Goal: Task Accomplishment & Management: Manage account settings

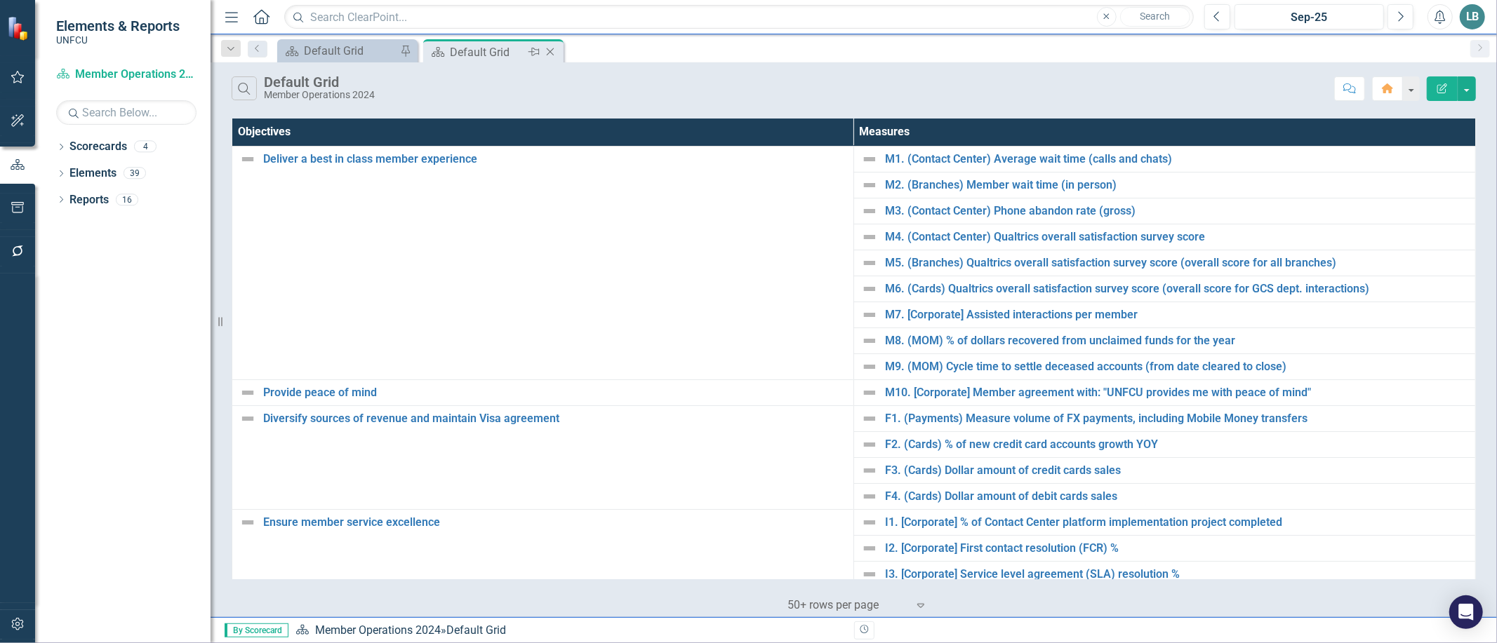
click at [547, 49] on icon at bounding box center [551, 52] width 8 height 8
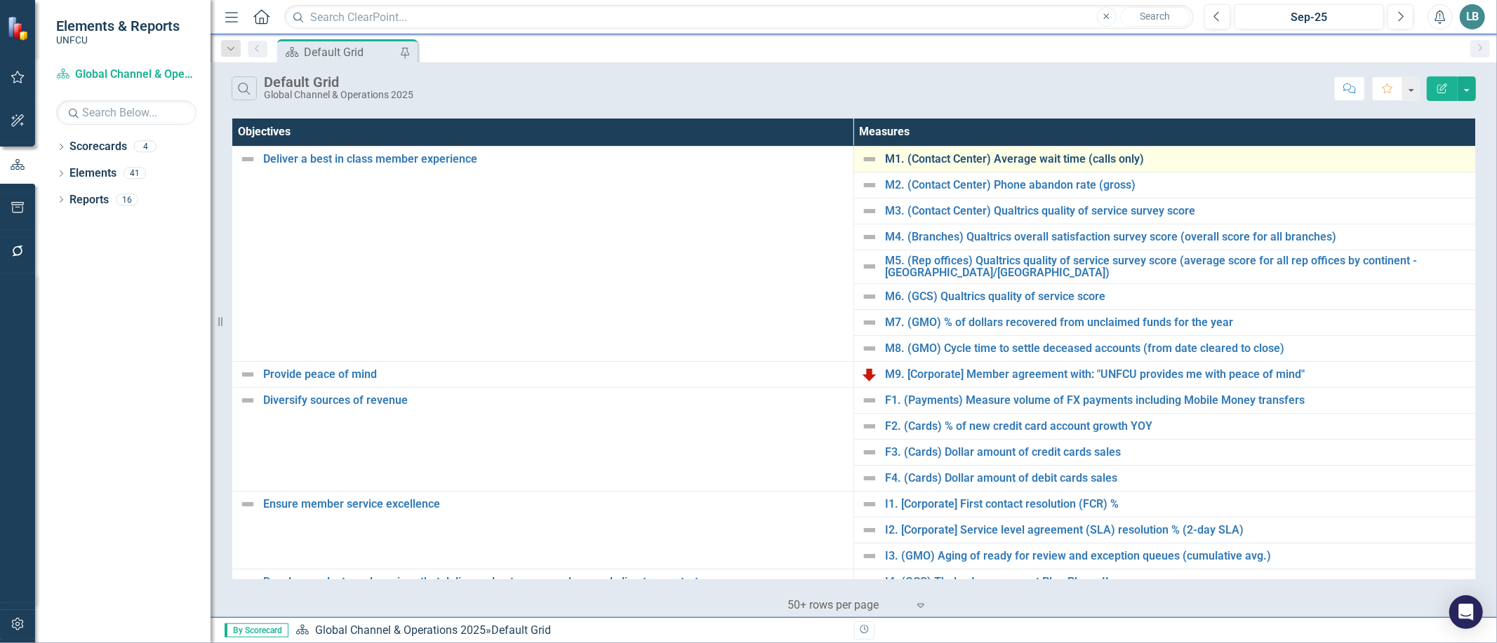
click at [1012, 157] on link "M1. (Contact Center) Average wait time (calls only)" at bounding box center [1176, 159] width 583 height 13
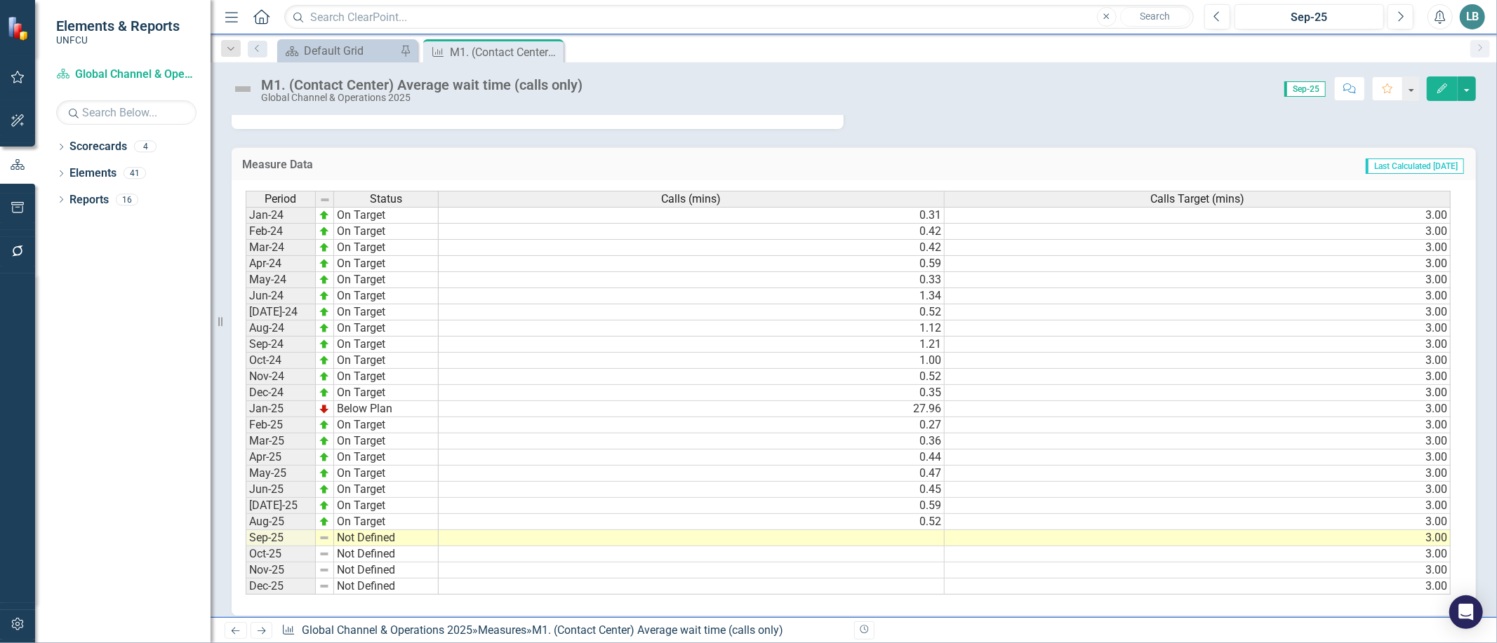
scroll to position [460, 0]
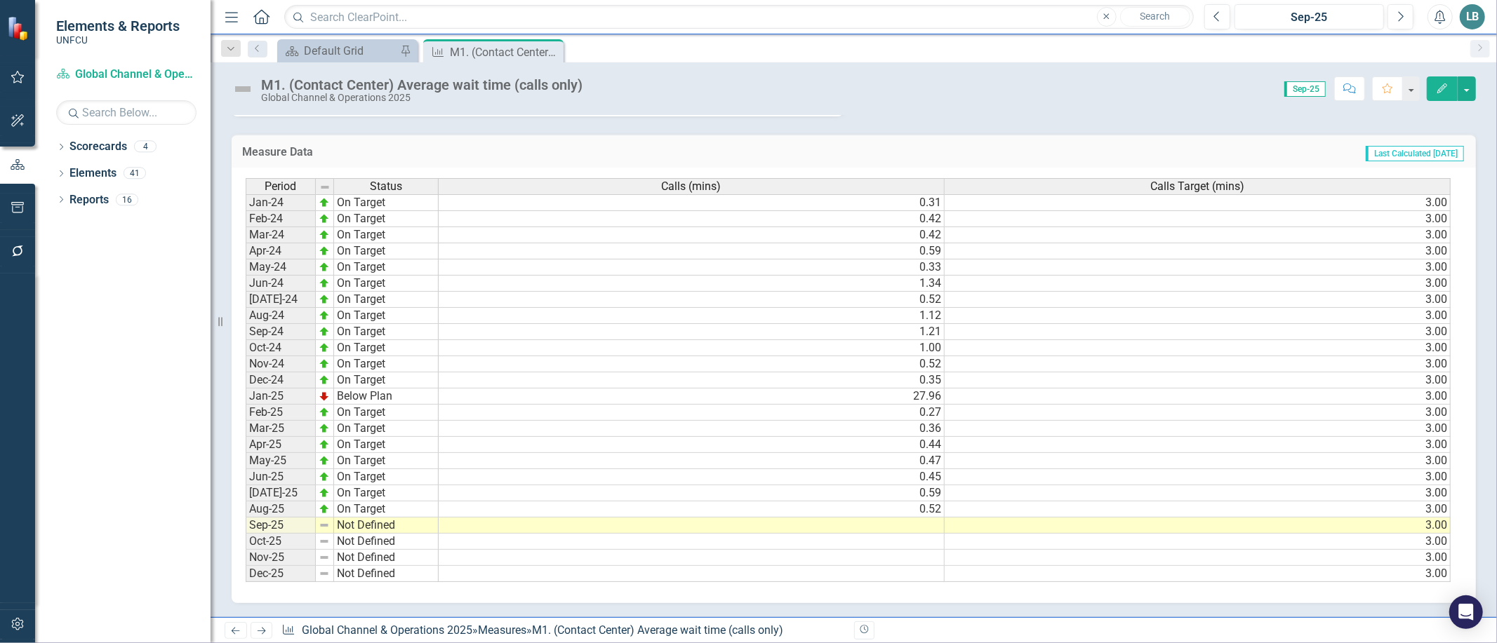
drag, startPoint x: 552, startPoint y: 44, endPoint x: 579, endPoint y: 54, distance: 28.4
click at [0, 0] on div "Close" at bounding box center [0, 0] width 0 height 0
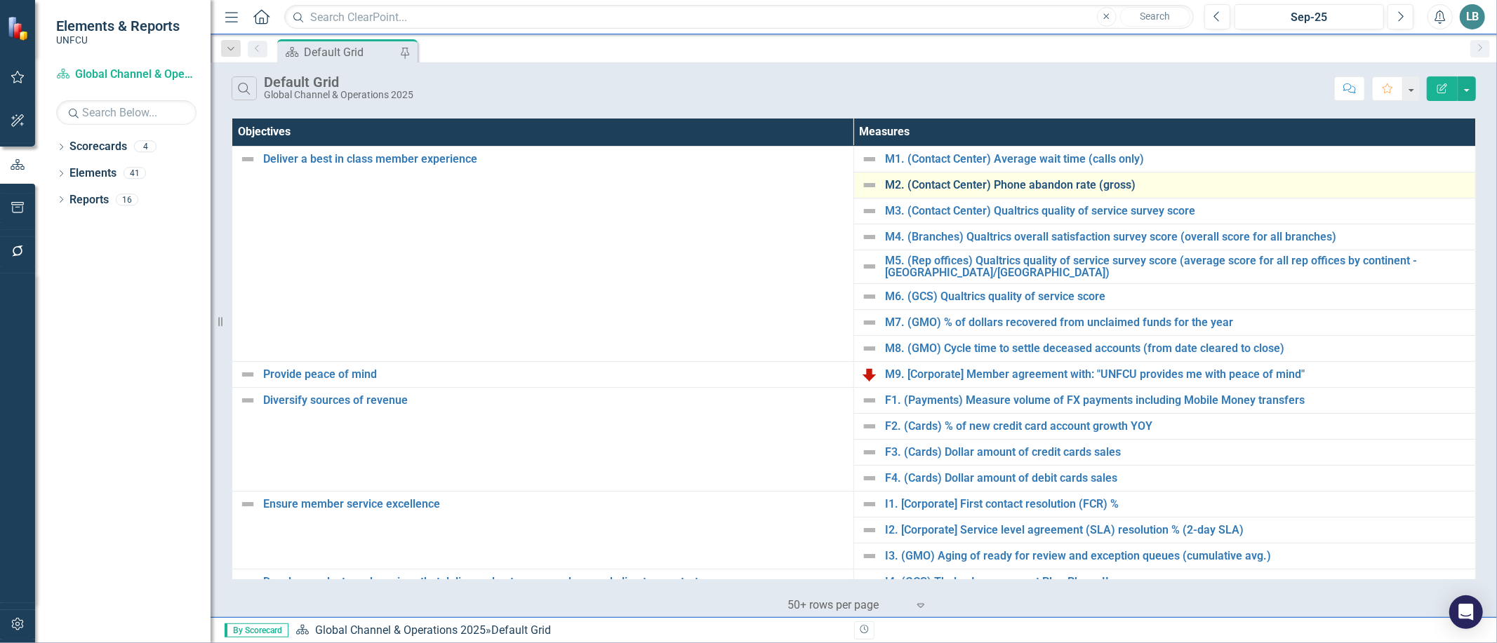
click at [1064, 185] on link "M2. (Contact Center) Phone abandon rate (gross)" at bounding box center [1176, 185] width 583 height 13
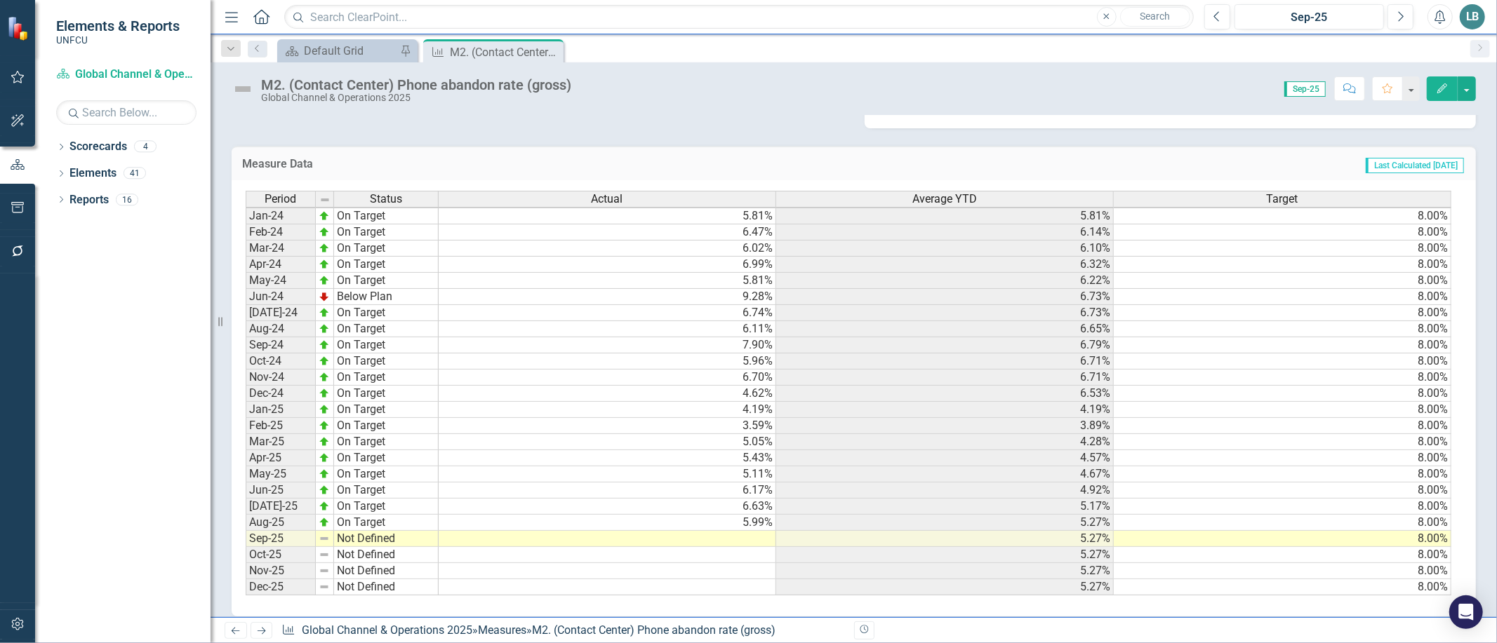
scroll to position [1, 0]
click at [730, 535] on td at bounding box center [608, 539] width 338 height 16
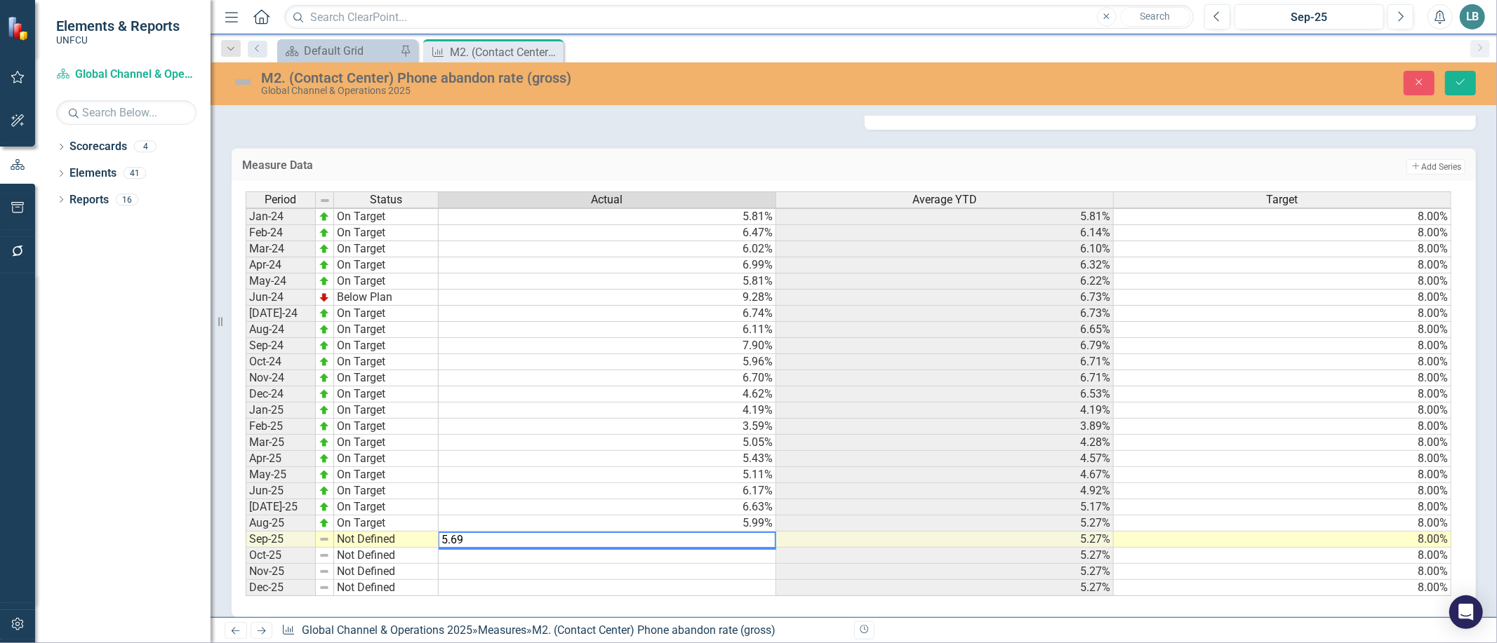
type textarea "5.69"
click at [738, 609] on div "Period Status Actual Average YTD Target Jan-24 On Target 5.81% 5.81% 8.00% Feb-…" at bounding box center [854, 399] width 1244 height 436
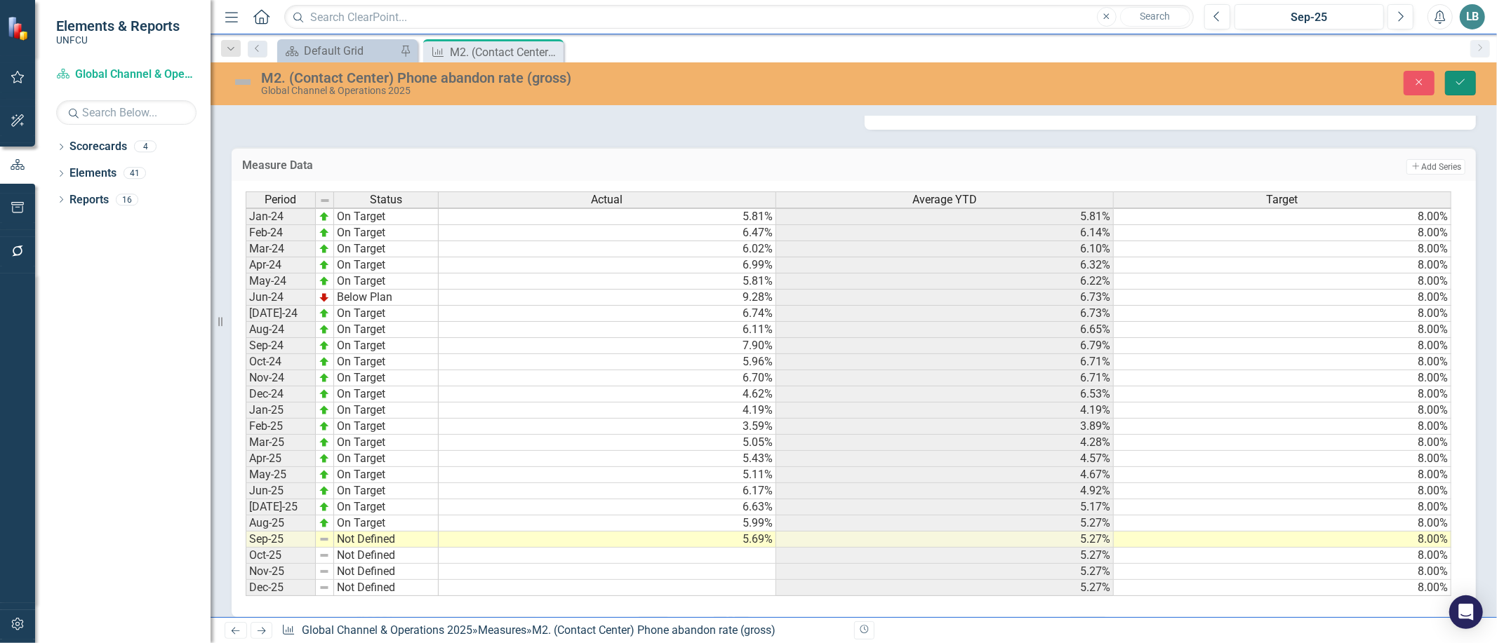
click at [1467, 85] on button "Save" at bounding box center [1460, 83] width 31 height 25
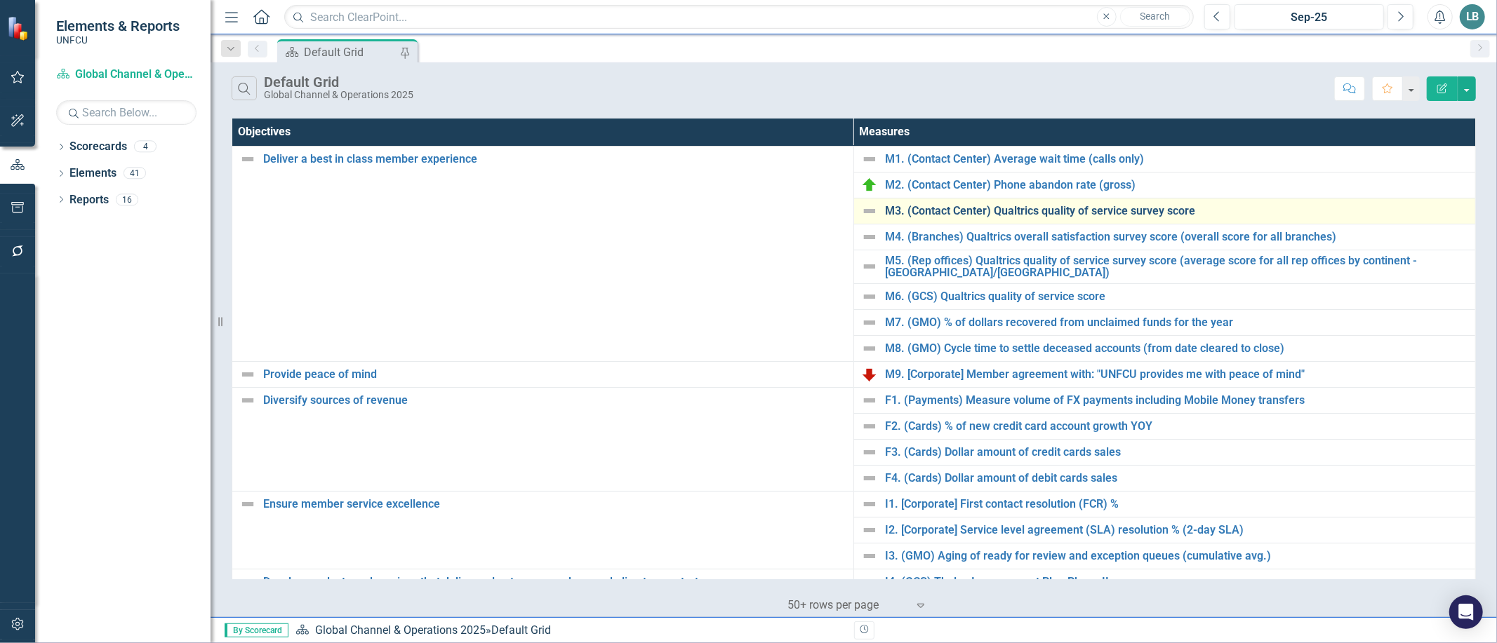
click at [955, 206] on link "M3. (Contact Center) Qualtrics quality of service survey score" at bounding box center [1176, 211] width 583 height 13
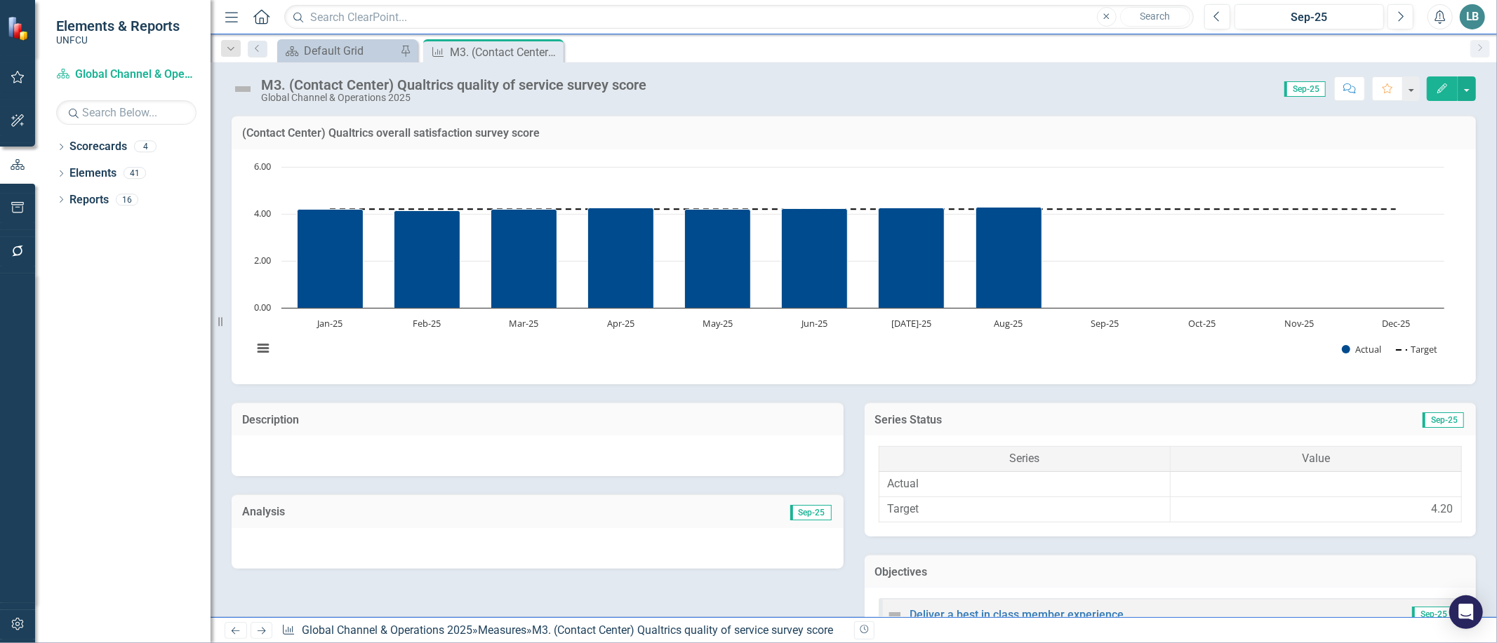
scroll to position [542, 0]
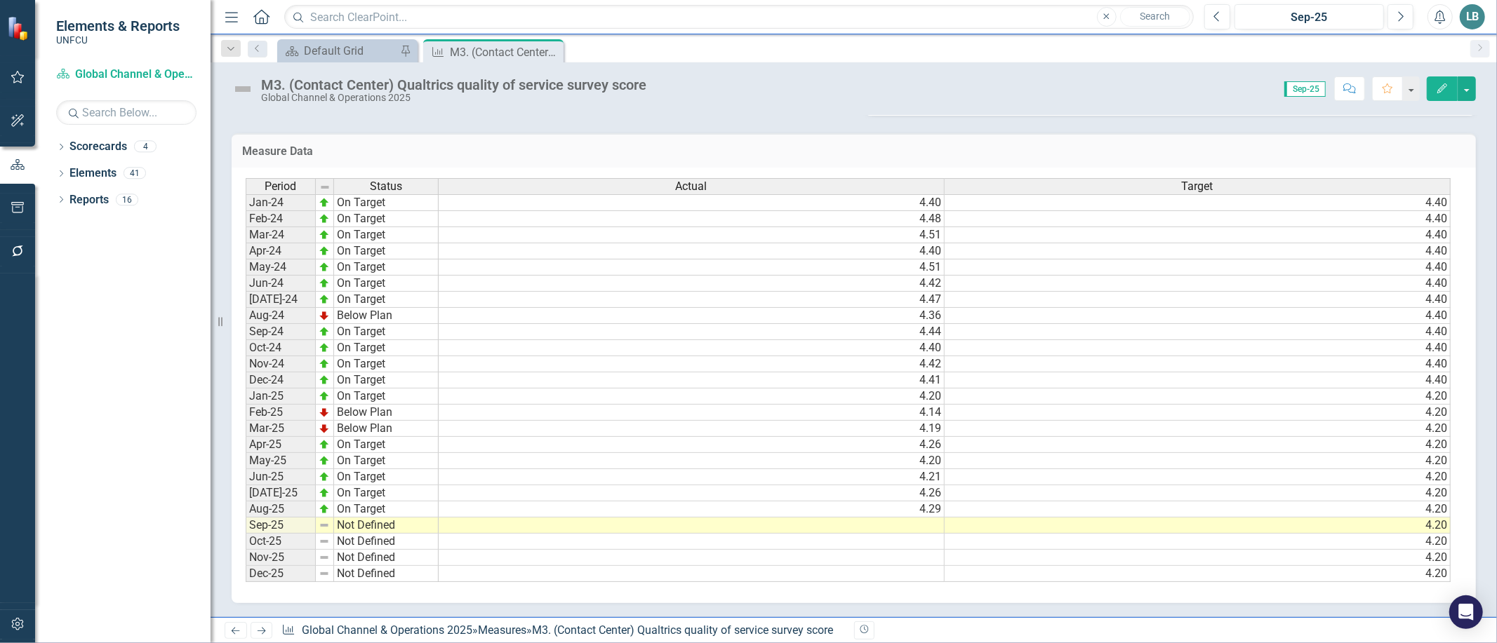
click at [912, 519] on td at bounding box center [692, 526] width 506 height 16
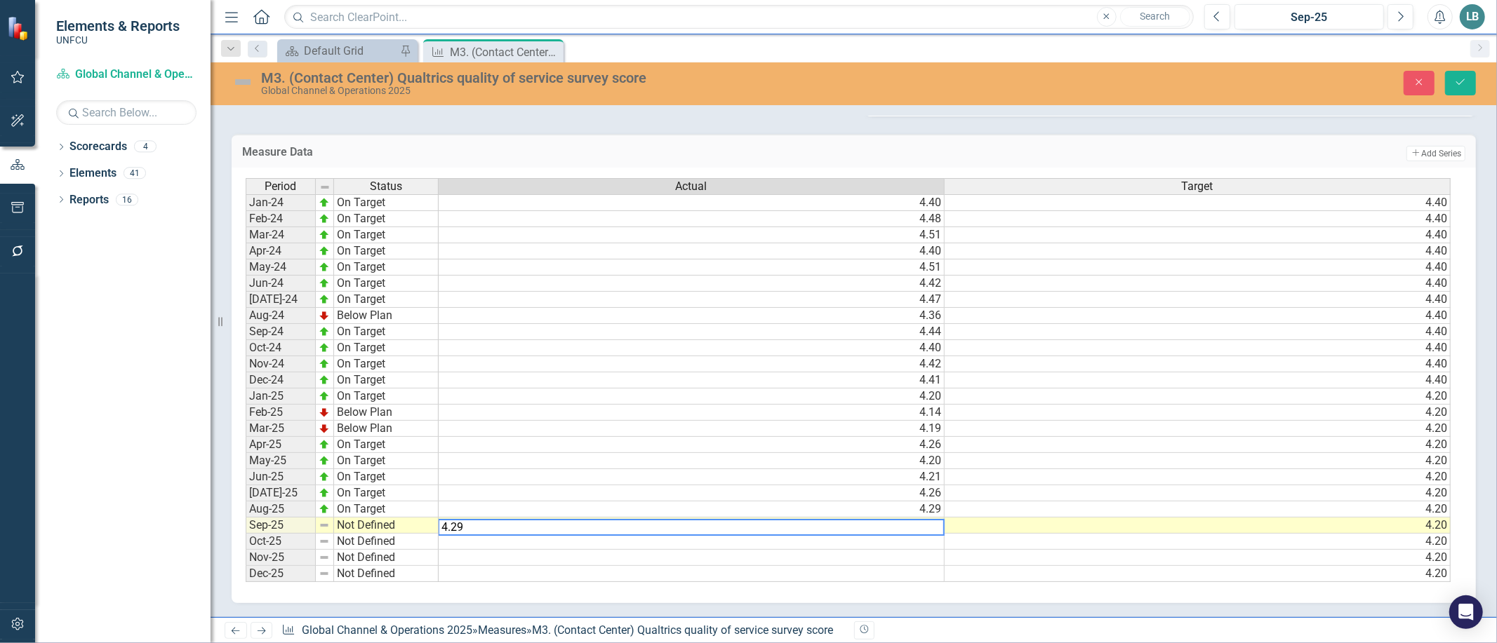
type textarea "4.29"
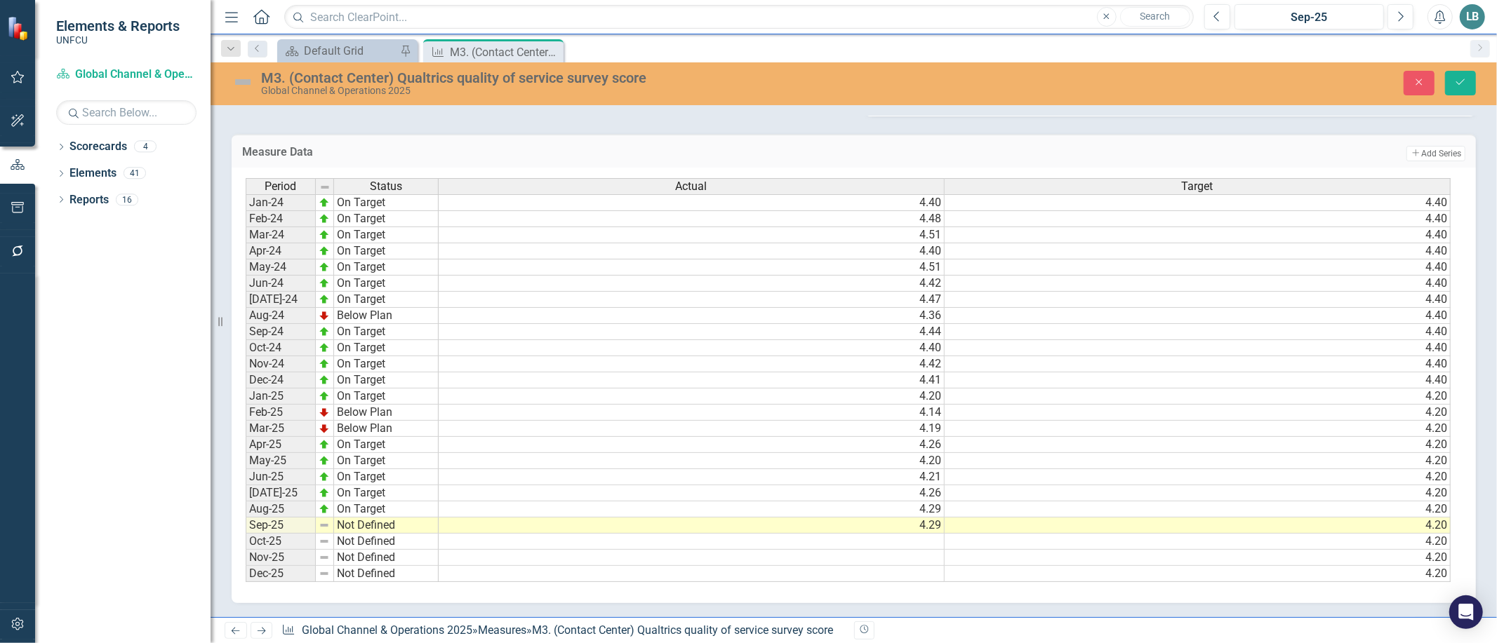
click at [538, 597] on div "Period Status Actual Target Jan-24 On Target 4.40 4.40 Feb-24 On Target 4.48 4.…" at bounding box center [854, 386] width 1244 height 436
click at [356, 518] on td "Not Defined" at bounding box center [386, 526] width 105 height 16
type textarea "On Target"
click at [373, 452] on div "Period Status Actual Target Jan-24 On Target 4.40 4.40 Feb-24 On Target 4.48 4.…" at bounding box center [849, 380] width 1206 height 405
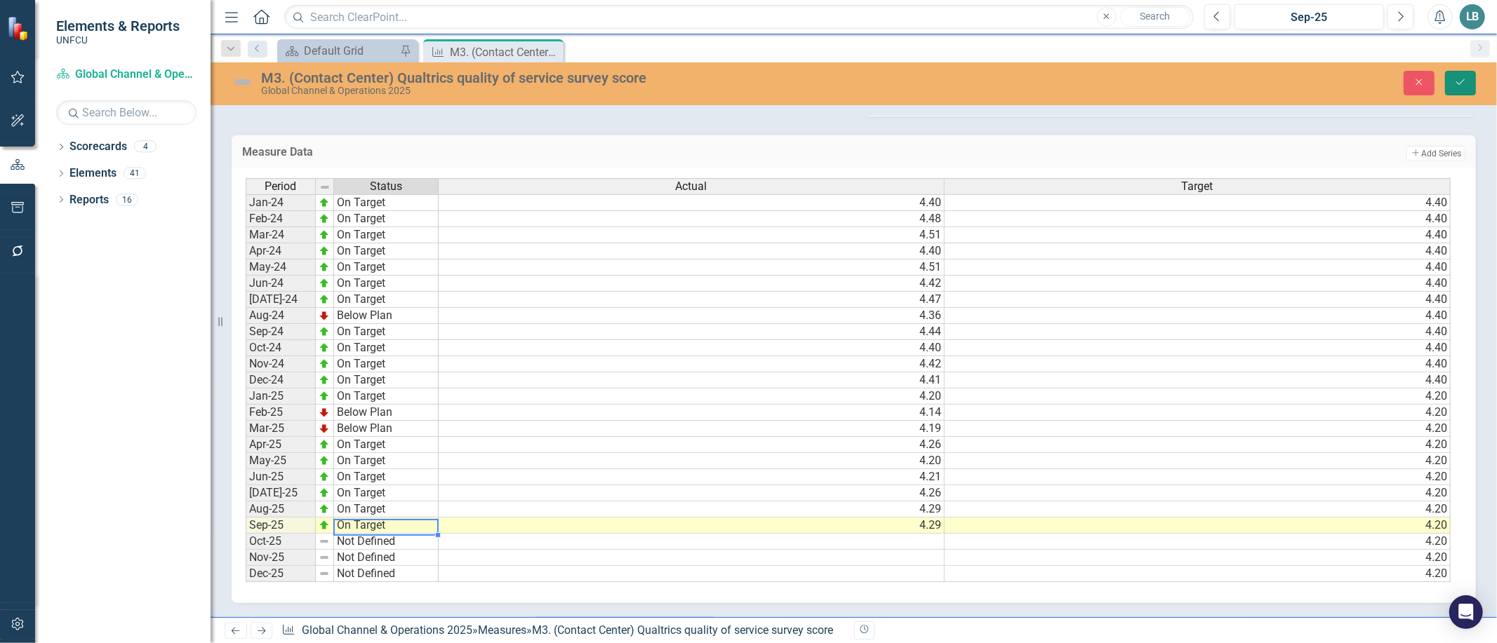
click at [1463, 89] on button "Save" at bounding box center [1460, 83] width 31 height 25
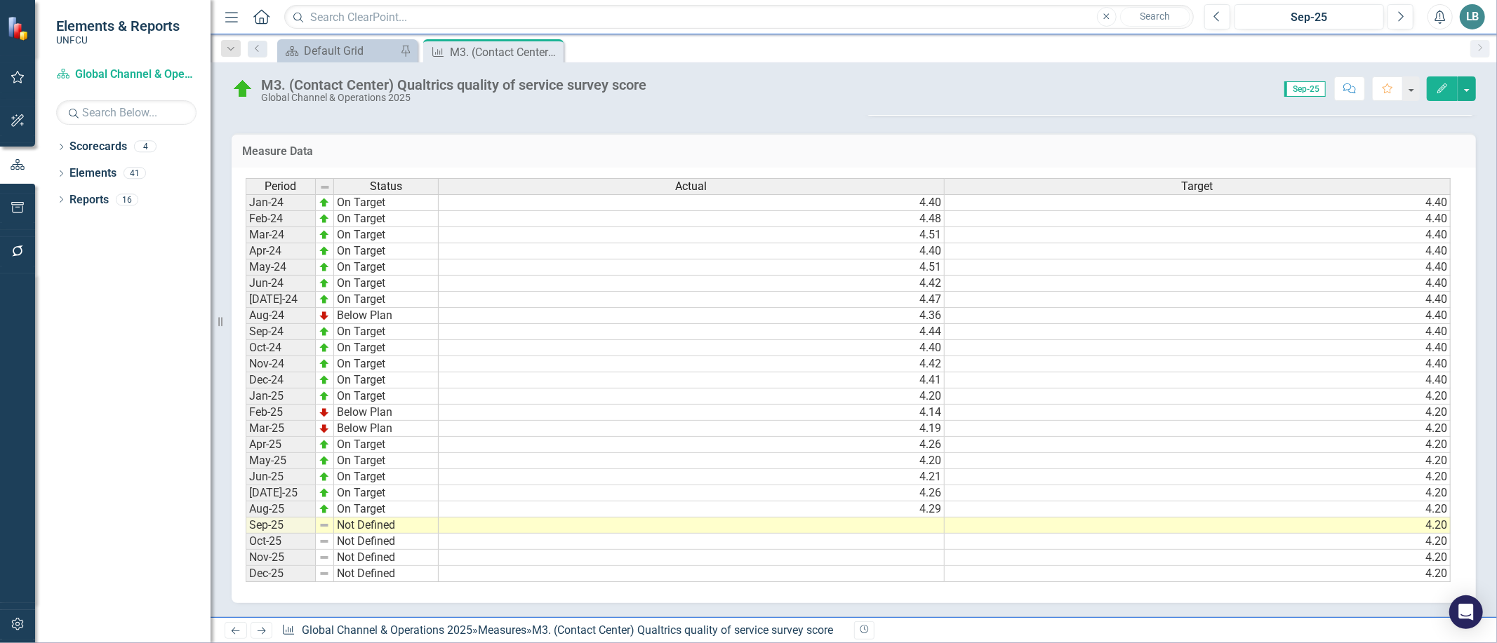
scroll to position [0, 9]
click at [552, 50] on icon "Close" at bounding box center [550, 51] width 14 height 11
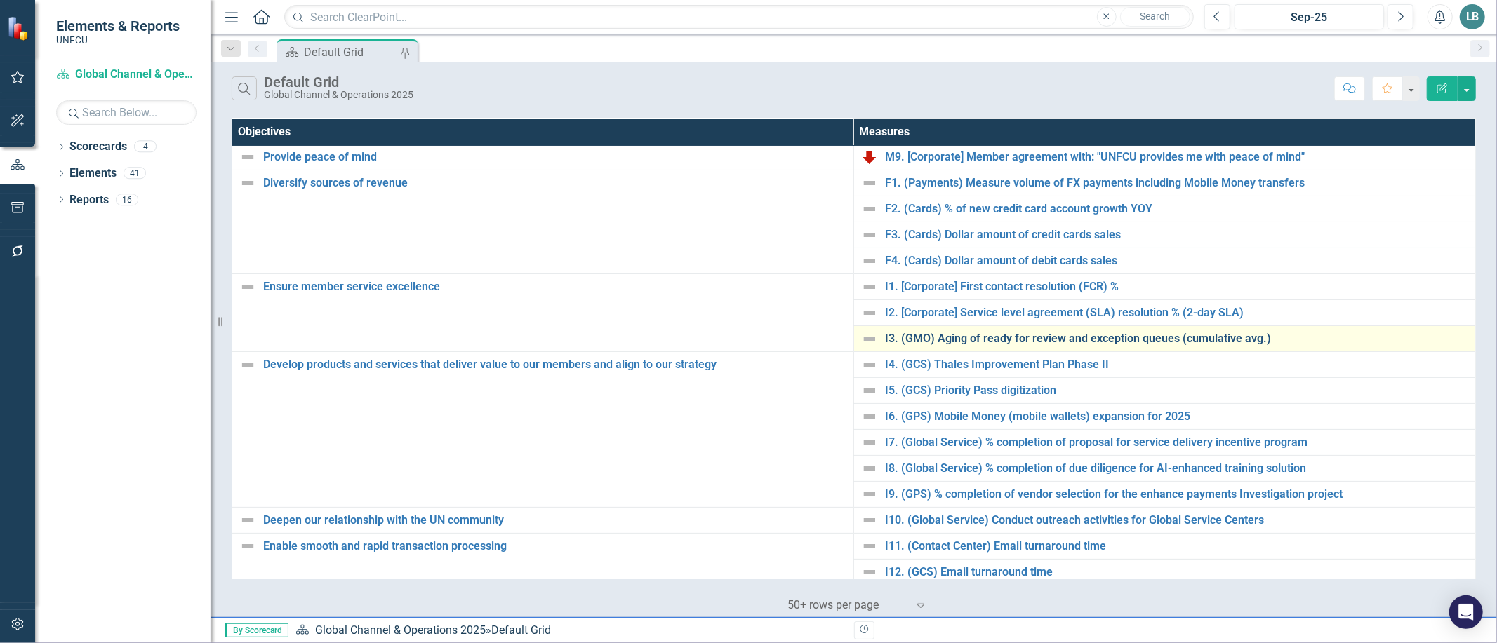
scroll to position [355, 0]
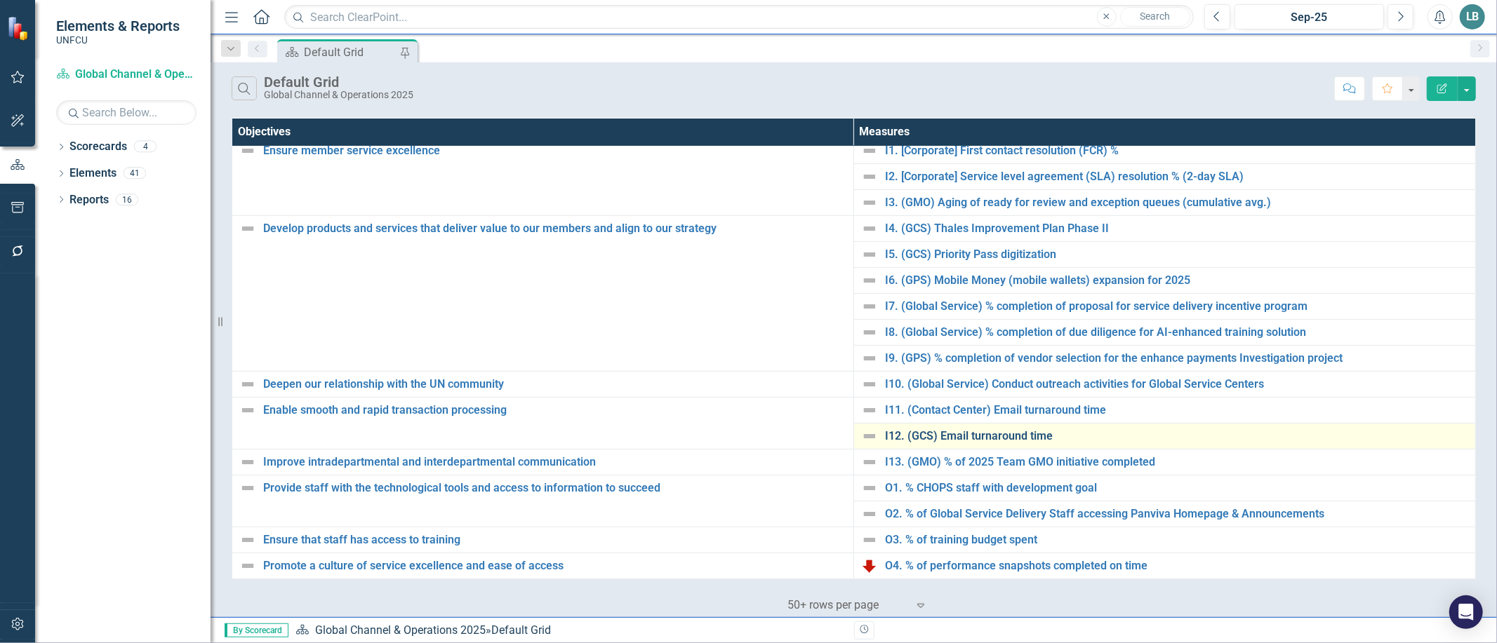
click at [935, 436] on link "I12. (GCS) Email turnaround time" at bounding box center [1176, 436] width 583 height 13
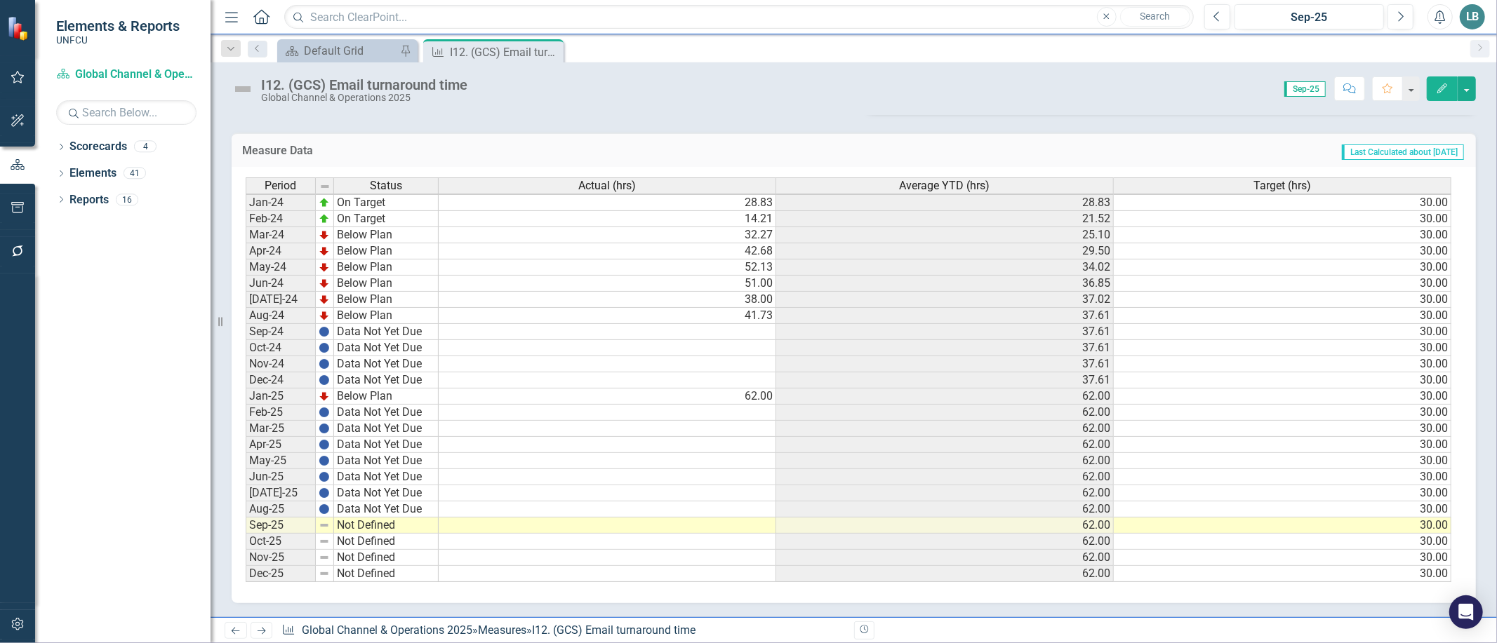
scroll to position [1, 0]
click at [345, 520] on td "Not Defined" at bounding box center [386, 526] width 105 height 16
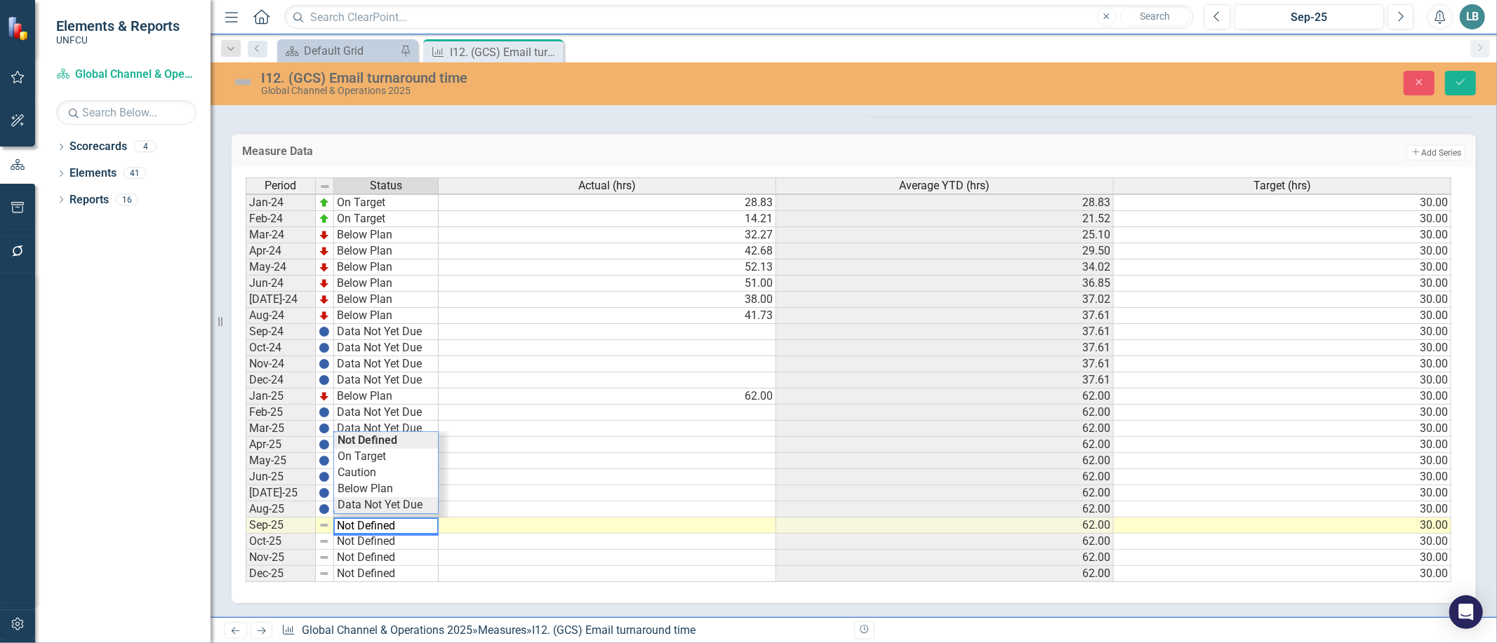
type textarea "Data Not Yet Due"
click at [356, 499] on div "Period Status Actual (hrs) Average YTD (hrs) Target (hrs) Jan-24 On Target 28.8…" at bounding box center [849, 381] width 1206 height 406
click at [1461, 85] on icon "Save" at bounding box center [1460, 82] width 13 height 10
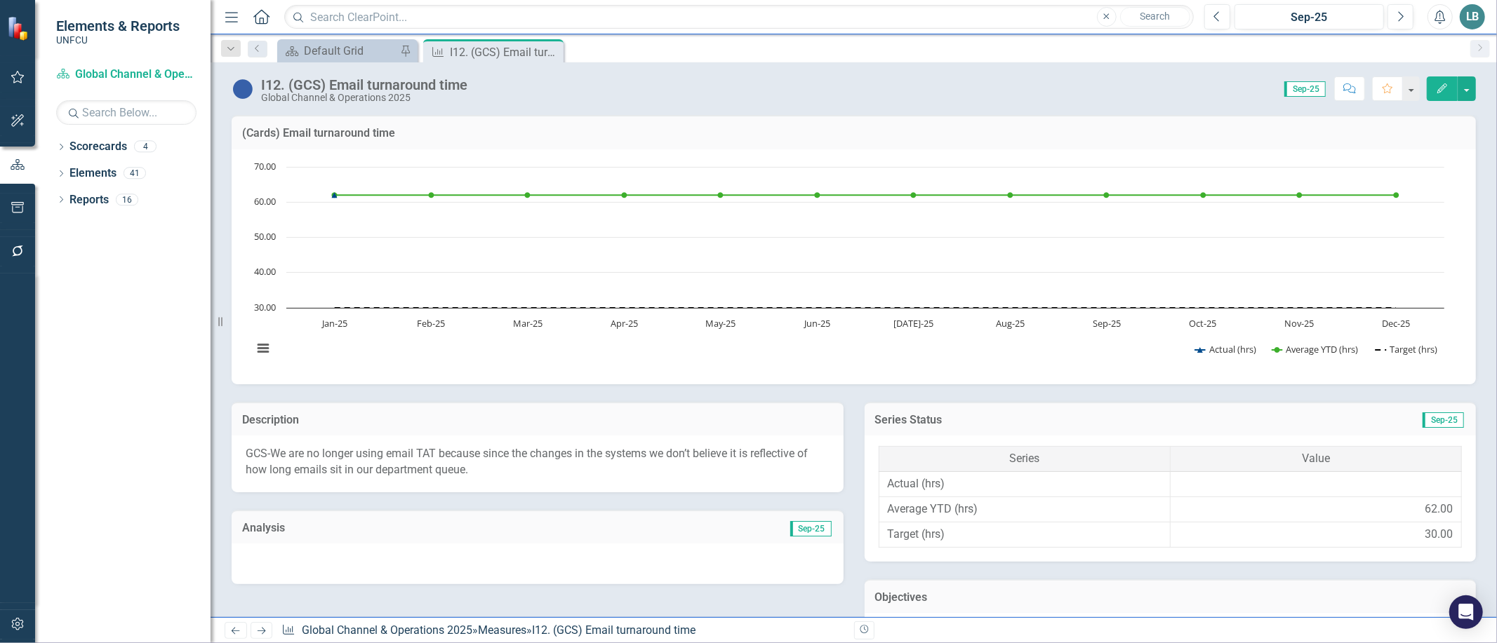
click at [0, 0] on icon "Close" at bounding box center [0, 0] width 0 height 0
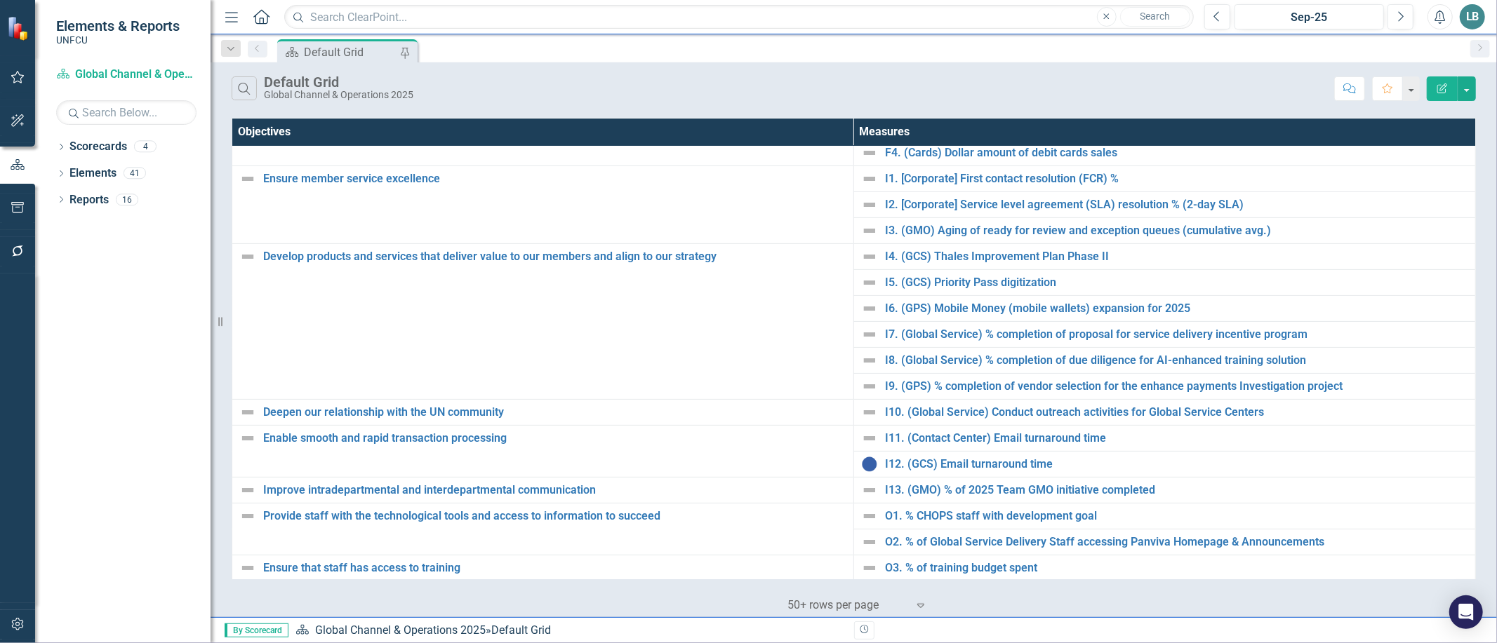
scroll to position [355, 0]
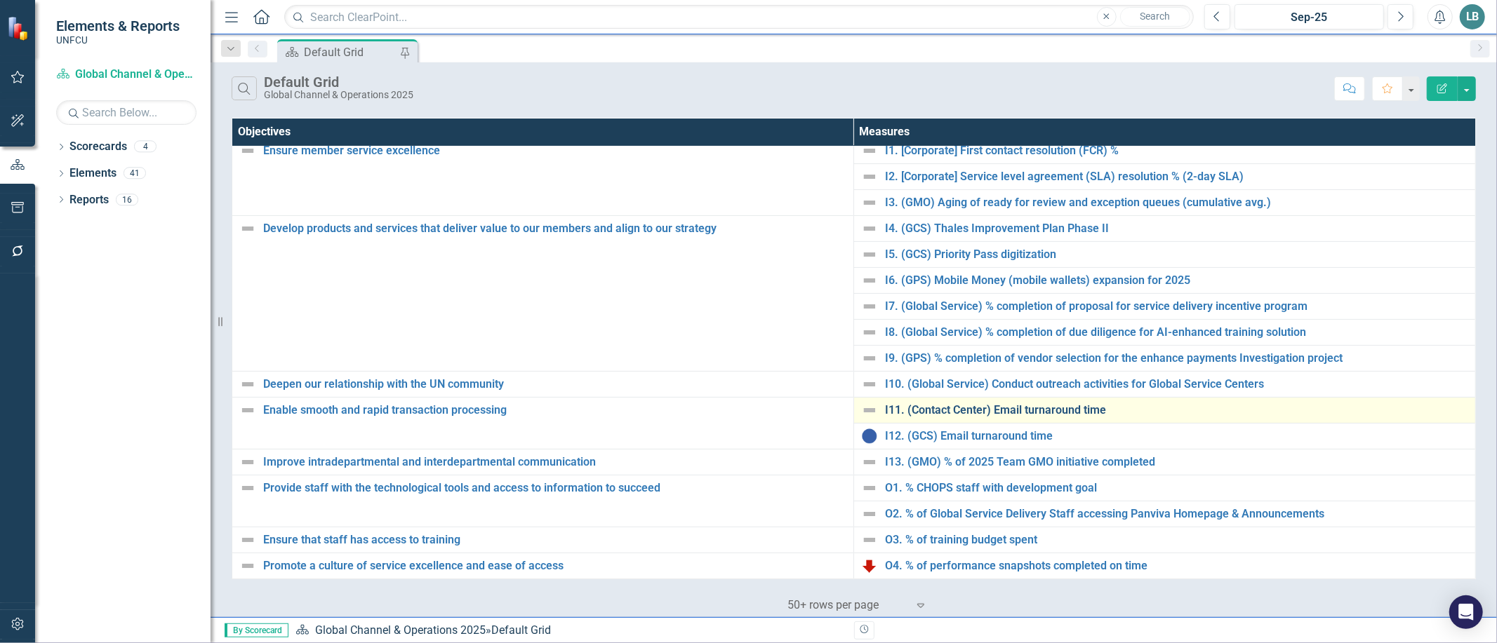
click at [948, 408] on link "I11. (Contact Center) Email turnaround time" at bounding box center [1176, 410] width 583 height 13
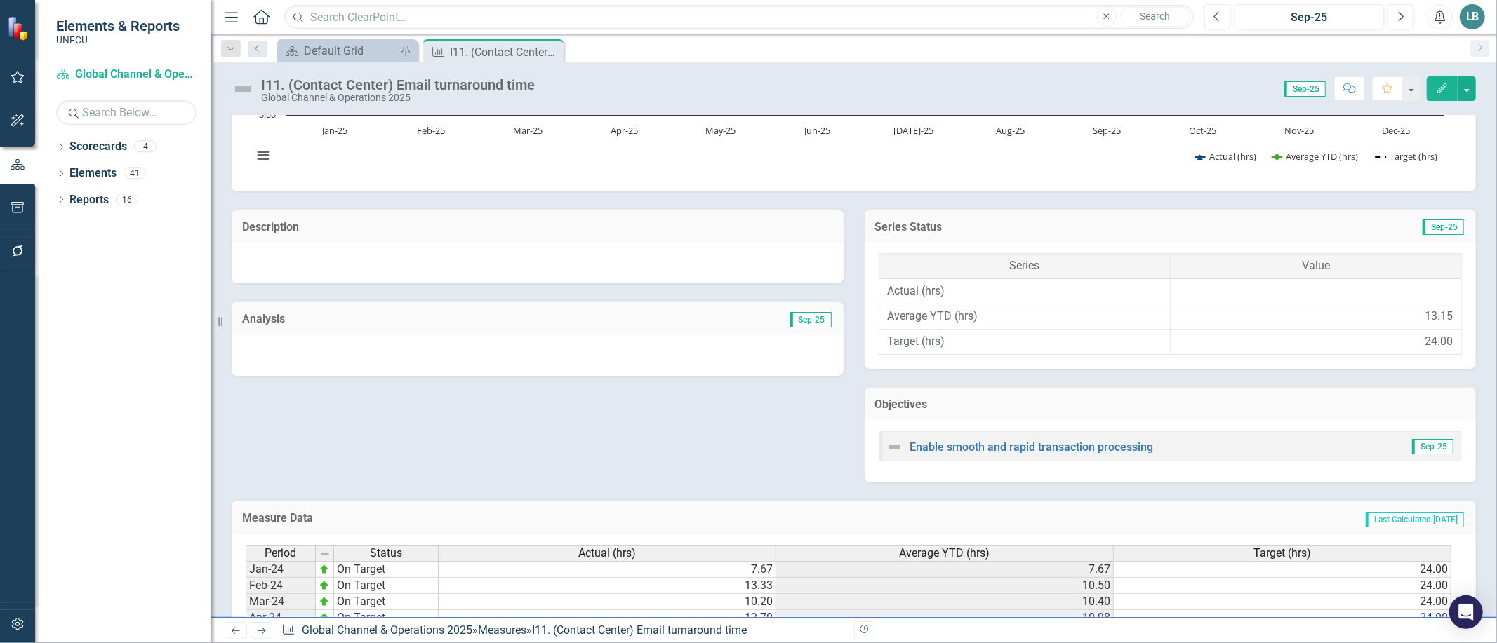
scroll to position [568, 0]
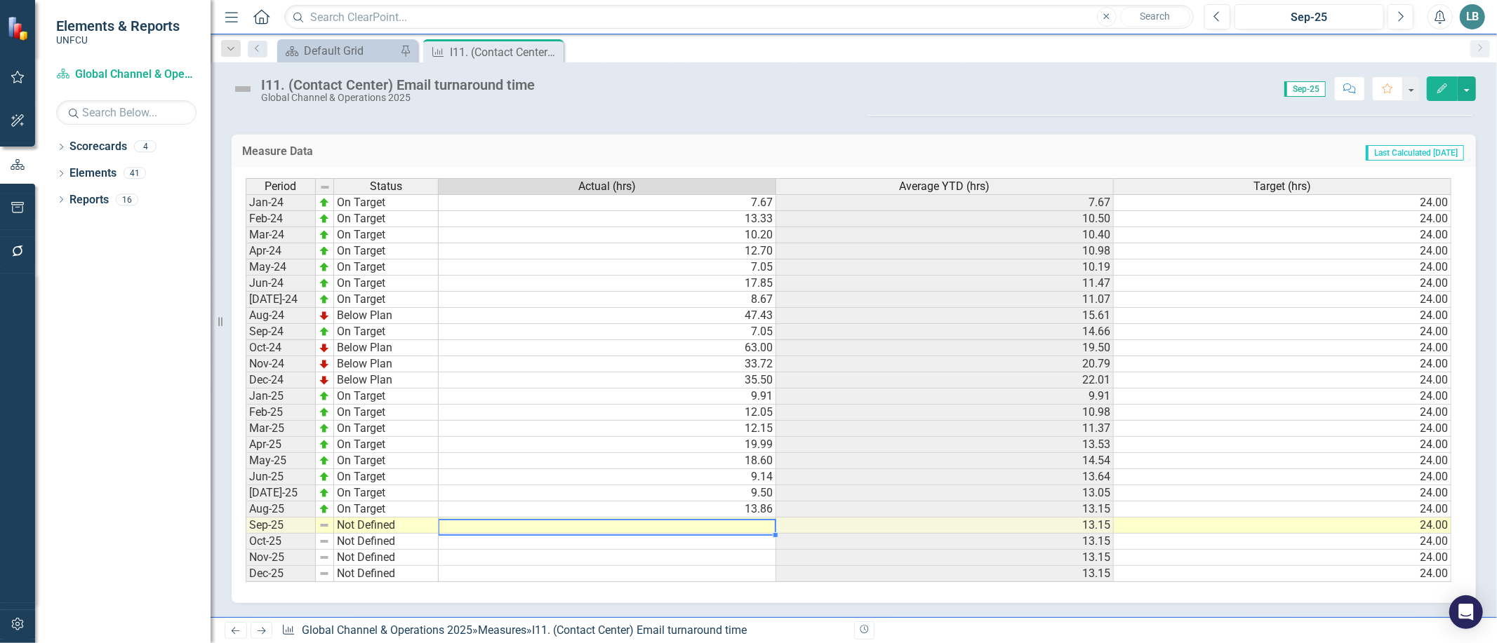
click at [717, 518] on td at bounding box center [608, 526] width 338 height 16
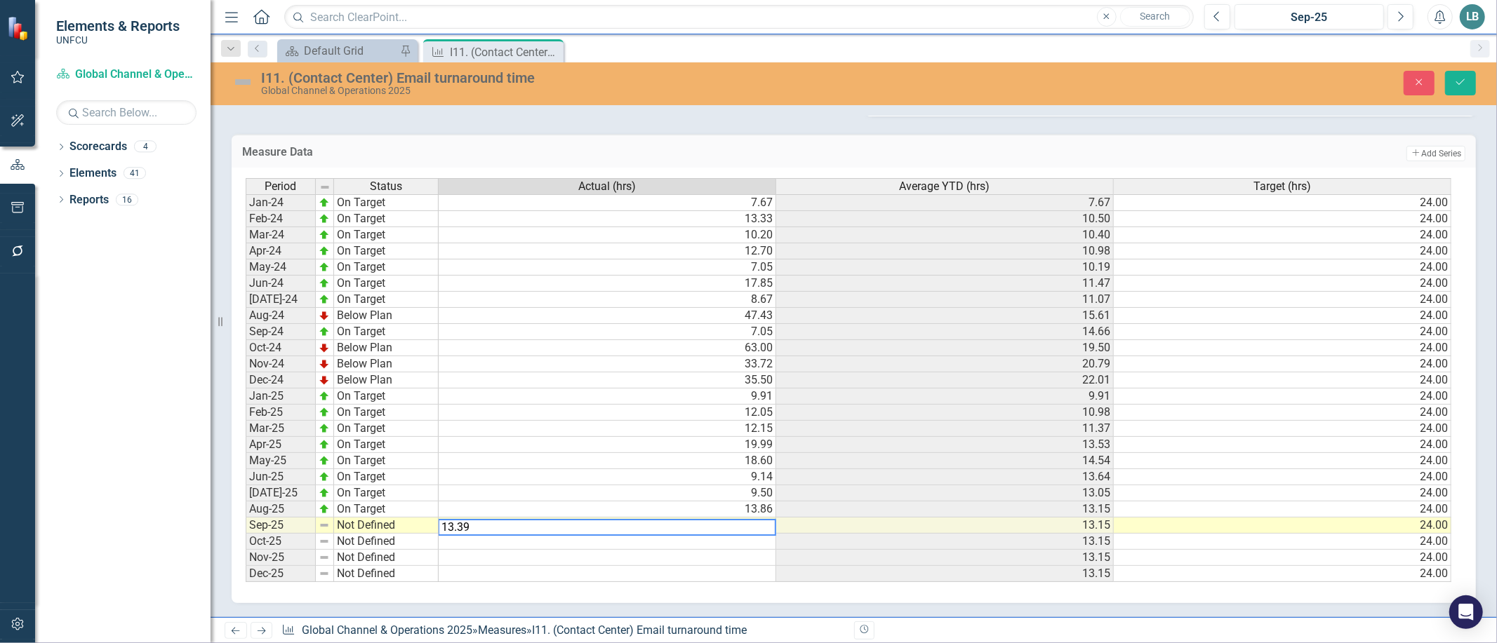
type textarea "13.39"
click at [799, 597] on div "Period Status Actual (hrs) Average YTD (hrs) Target (hrs) Jan-24 On Target 7.67…" at bounding box center [854, 386] width 1244 height 436
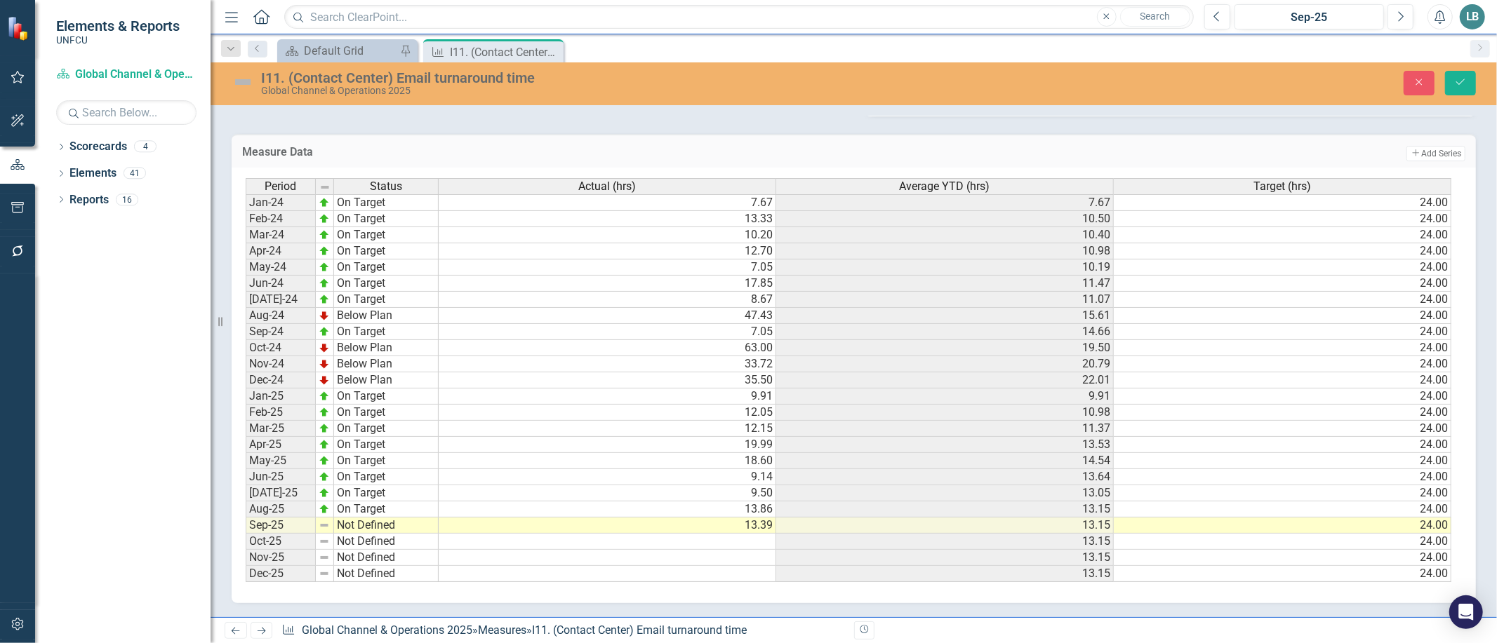
click at [390, 518] on td "Not Defined" at bounding box center [386, 526] width 105 height 16
type textarea "On Target"
click at [366, 447] on div "Period Status Actual (hrs) Average YTD (hrs) Target (hrs) Jan-24 On Target 7.67…" at bounding box center [849, 380] width 1206 height 405
click at [1455, 81] on icon "Save" at bounding box center [1460, 82] width 13 height 10
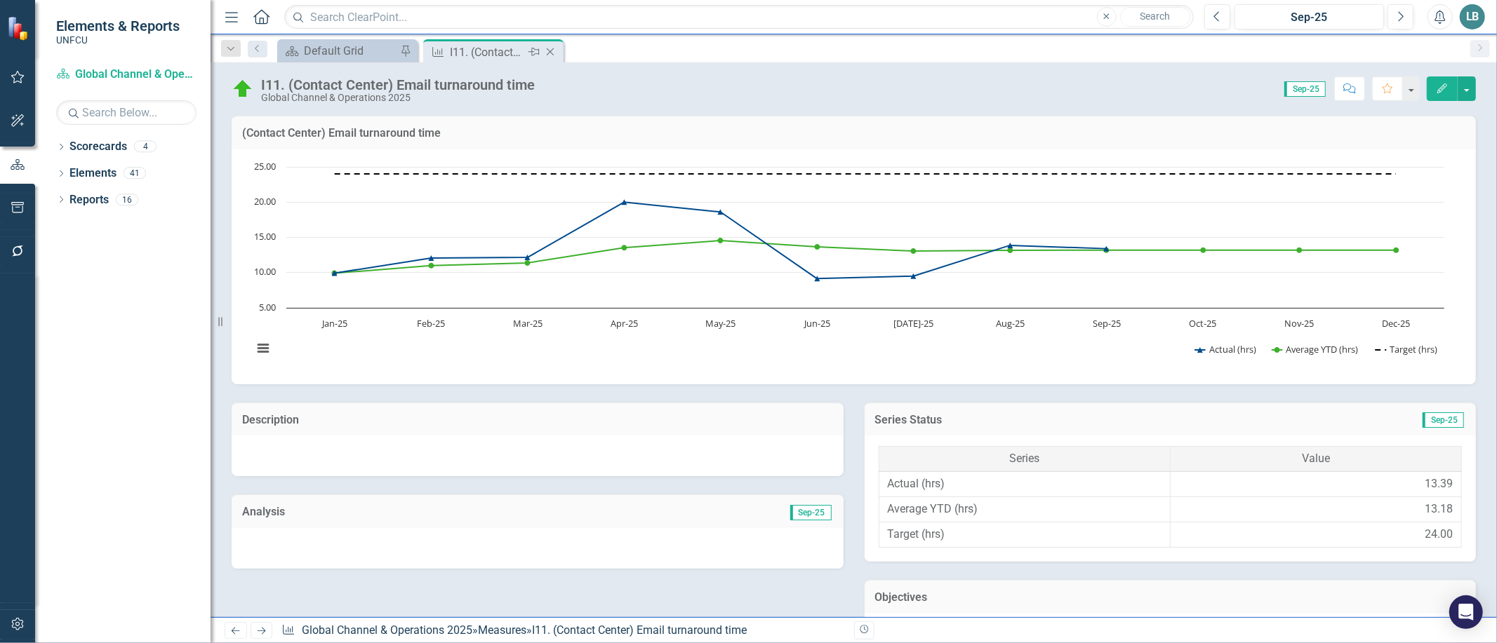
click at [551, 51] on icon "Close" at bounding box center [550, 51] width 14 height 11
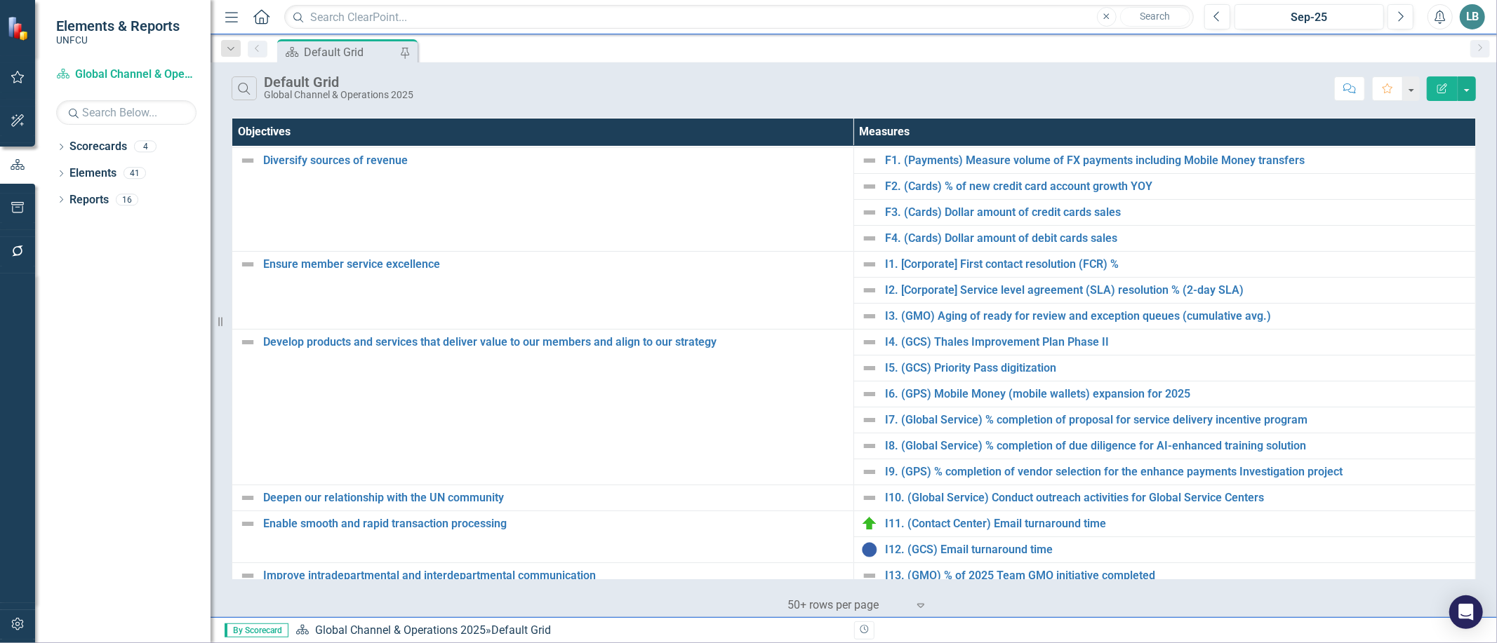
scroll to position [355, 0]
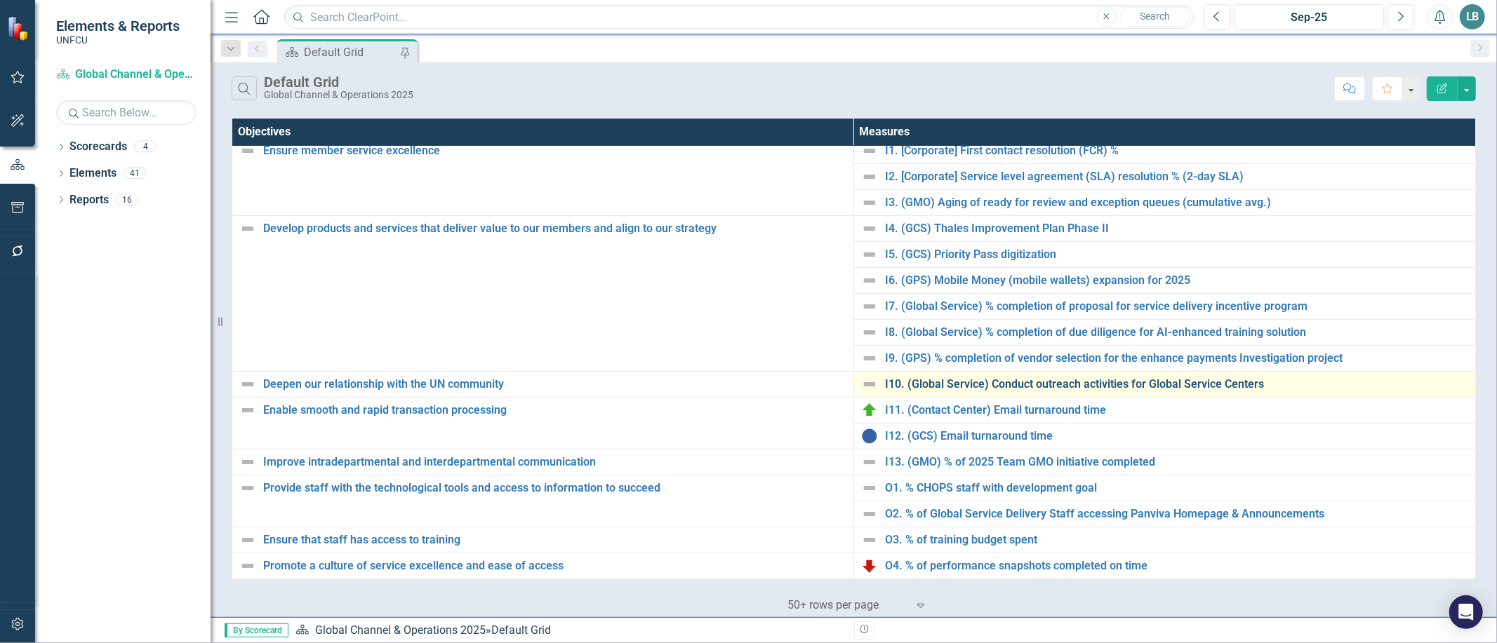
click at [1008, 385] on link "I10. (Global Service) Conduct outreach activities for Global Service Centers" at bounding box center [1176, 384] width 583 height 13
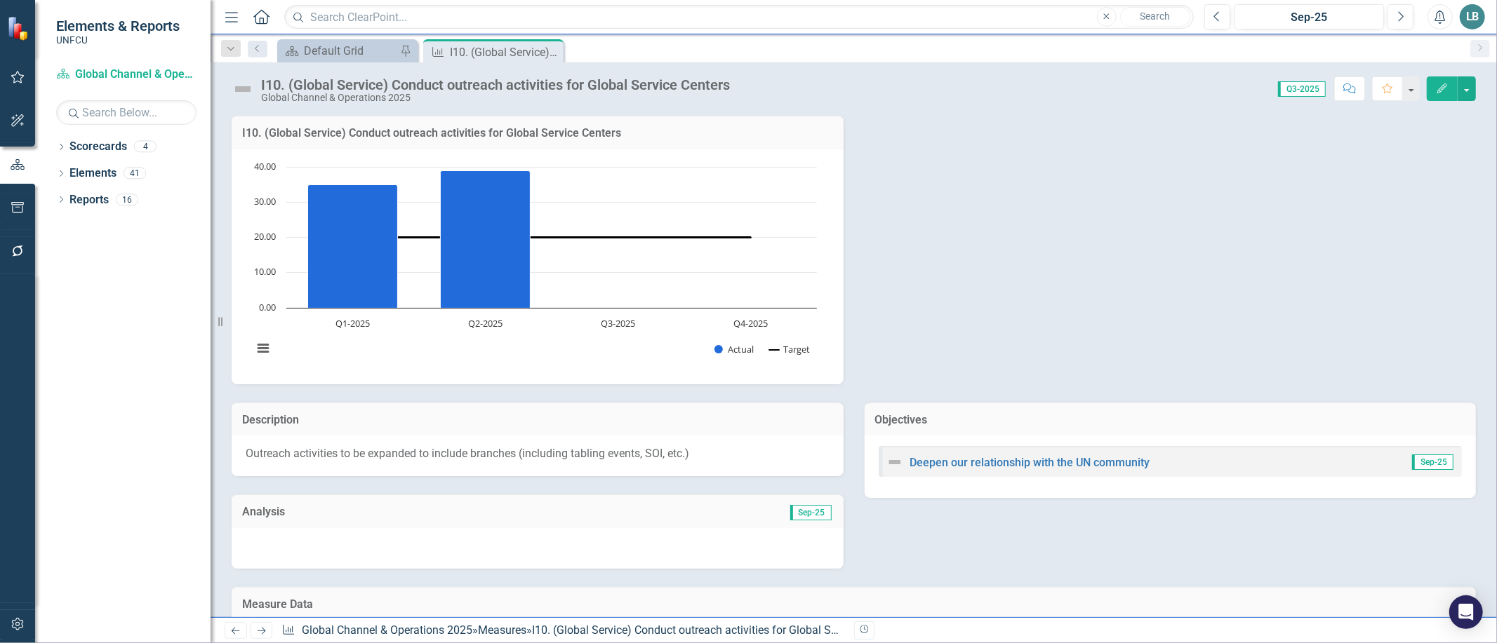
scroll to position [267, 0]
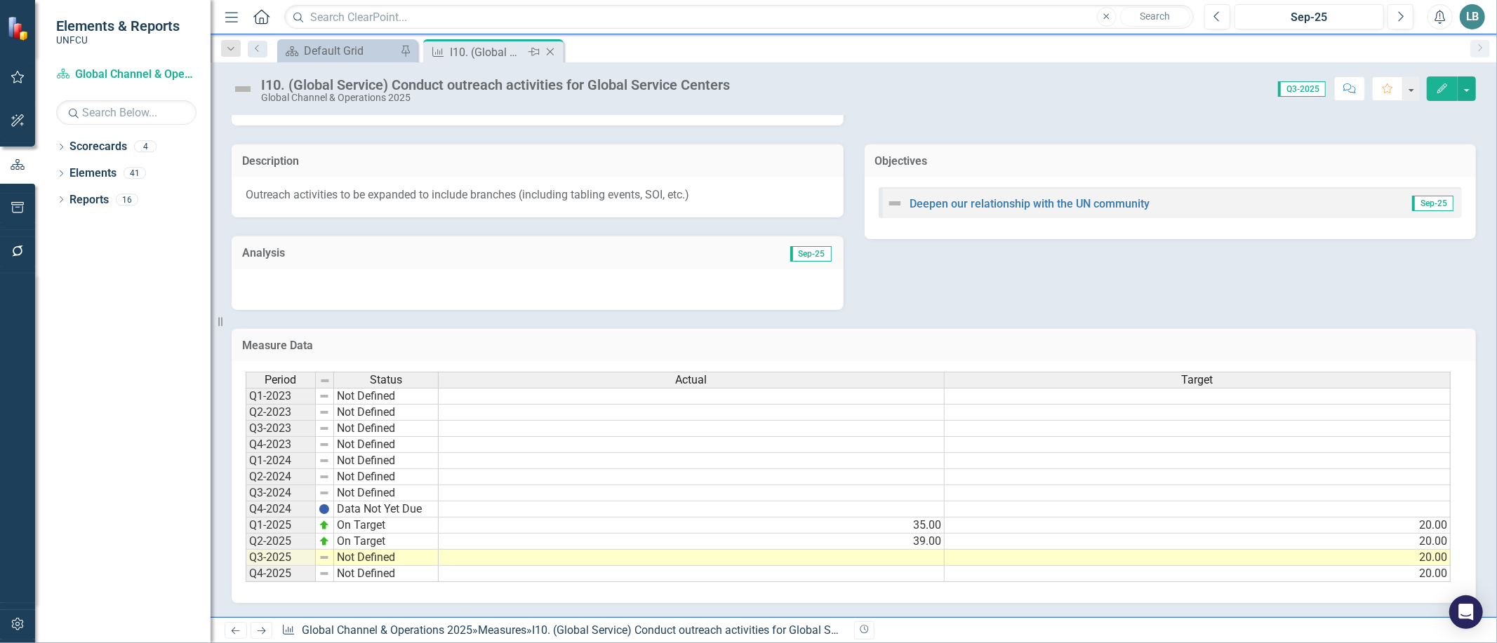
click at [550, 46] on icon "Close" at bounding box center [550, 51] width 14 height 11
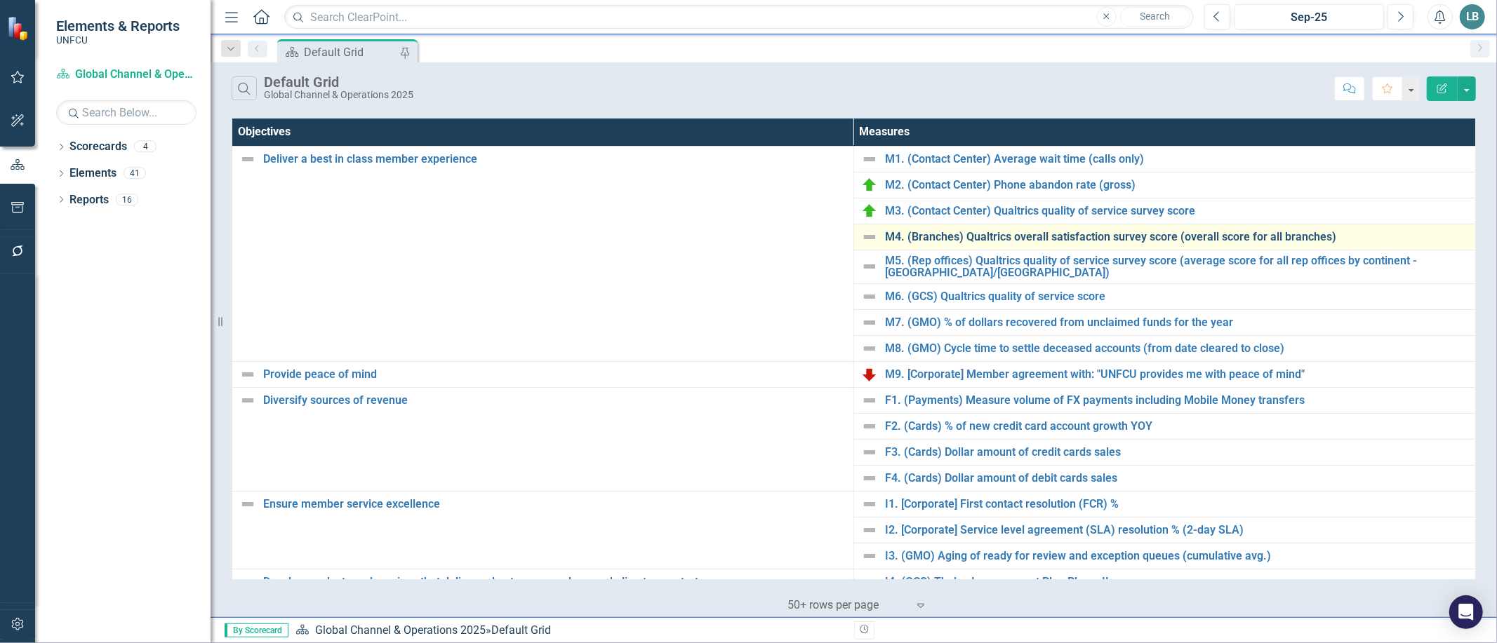
click at [970, 231] on link "M4. (Branches) Qualtrics overall satisfaction survey score (overall score for a…" at bounding box center [1176, 237] width 583 height 13
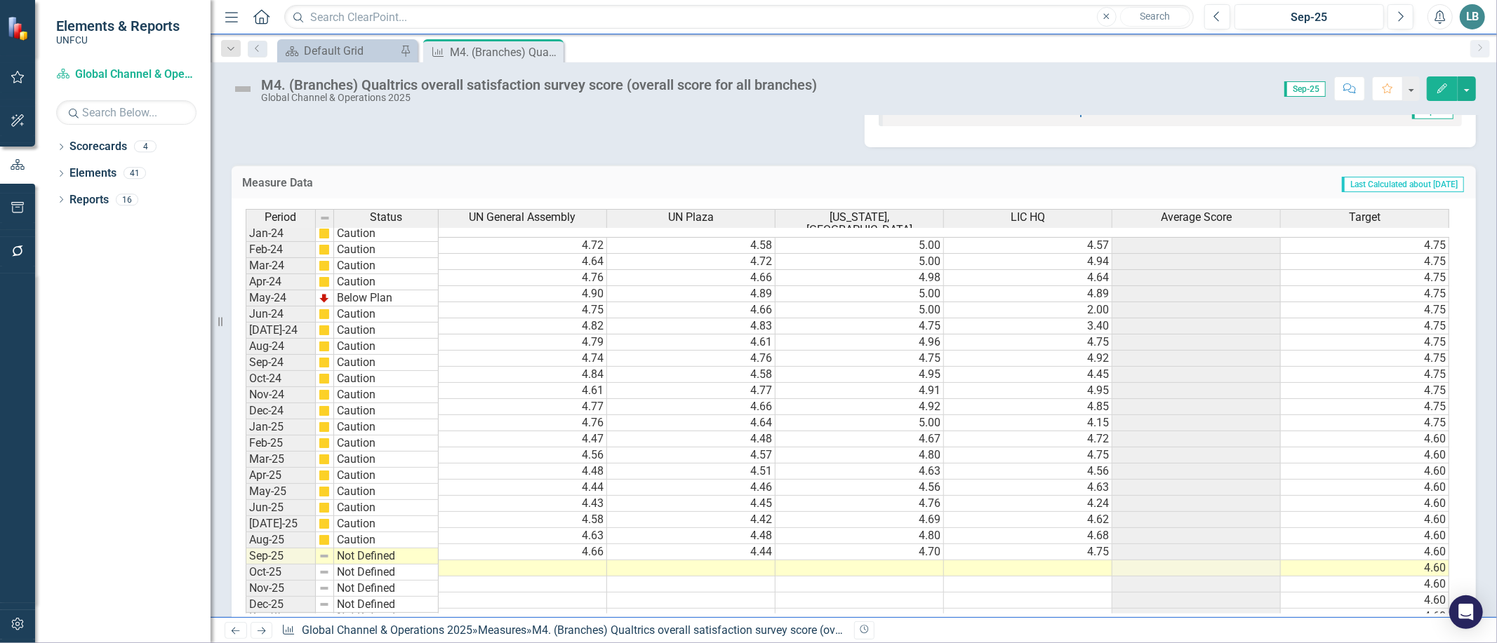
scroll to position [643, 0]
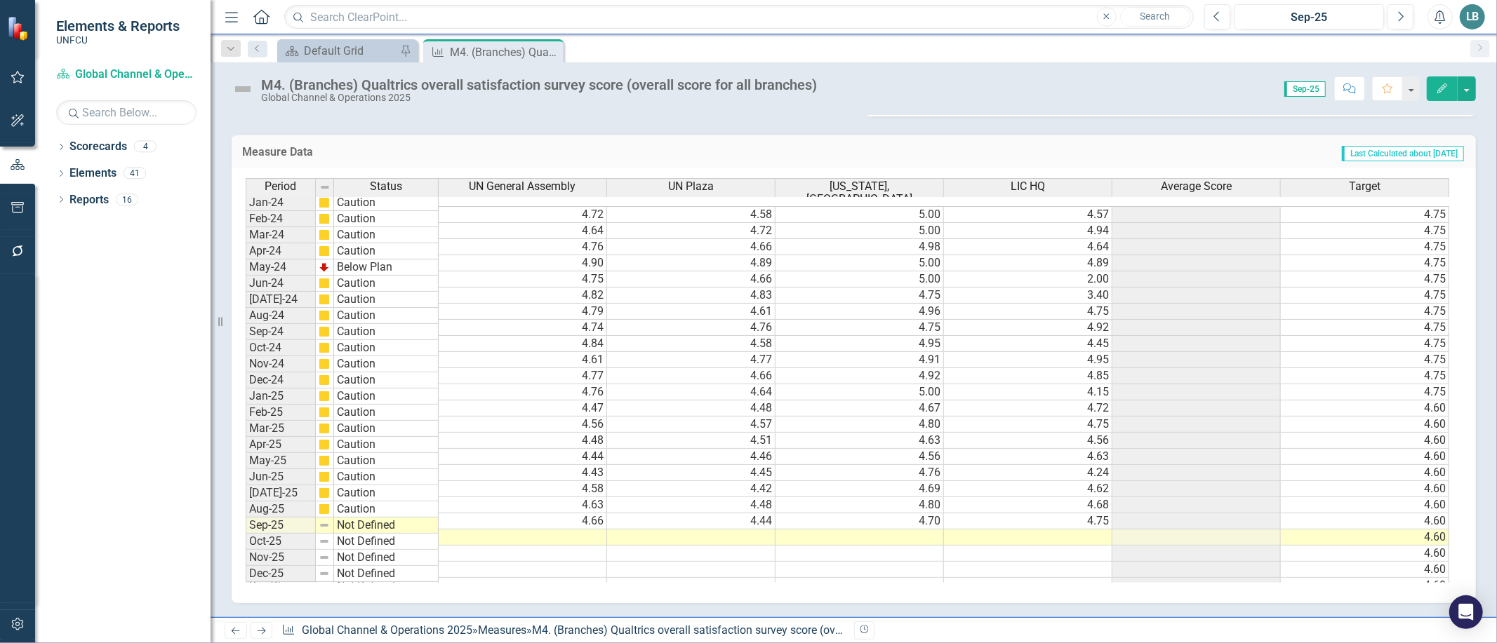
click at [590, 530] on td at bounding box center [523, 538] width 168 height 16
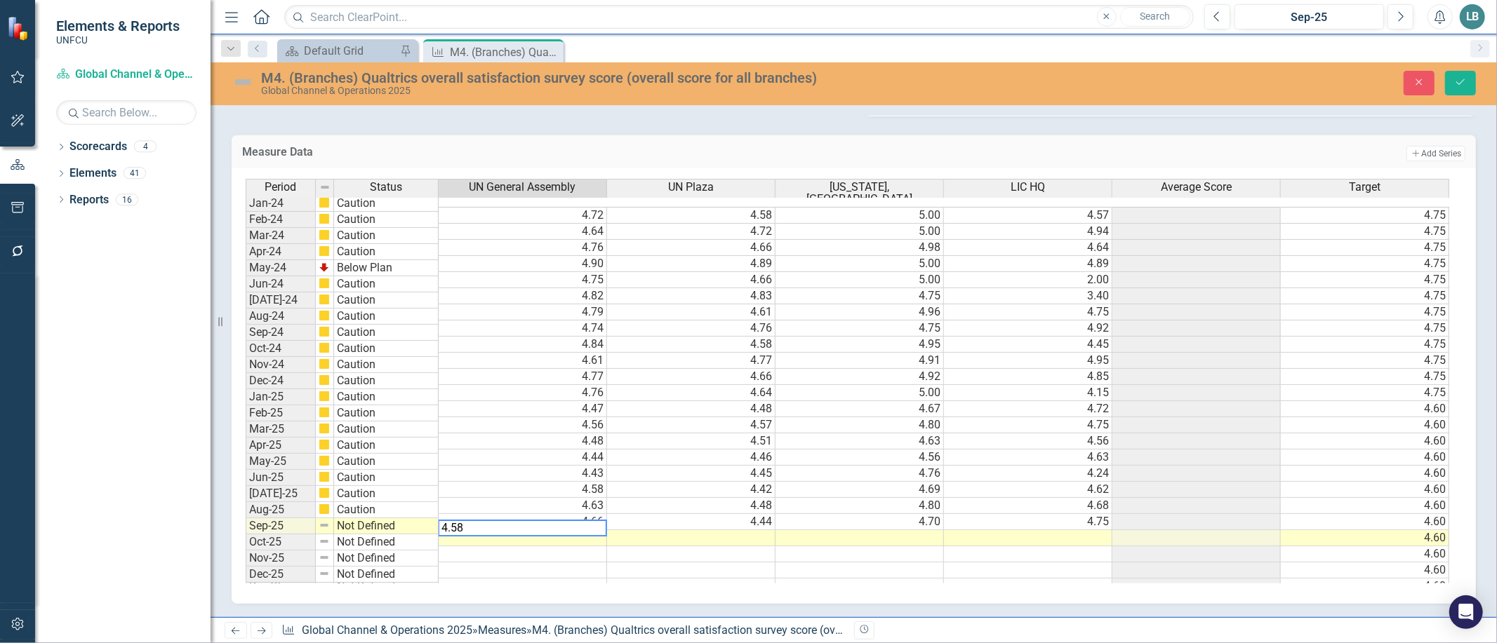
type textarea "4.58"
click at [746, 530] on td at bounding box center [691, 538] width 168 height 16
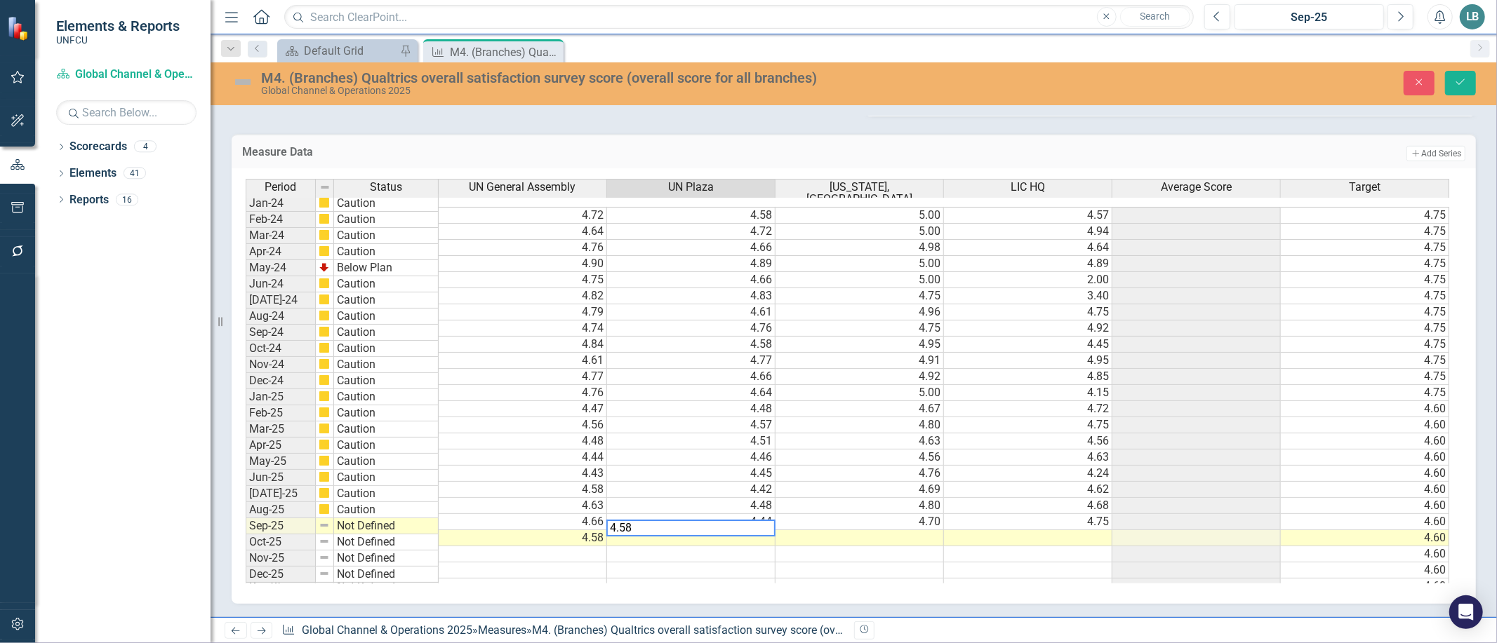
type textarea "4.58"
click at [843, 530] on td at bounding box center [859, 538] width 168 height 16
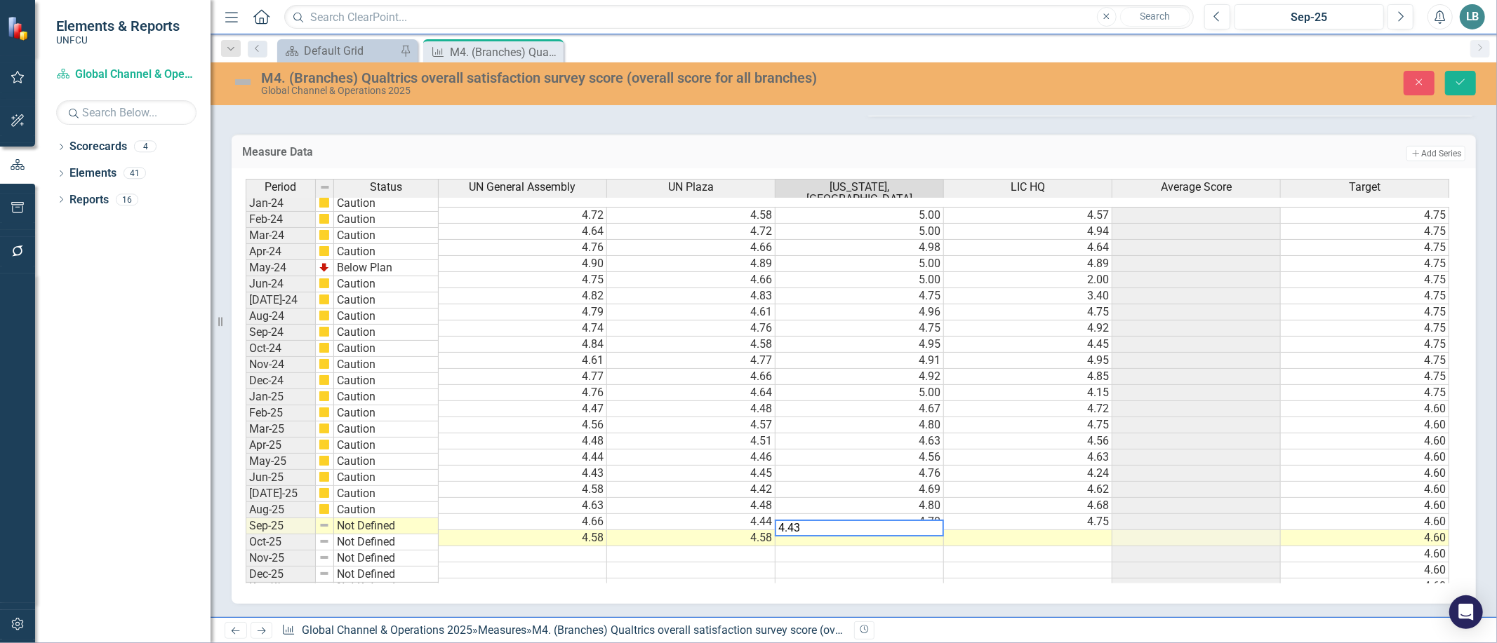
type textarea "4.43"
click at [1079, 530] on td at bounding box center [1028, 538] width 168 height 16
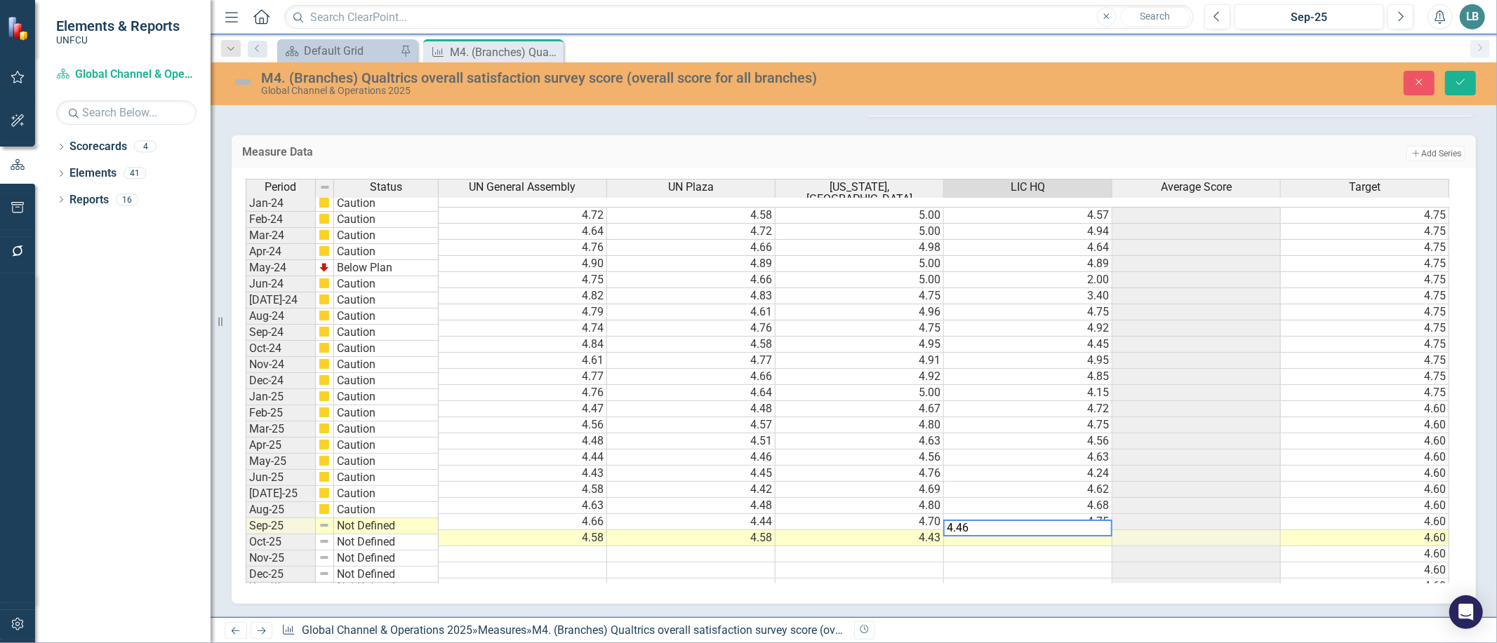
type textarea "4.46"
click at [1086, 601] on div "Period Status UN General Assembly UN Plaza Washington, DC LIC HQ Average Score …" at bounding box center [854, 386] width 1244 height 436
drag, startPoint x: 1079, startPoint y: 608, endPoint x: 1165, endPoint y: 610, distance: 86.4
click at [1165, 610] on div "(Branches) Qualtrics overall satisfaction survey score Chart Combination chart …" at bounding box center [854, 39] width 1286 height 1155
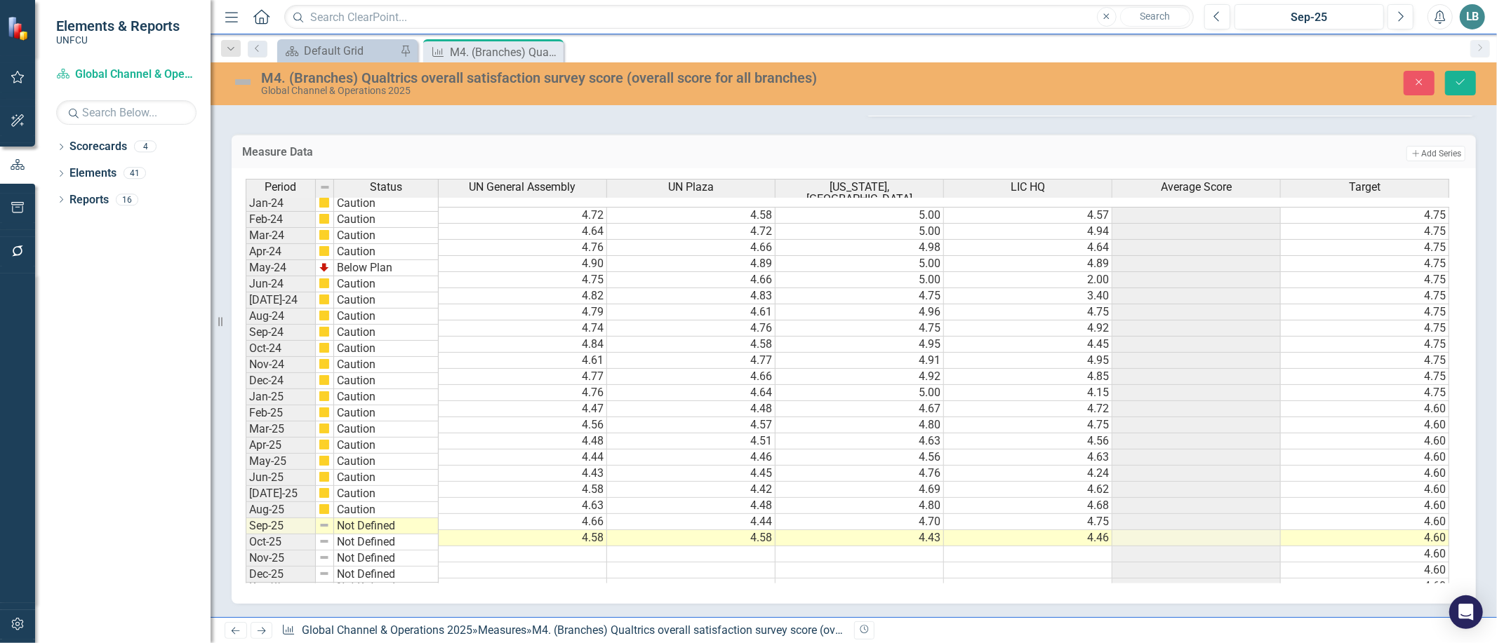
click at [390, 519] on td "Not Defined" at bounding box center [386, 527] width 105 height 16
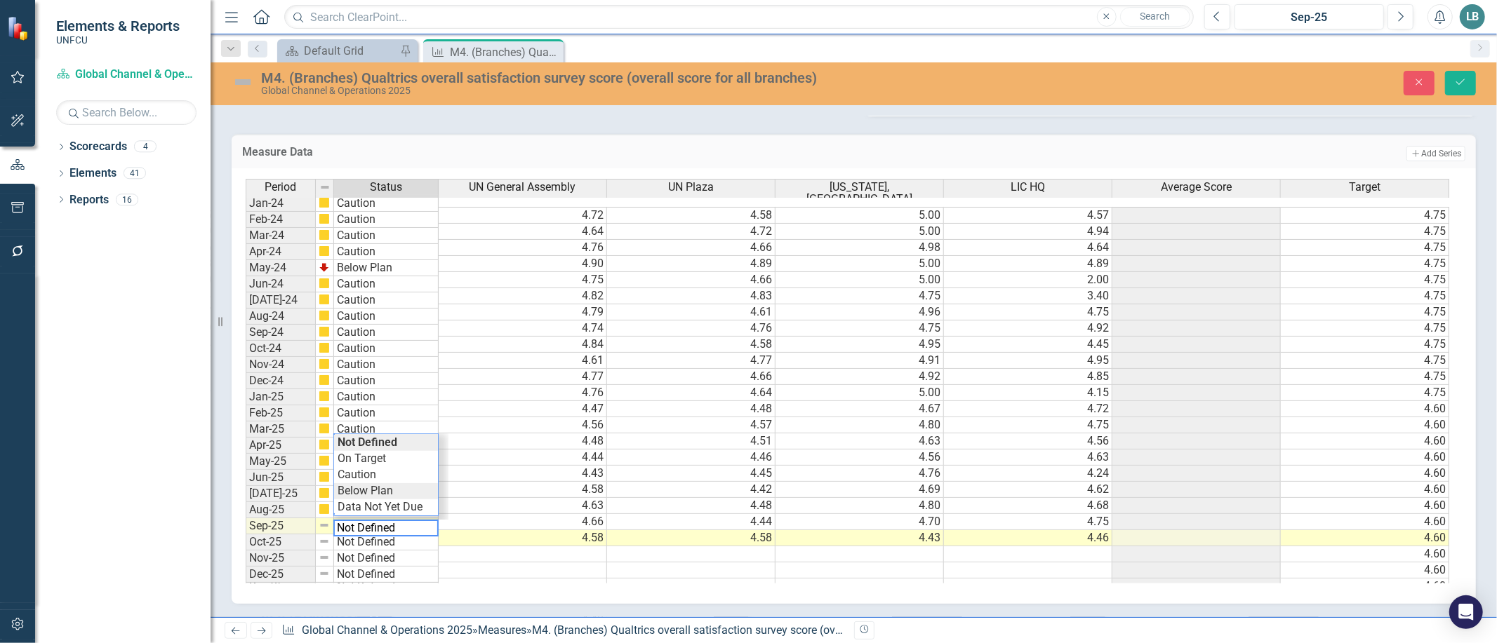
type textarea "Below Plan"
click at [367, 478] on div "Period Status UN General Assembly UN Plaza Washington, DC LIC HQ Average Score …" at bounding box center [849, 381] width 1206 height 405
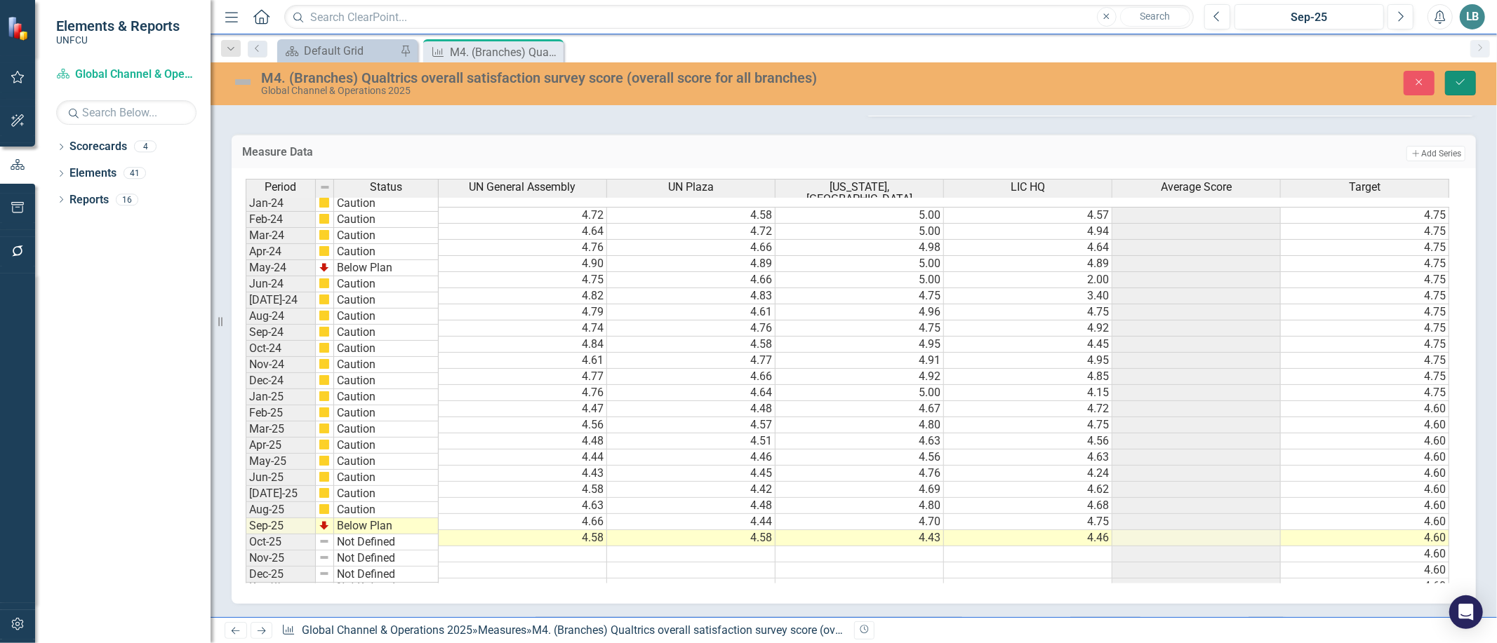
click at [1453, 80] on button "Save" at bounding box center [1460, 83] width 31 height 25
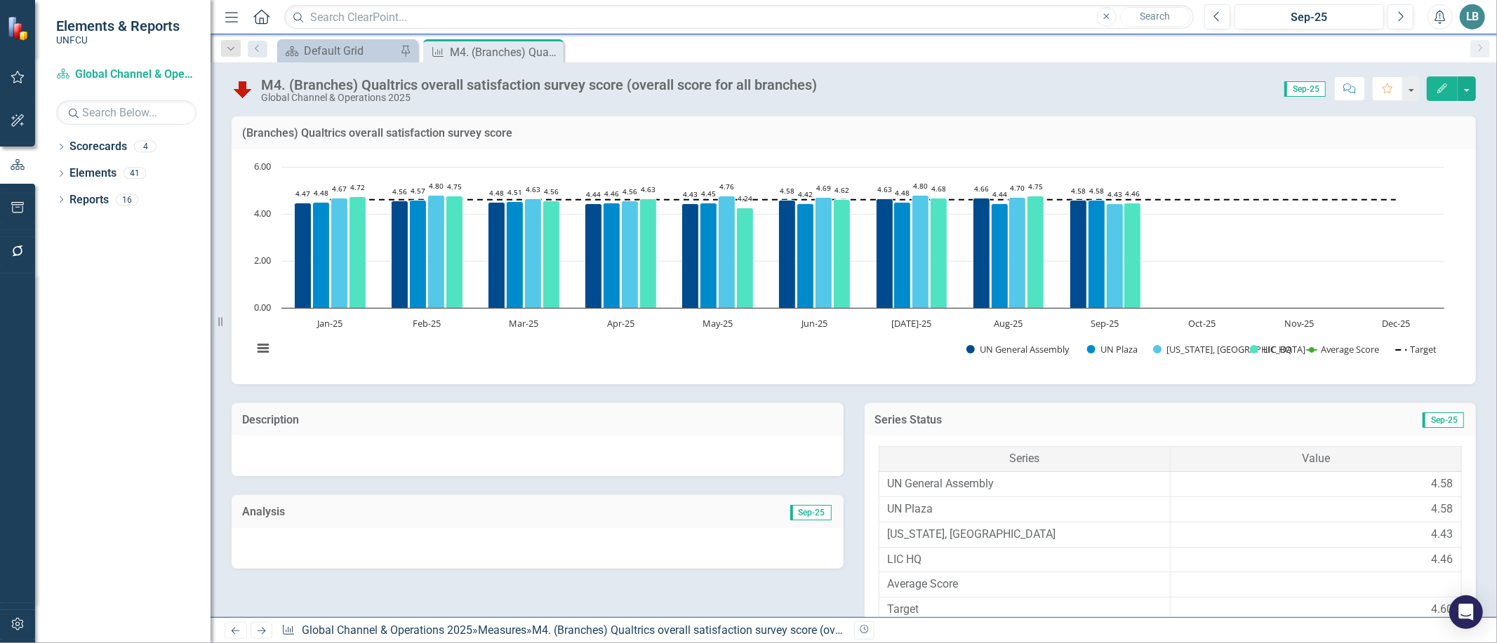
scroll to position [643, 0]
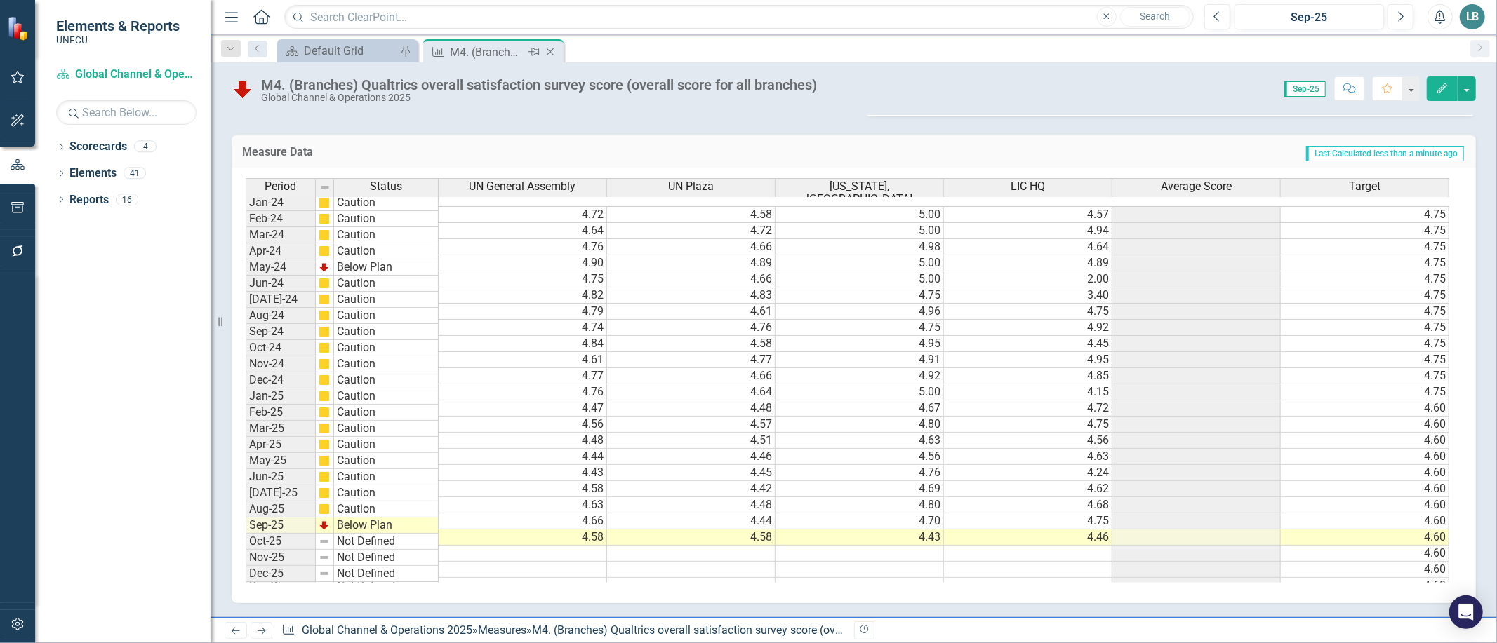
click at [553, 48] on icon at bounding box center [551, 52] width 8 height 8
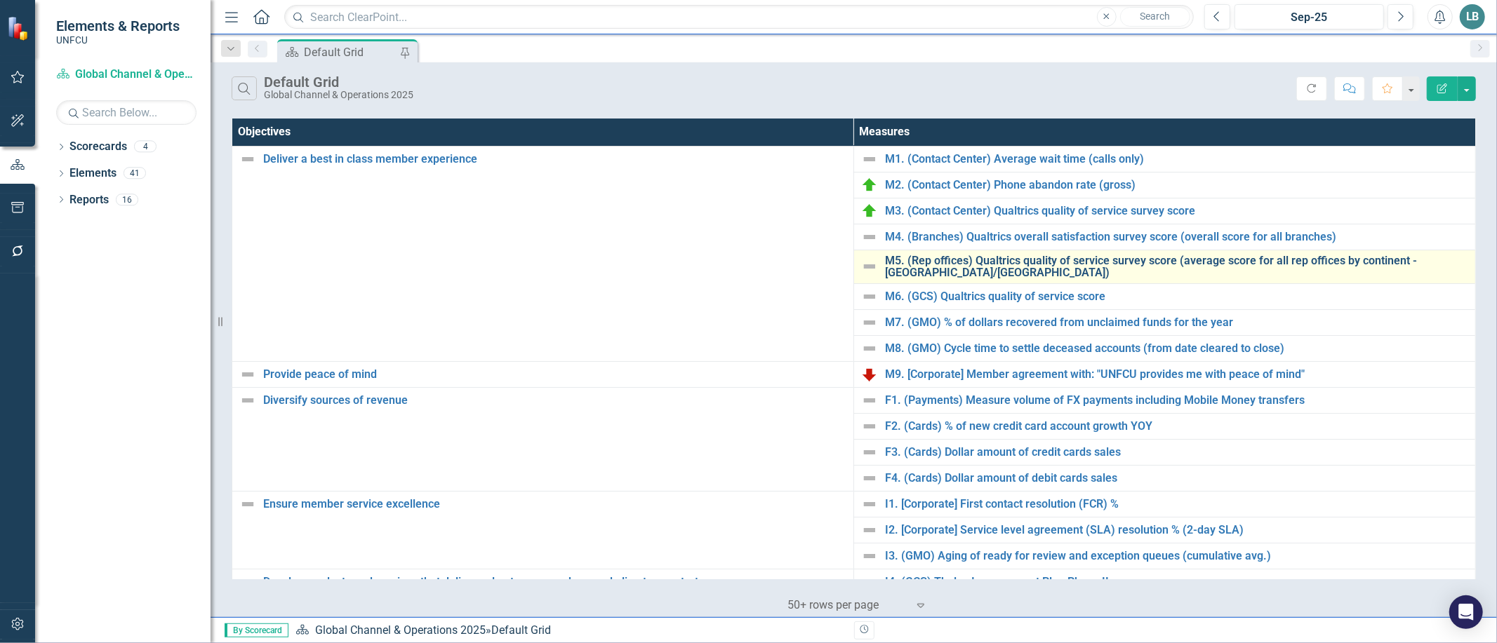
click at [937, 262] on link "M5. (Rep offices) Qualtrics quality of service survey score (average score for …" at bounding box center [1176, 267] width 583 height 25
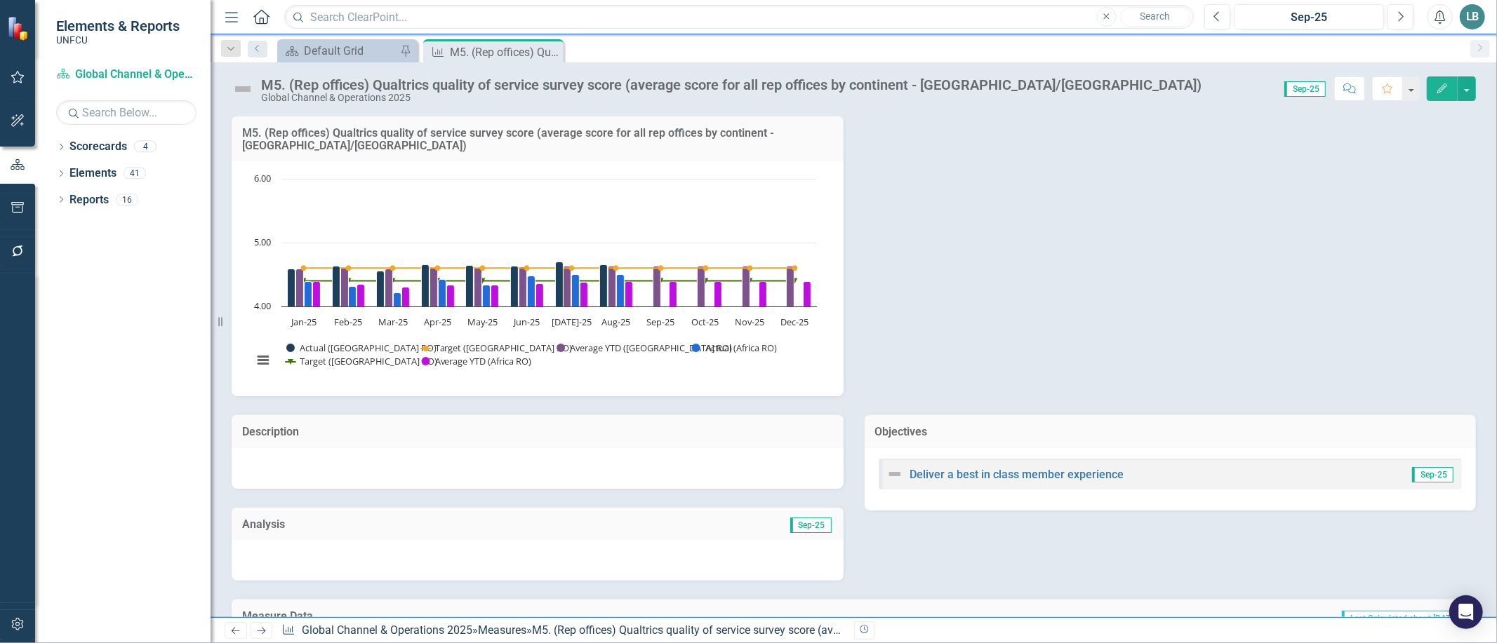
scroll to position [473, 0]
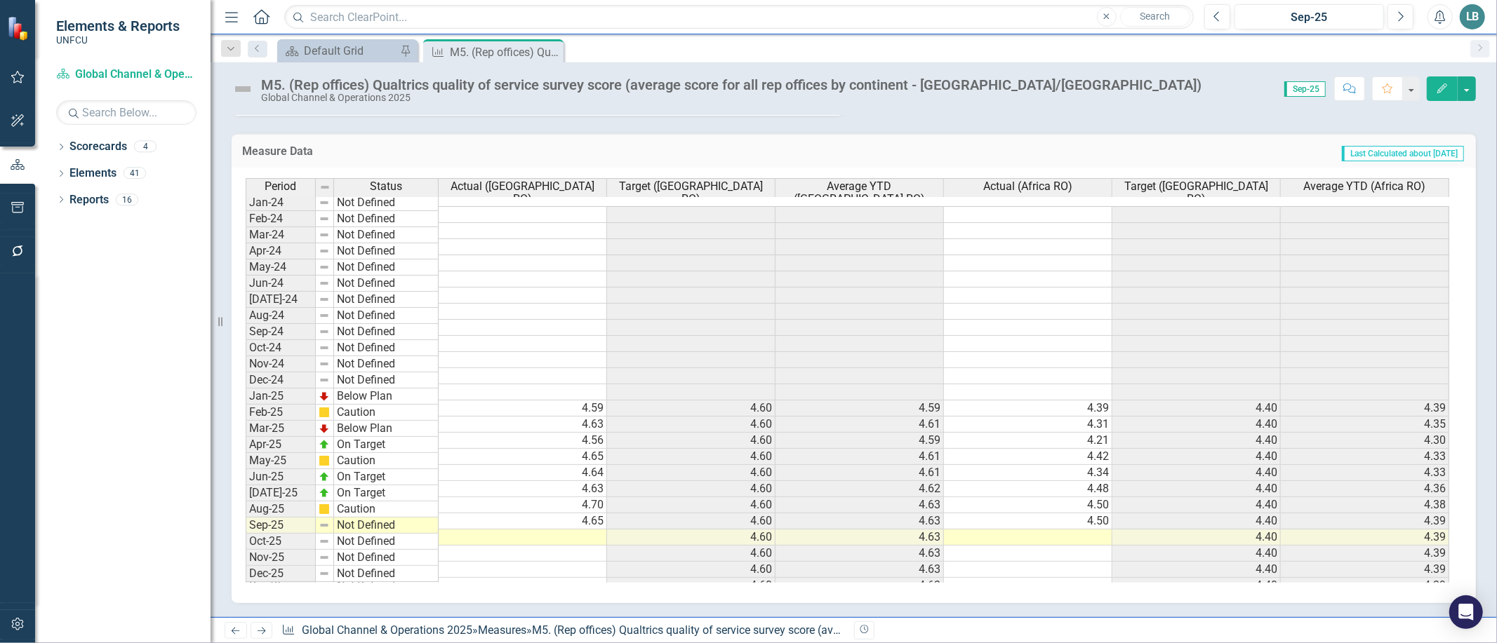
click at [1001, 530] on td at bounding box center [1028, 538] width 168 height 16
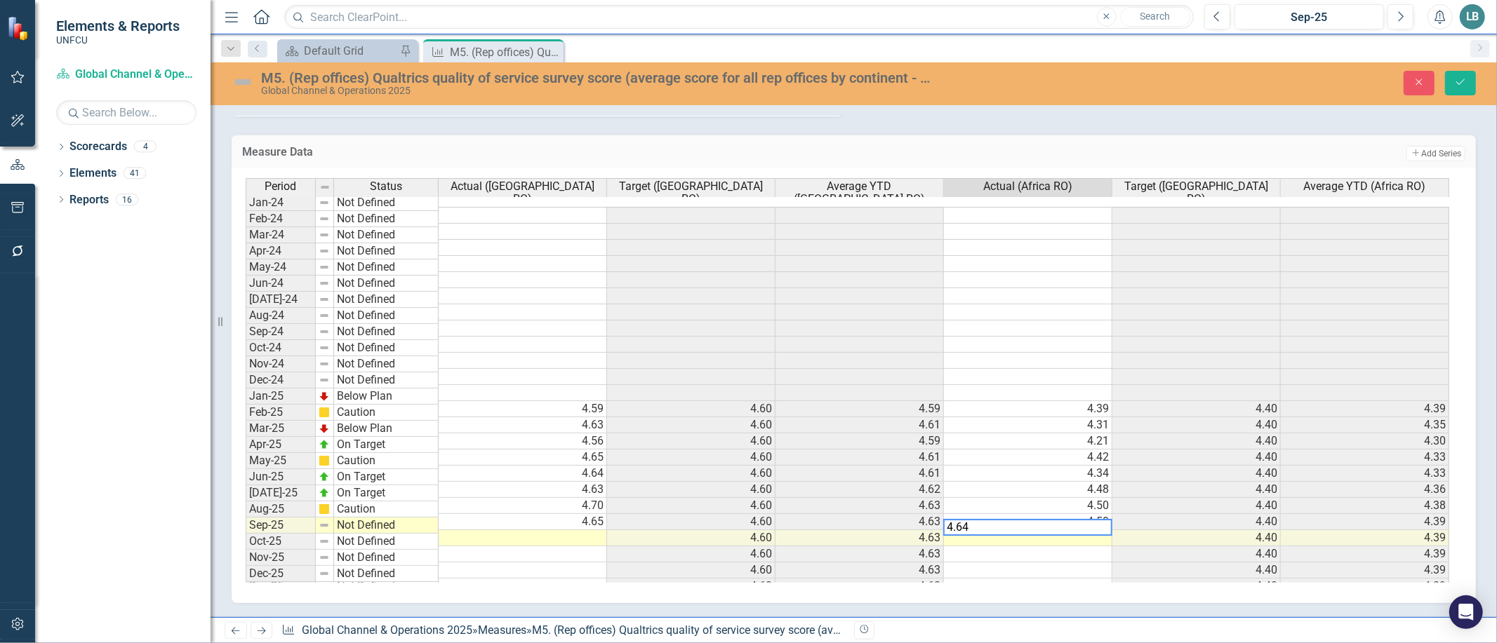
click at [585, 530] on td at bounding box center [523, 538] width 168 height 16
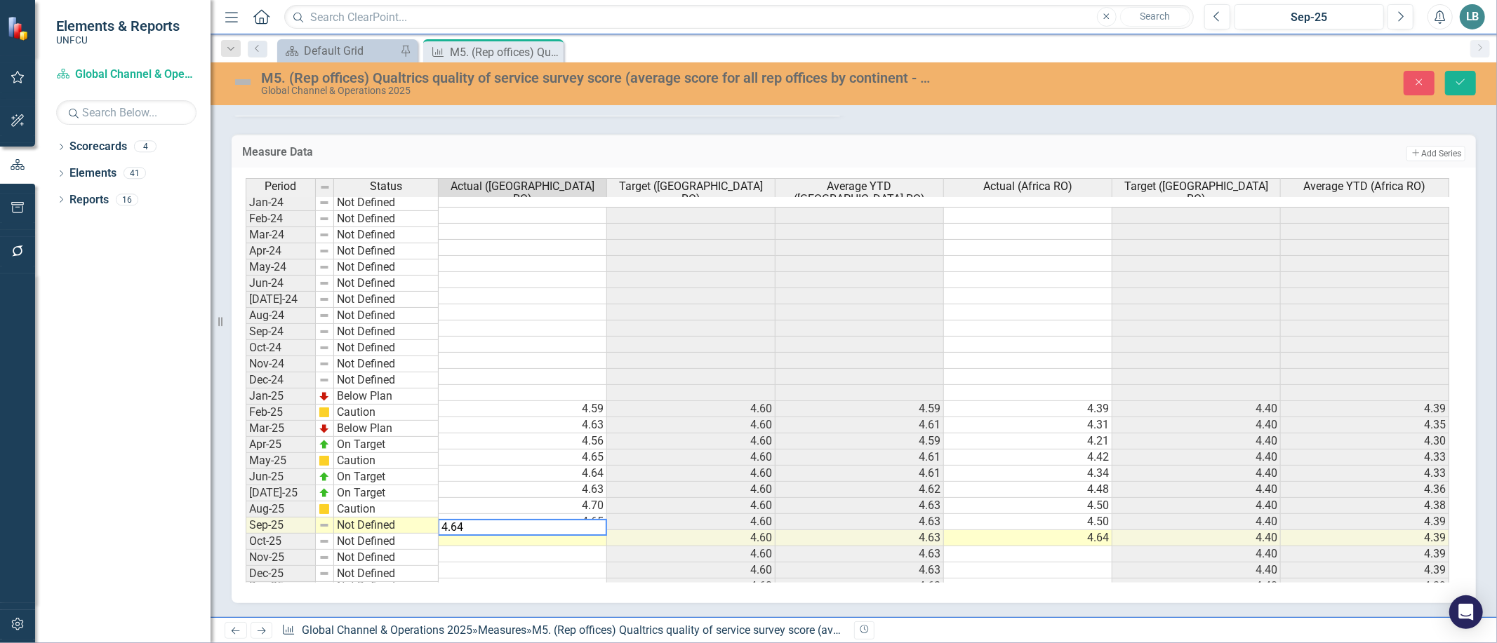
type textarea "4.64"
click at [541, 594] on div "Period Status Actual (Europe RO) Target (Europe RO) Average YTD (Europe RO) Act…" at bounding box center [854, 386] width 1244 height 436
click at [365, 518] on td "Not Defined" at bounding box center [386, 526] width 105 height 16
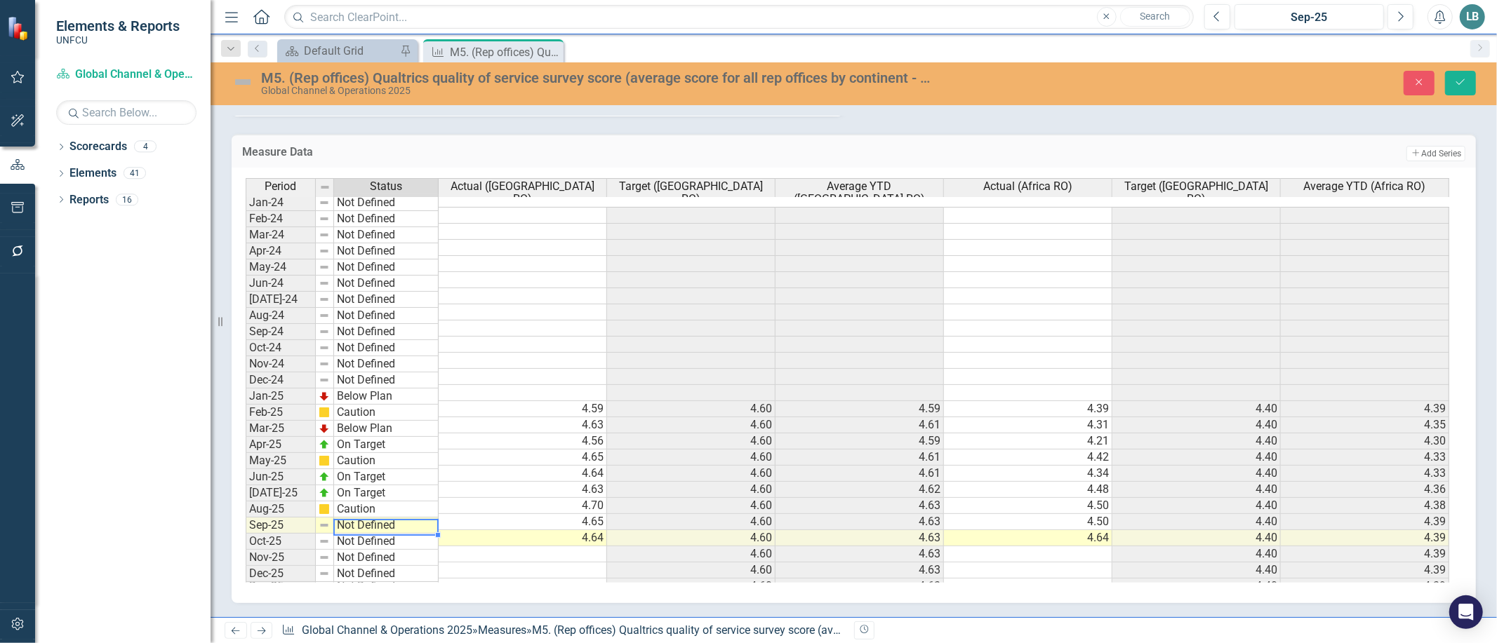
click at [365, 518] on td "Not Defined" at bounding box center [386, 526] width 105 height 16
click at [374, 450] on div "Period Status Actual (Europe RO) Target (Europe RO) Average YTD (Europe RO) Act…" at bounding box center [849, 380] width 1206 height 405
click at [1460, 81] on icon "Save" at bounding box center [1460, 82] width 13 height 10
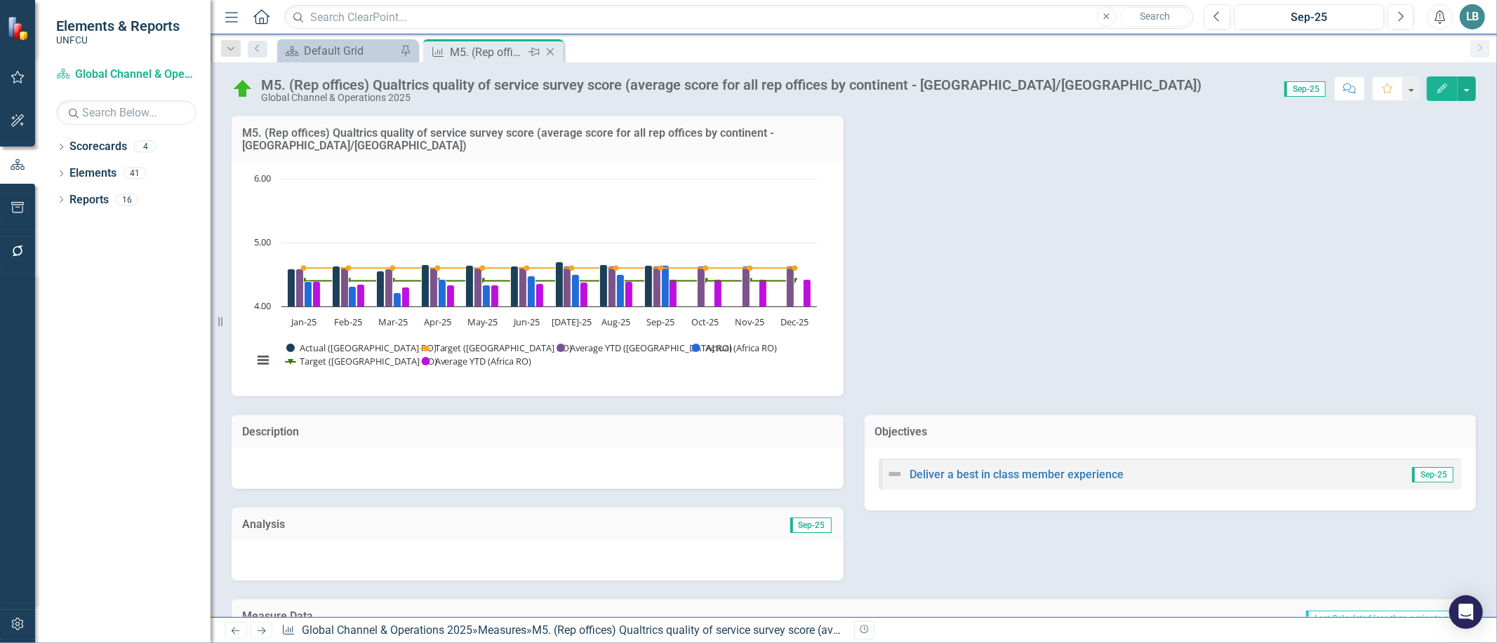
click at [552, 51] on icon "Close" at bounding box center [550, 51] width 14 height 11
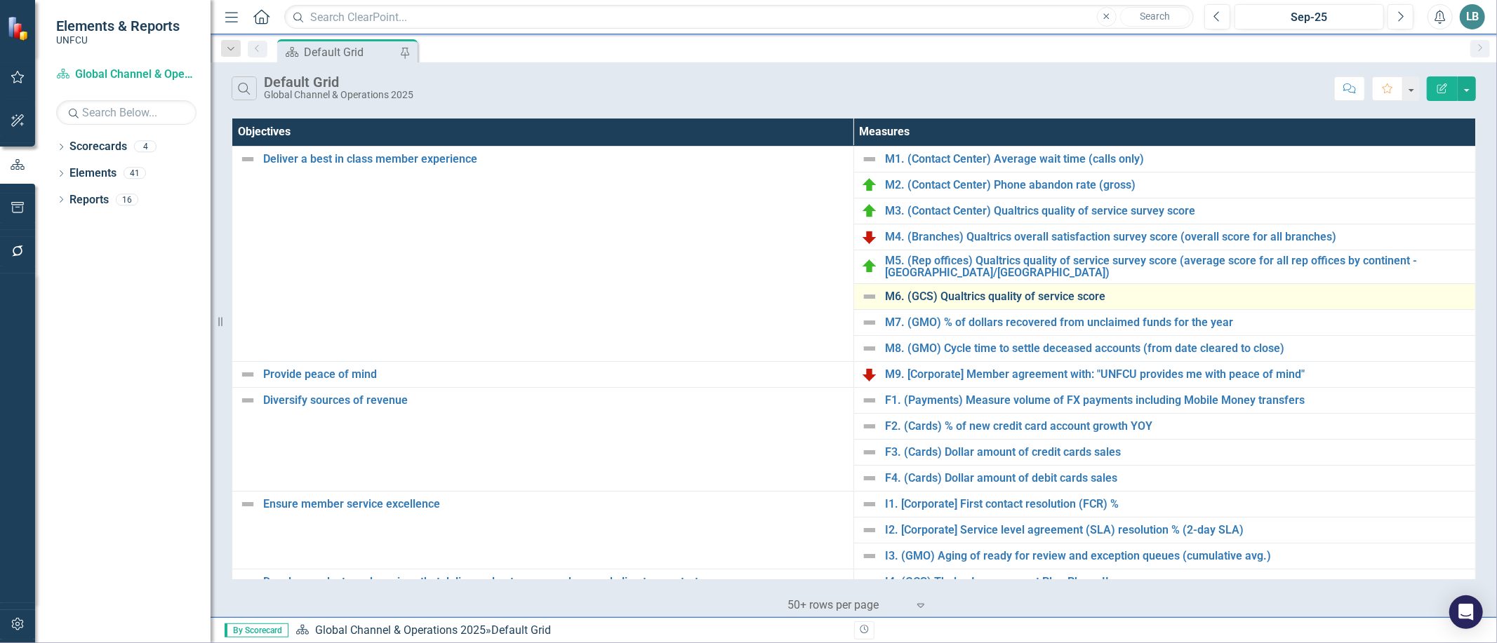
click at [967, 295] on link "M6. (GCS) Qualtrics quality of service score" at bounding box center [1176, 297] width 583 height 13
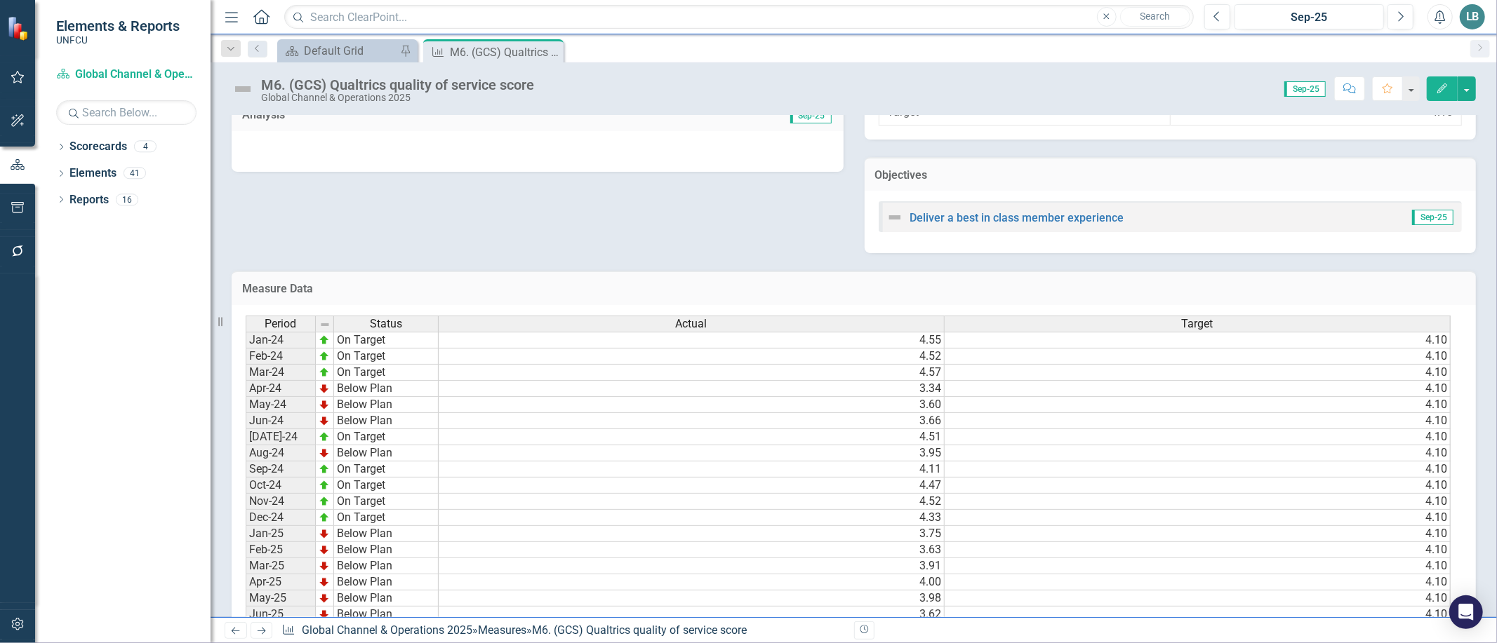
scroll to position [542, 0]
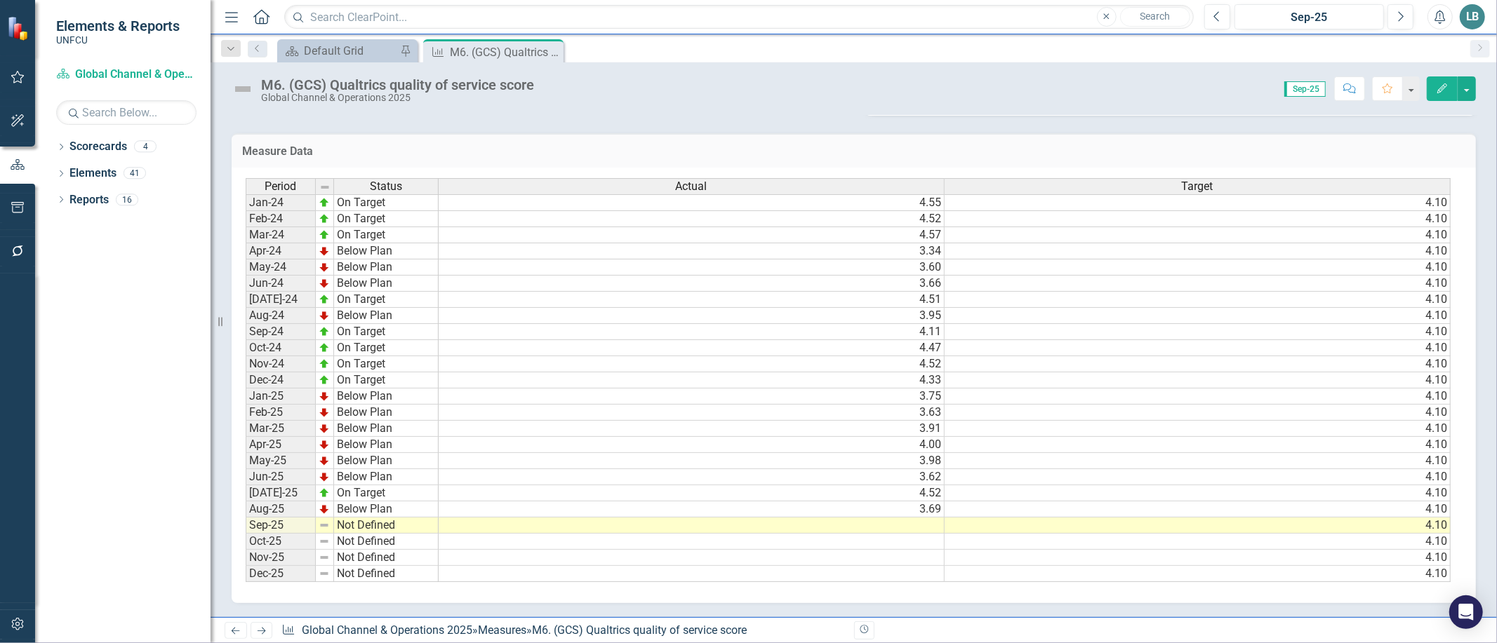
click at [901, 518] on td at bounding box center [692, 526] width 506 height 16
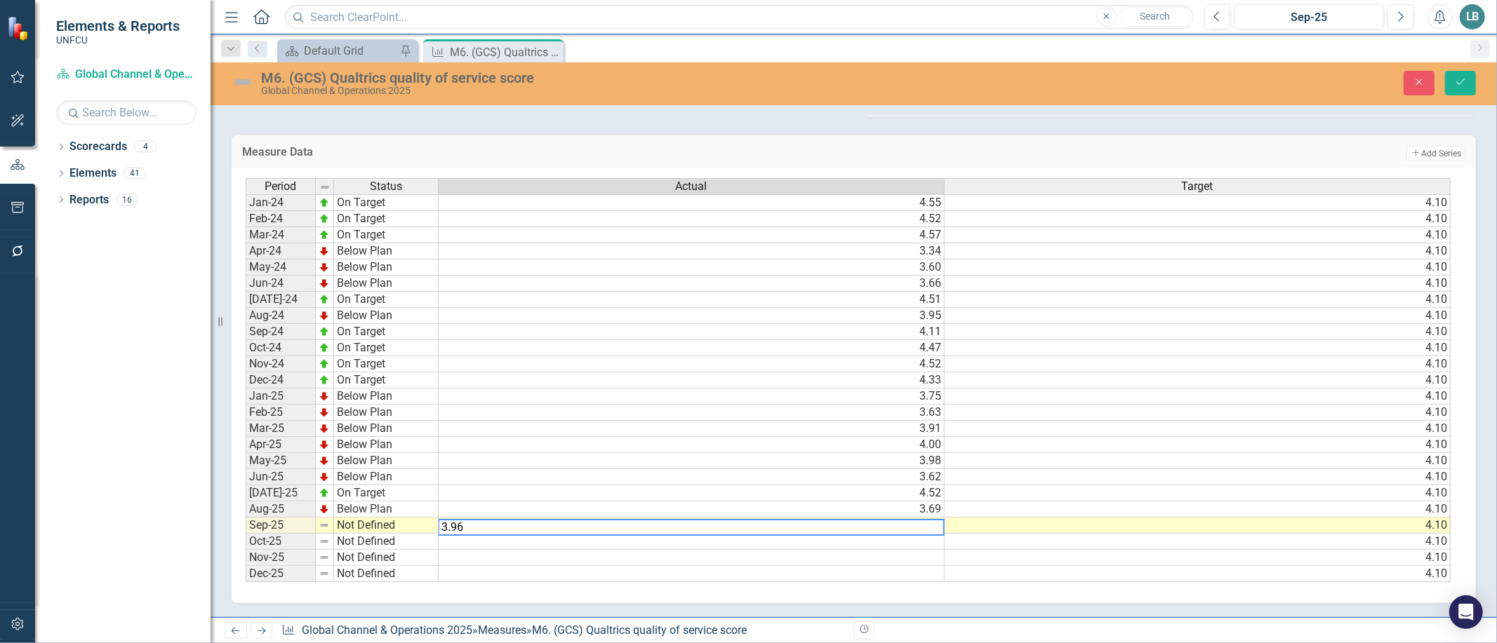
type textarea "3.96"
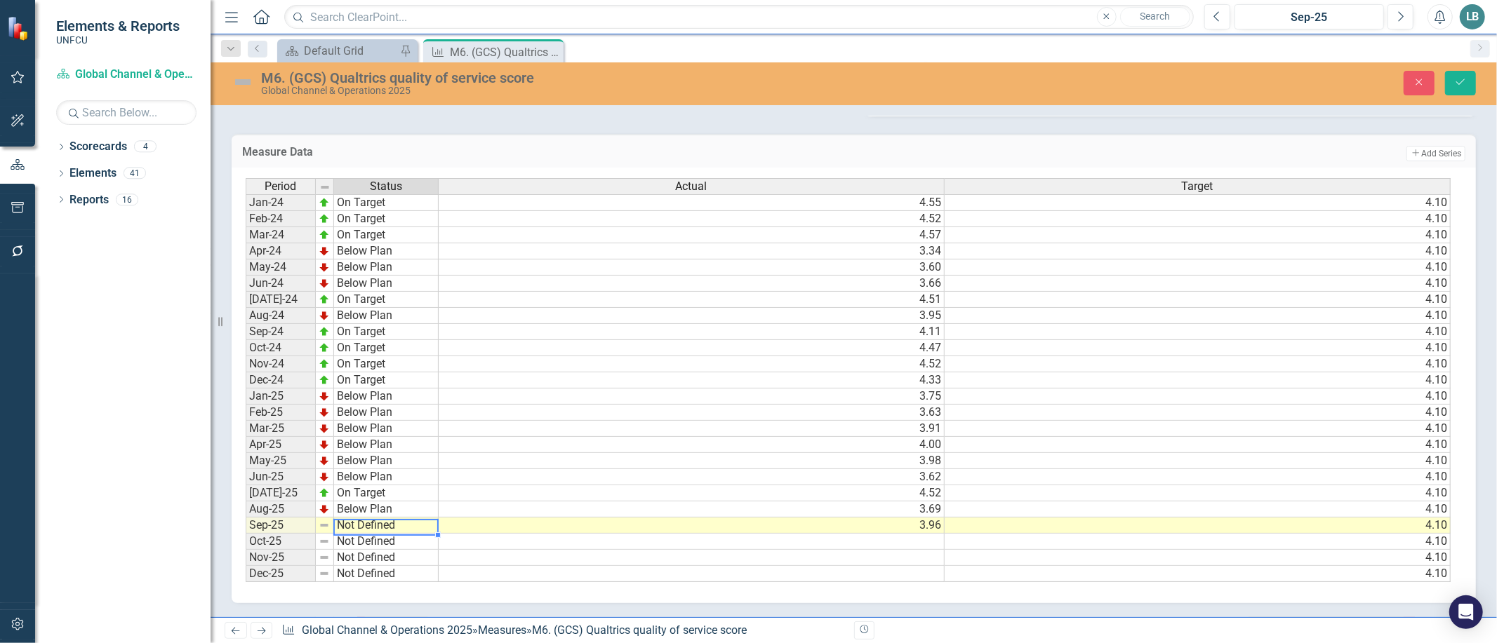
click at [348, 518] on td "Not Defined" at bounding box center [386, 526] width 105 height 16
type textarea "Below Plan"
click at [360, 482] on div "Period Status Actual Target Jan-24 On Target 4.55 4.10 Feb-24 On Target 4.52 4.…" at bounding box center [849, 380] width 1206 height 405
click at [1464, 81] on icon "Save" at bounding box center [1460, 82] width 13 height 10
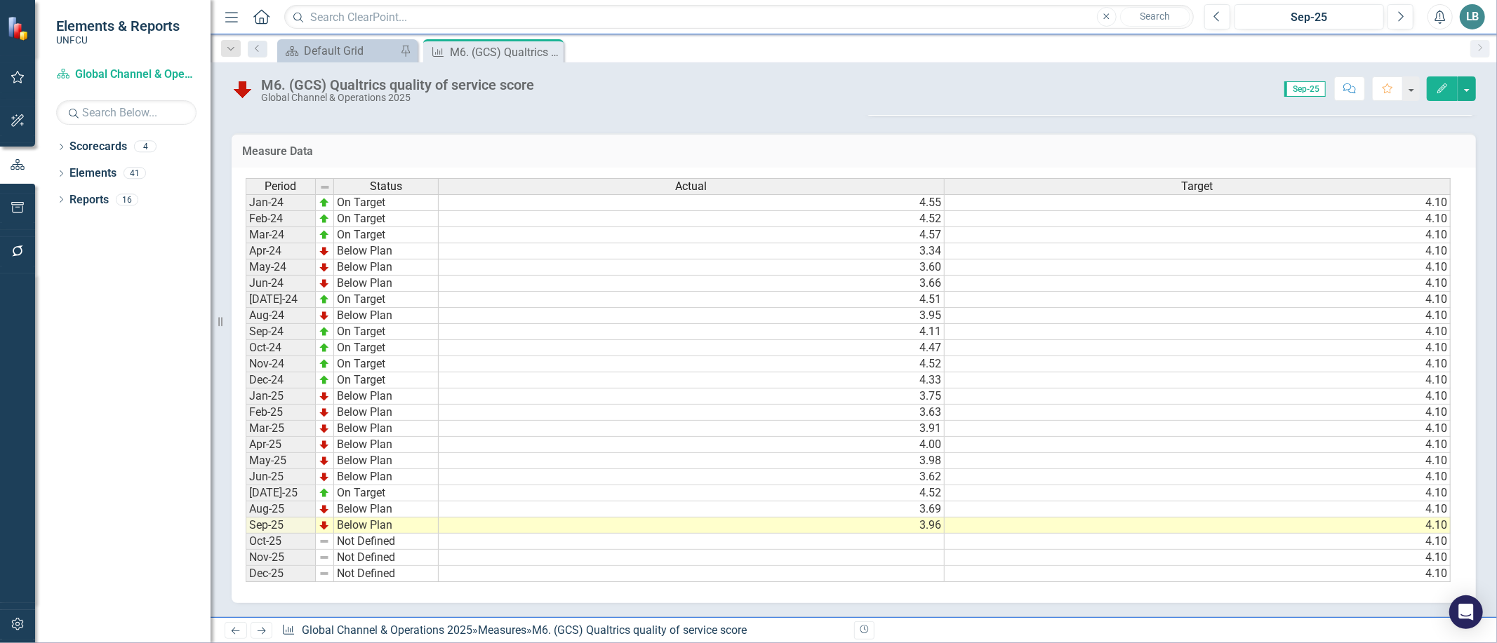
click at [0, 0] on icon "Close" at bounding box center [0, 0] width 0 height 0
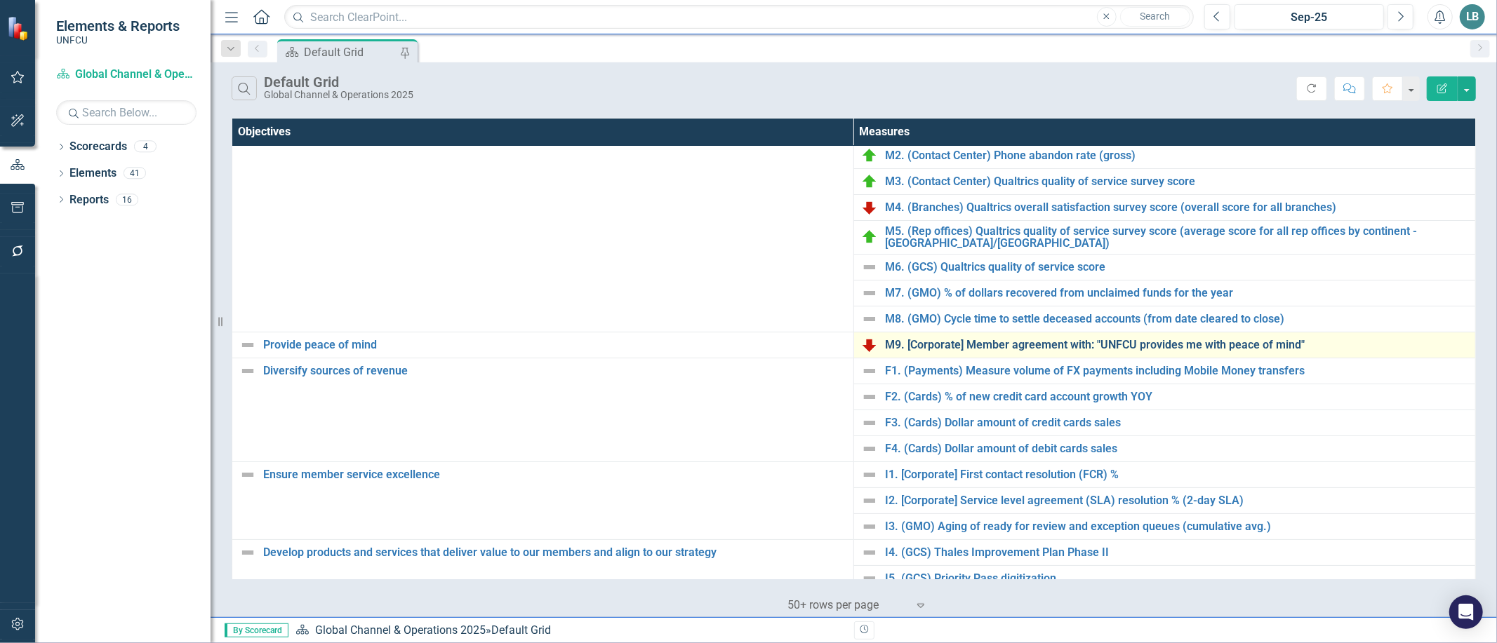
scroll to position [78, 0]
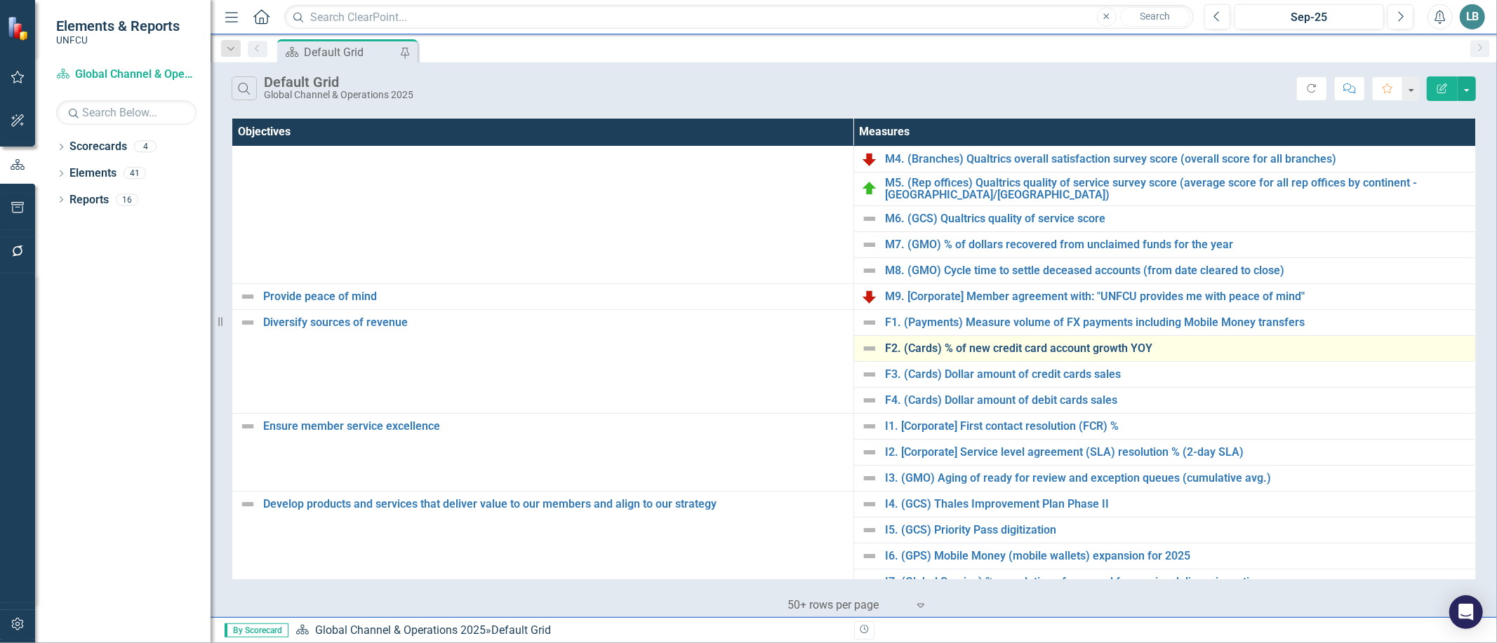
click at [959, 348] on link "F2. (Cards) % of new credit card account growth YOY" at bounding box center [1176, 348] width 583 height 13
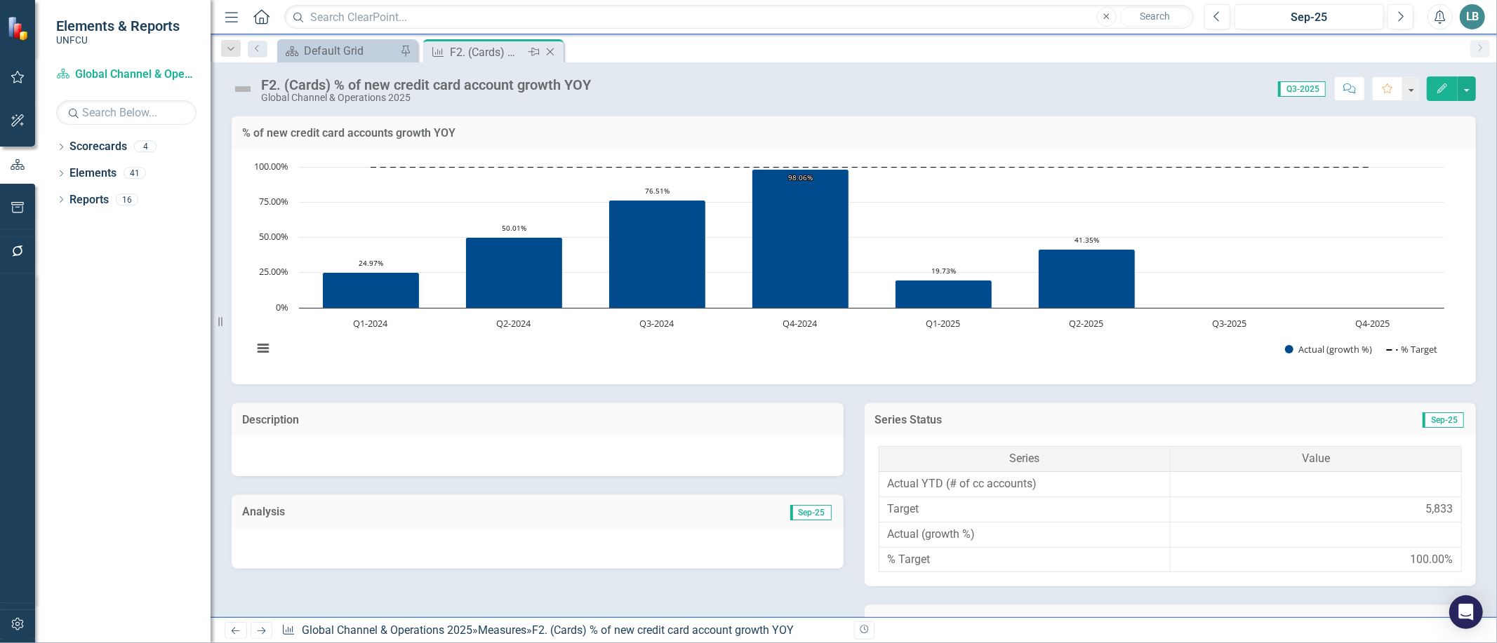
click at [552, 46] on icon "Close" at bounding box center [550, 51] width 14 height 11
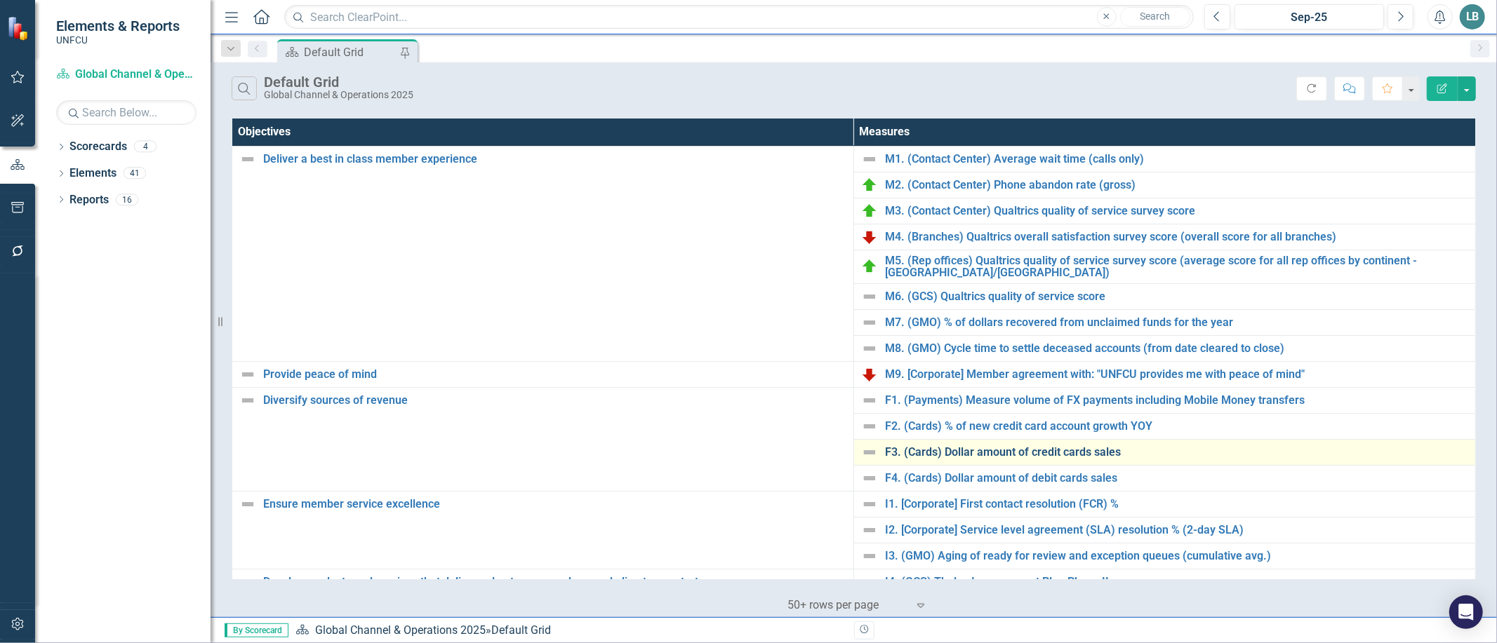
click at [989, 452] on link "F3. (Cards) Dollar amount of credit cards sales" at bounding box center [1176, 452] width 583 height 13
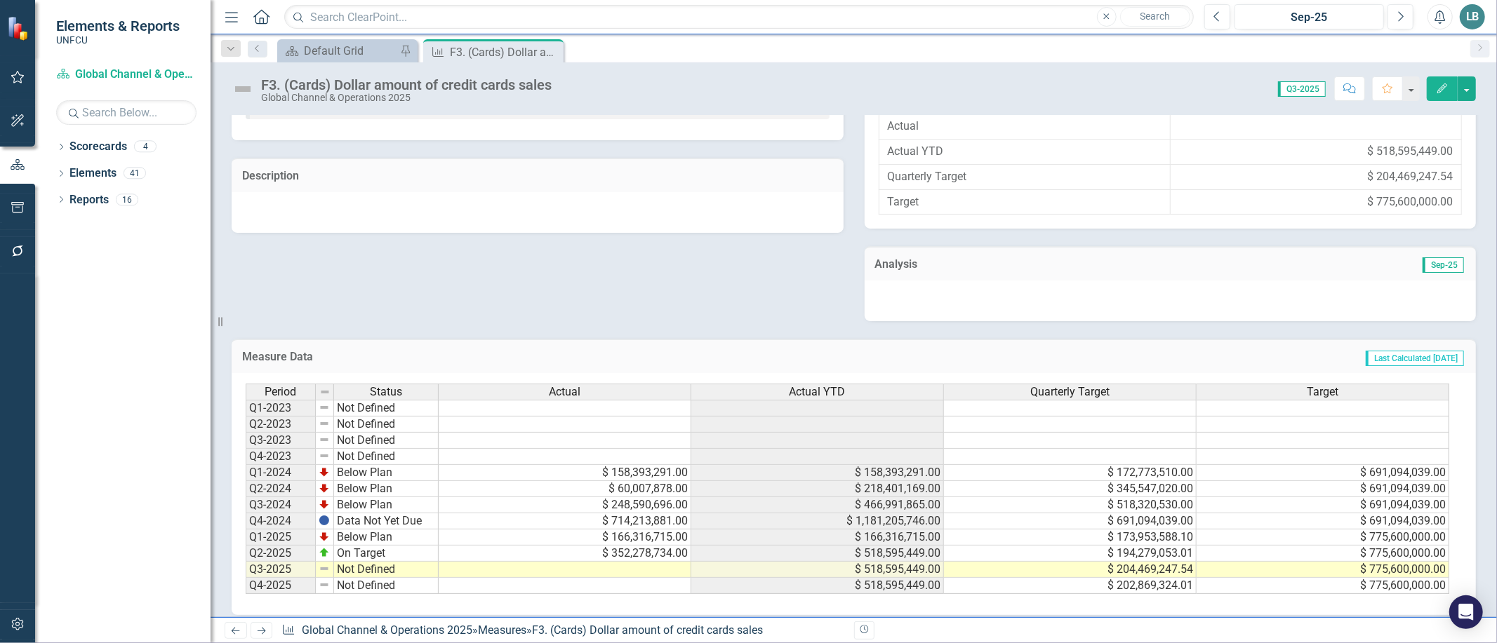
scroll to position [378, 0]
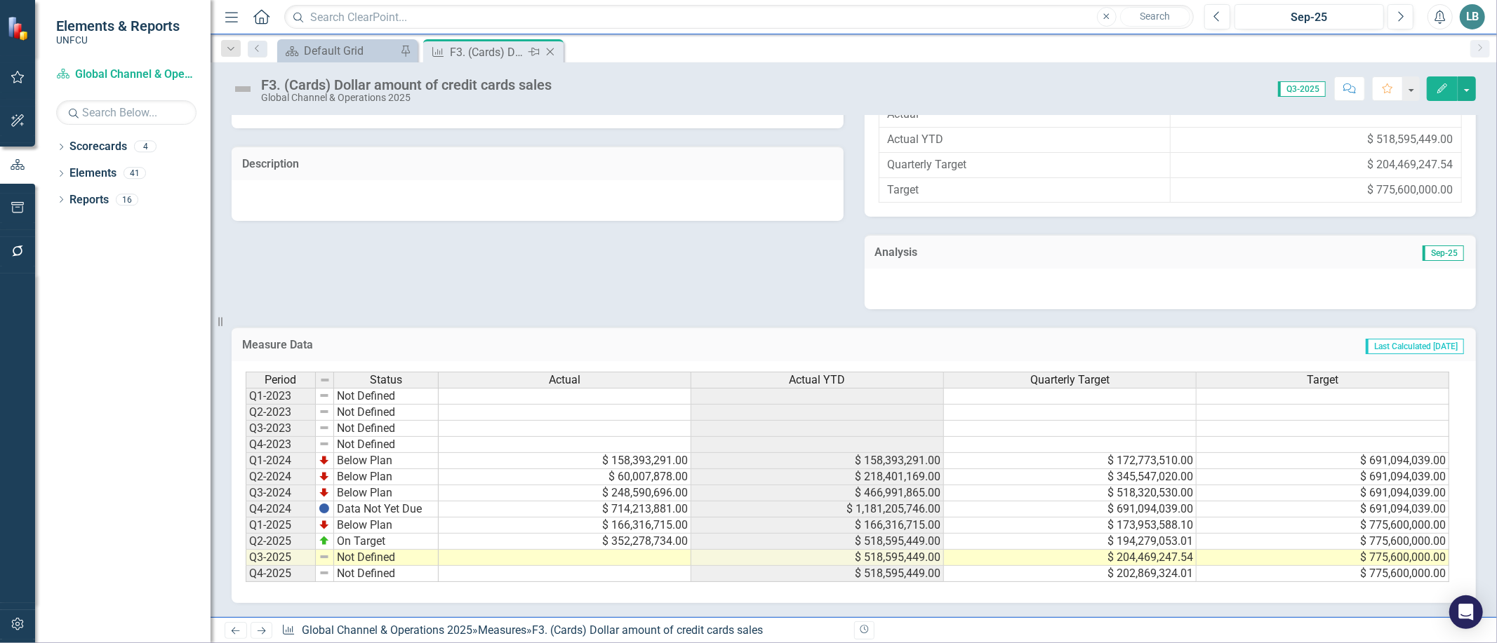
click at [551, 50] on icon "Close" at bounding box center [550, 51] width 14 height 11
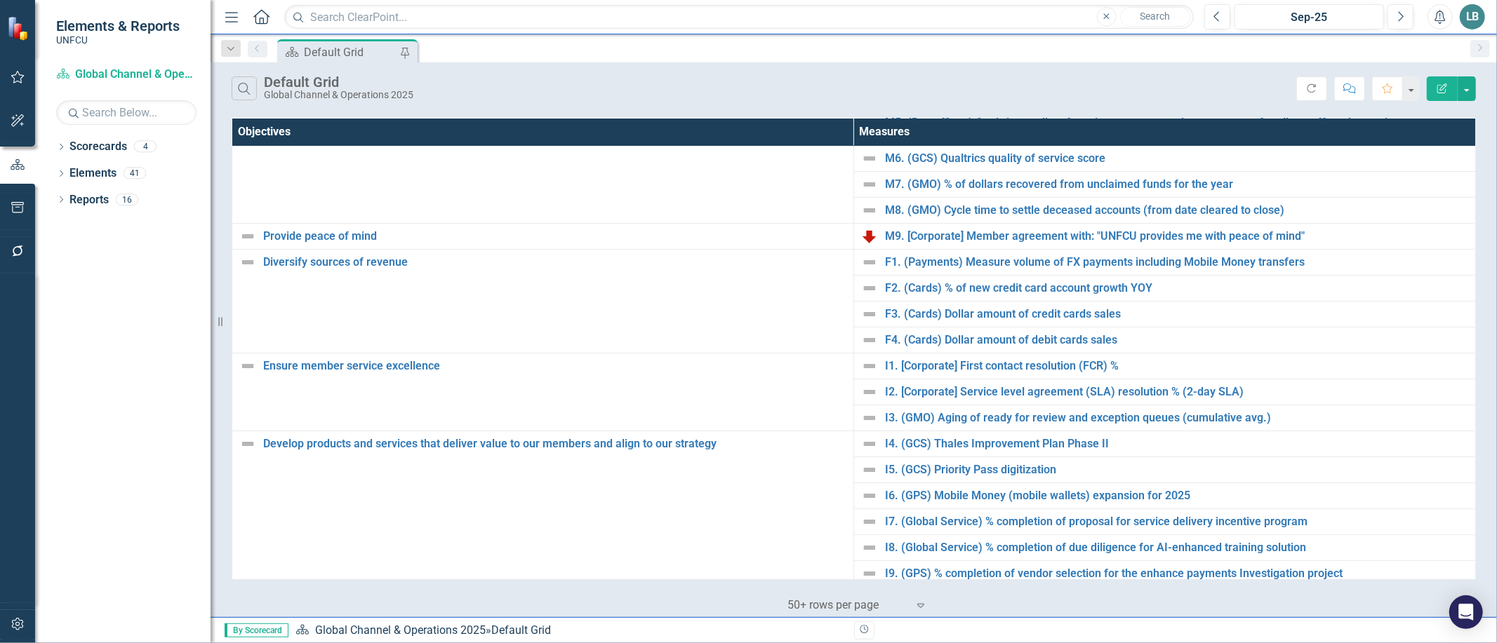
scroll to position [355, 0]
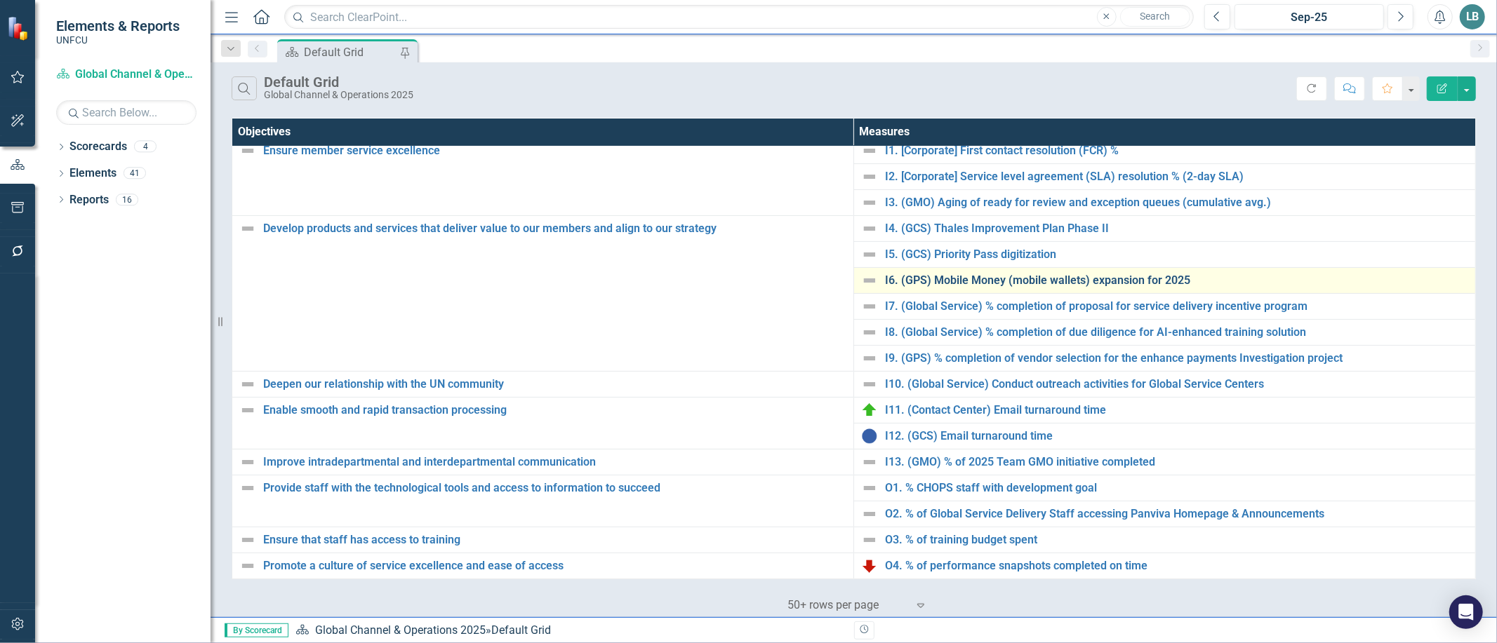
click at [914, 279] on link "I6. (GPS) Mobile Money (mobile wallets) expansion for 2025" at bounding box center [1176, 280] width 583 height 13
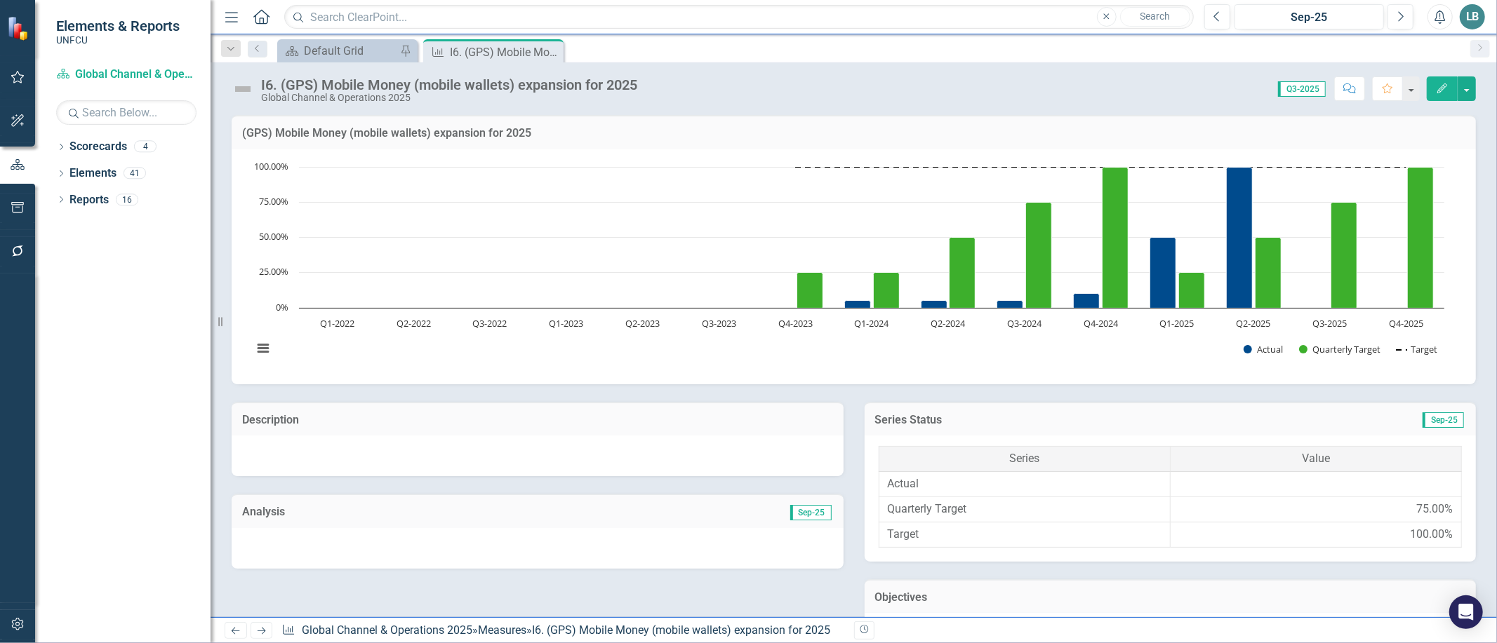
scroll to position [374, 0]
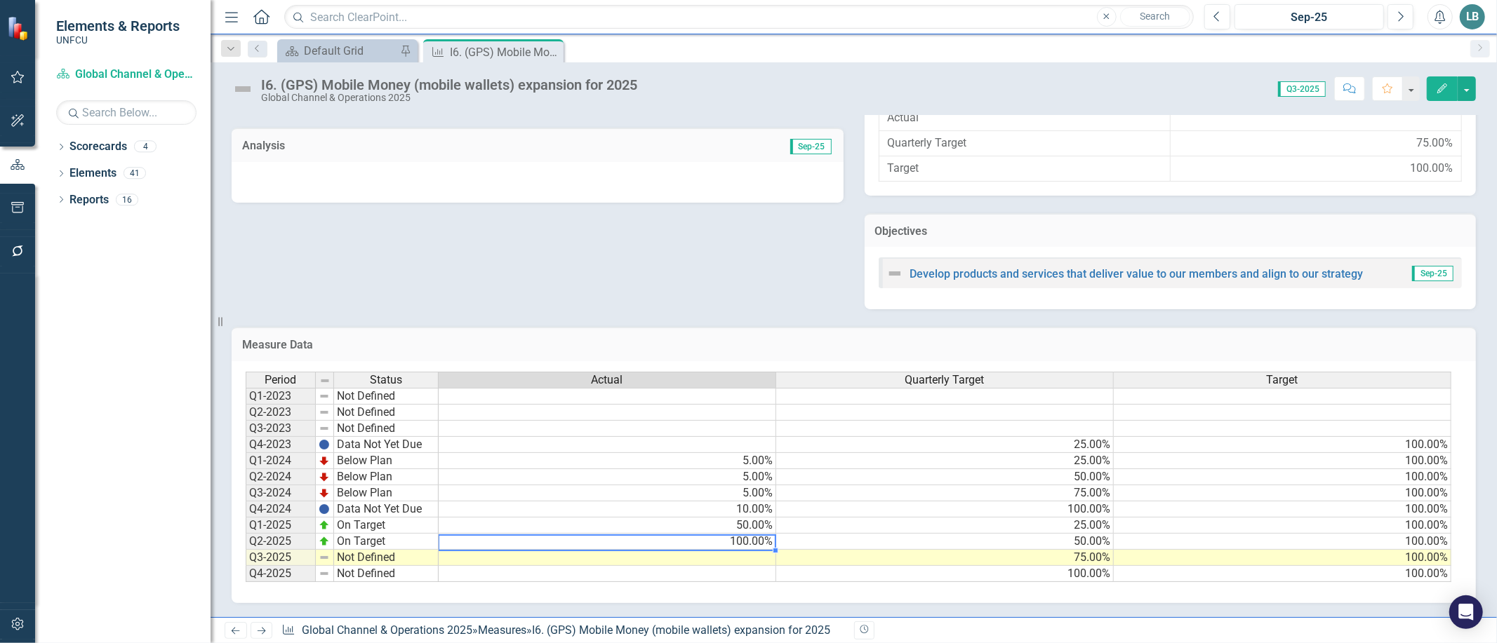
click at [740, 539] on td "100.00%" at bounding box center [608, 542] width 338 height 16
click at [740, 550] on td at bounding box center [608, 558] width 338 height 16
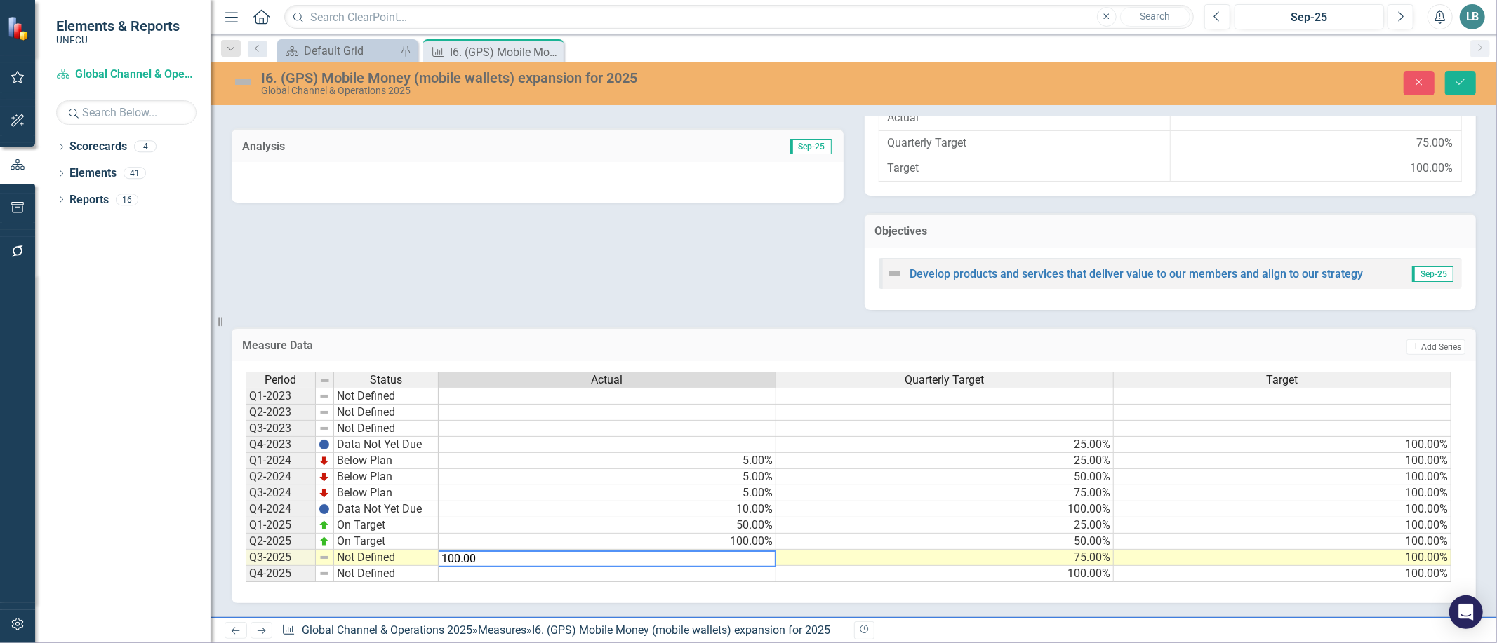
type textarea "100.00"
click at [718, 591] on div "Period Status Actual Quarterly Target Target Q1-2023 Not Defined Q2-2023 Not De…" at bounding box center [854, 482] width 1244 height 242
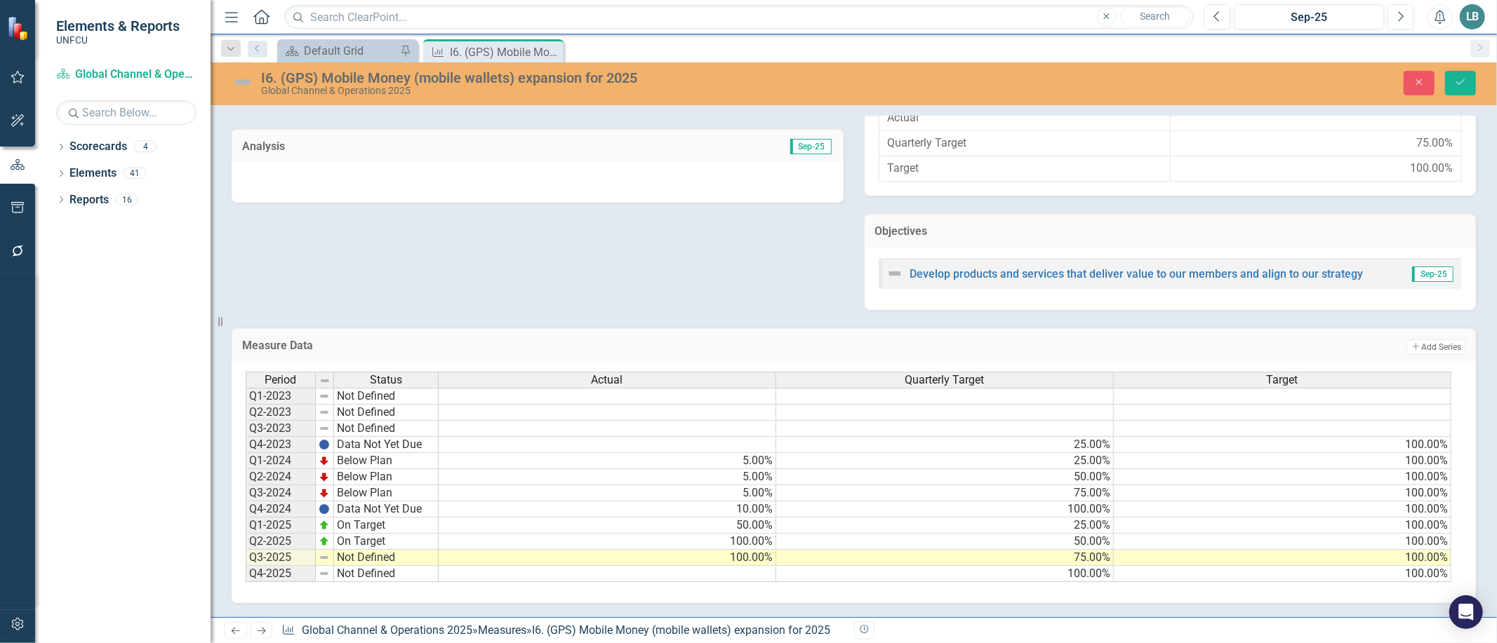
click at [371, 550] on td "Not Defined" at bounding box center [386, 558] width 105 height 16
click at [370, 550] on td "Not Defined" at bounding box center [386, 558] width 105 height 16
type textarea "On Target"
click at [367, 484] on div "Period Status Actual Quarterly Target Target Q1-2023 Not Defined Q2-2023 Not De…" at bounding box center [849, 477] width 1206 height 211
click at [1455, 90] on button "Save" at bounding box center [1460, 83] width 31 height 25
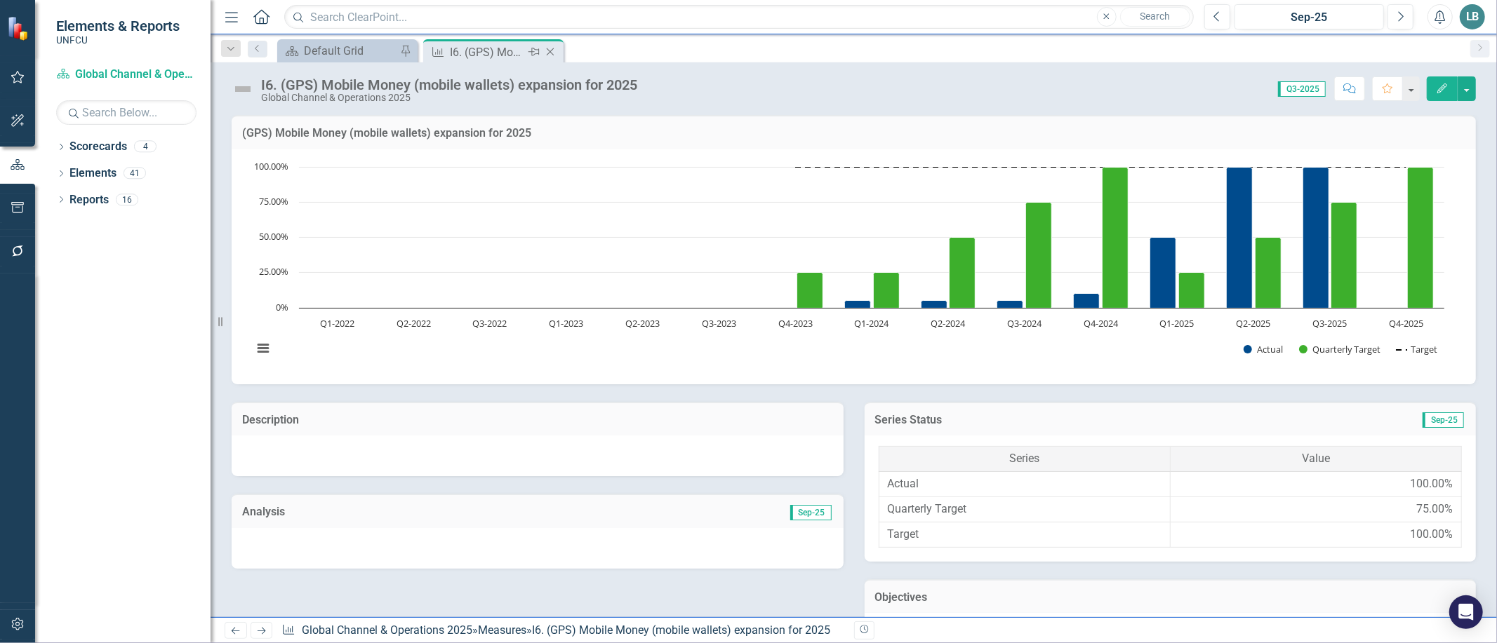
click at [553, 49] on icon "Close" at bounding box center [550, 51] width 14 height 11
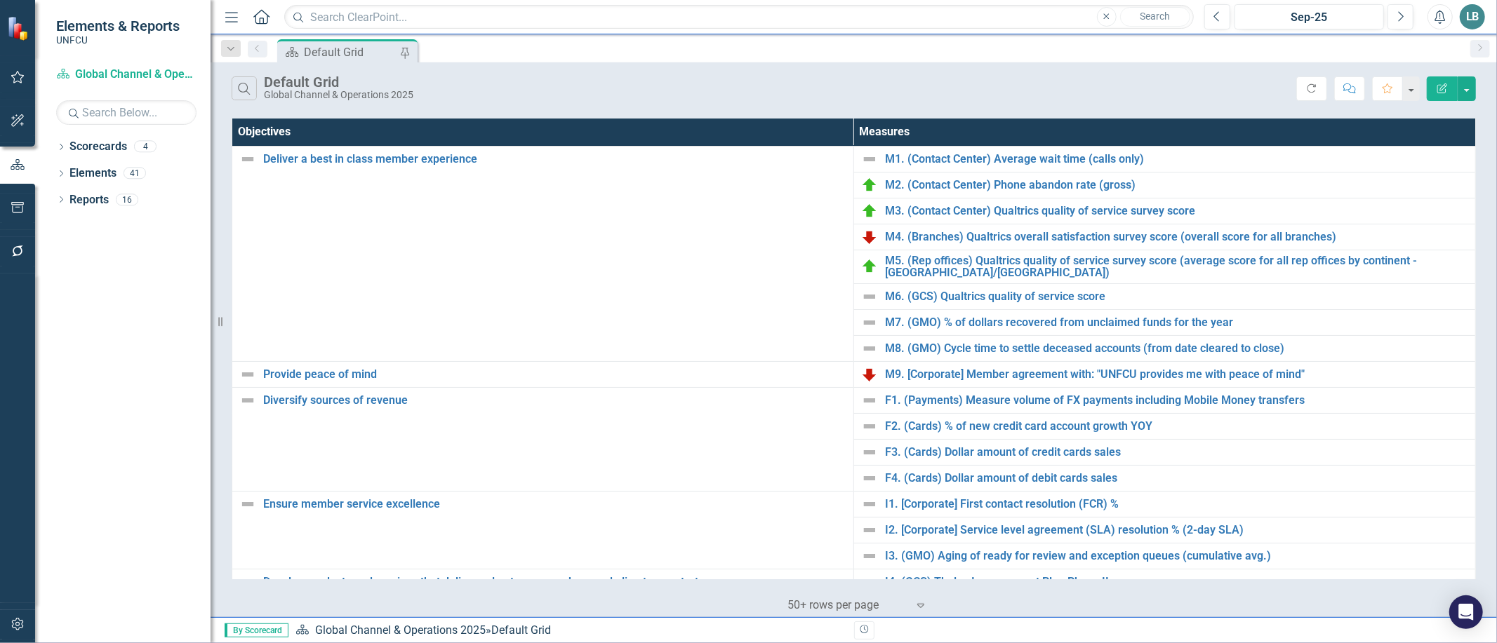
scroll to position [355, 0]
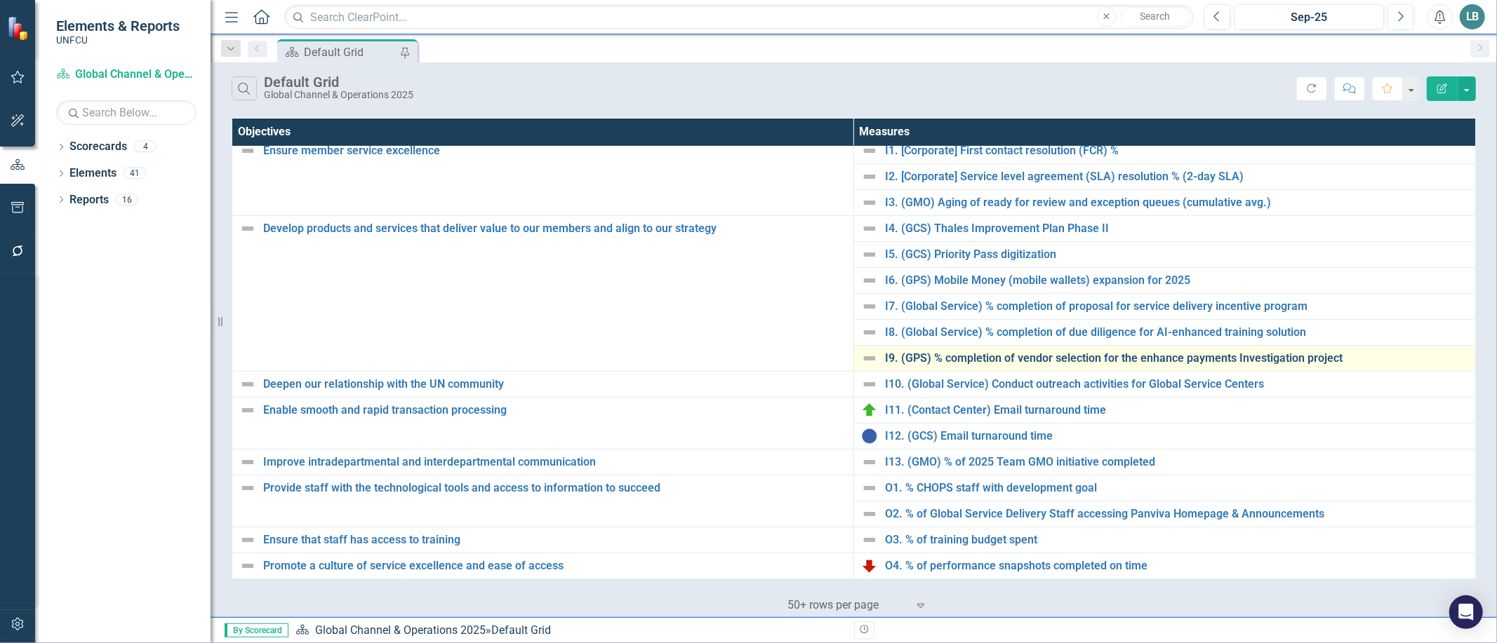
click at [894, 359] on link "I9. (GPS) % completion of vendor selection for the enhance payments Investigati…" at bounding box center [1176, 358] width 583 height 13
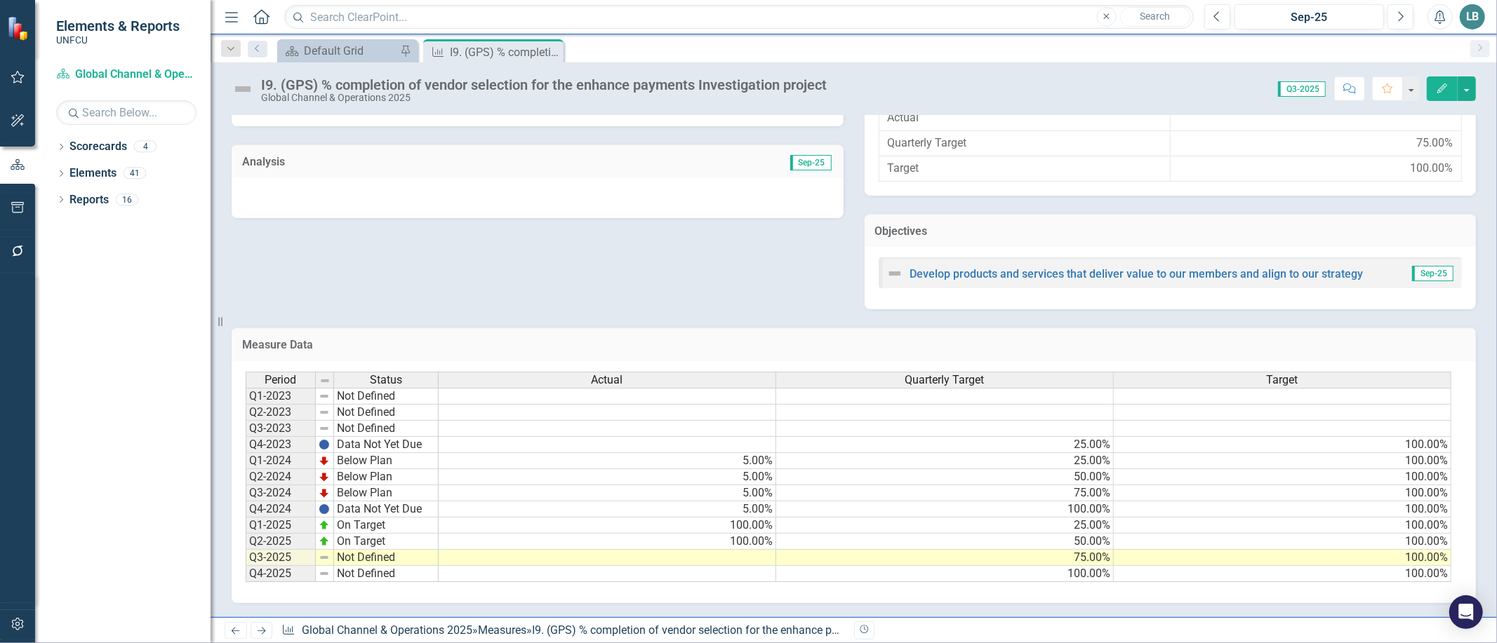
click at [693, 551] on td at bounding box center [608, 558] width 338 height 16
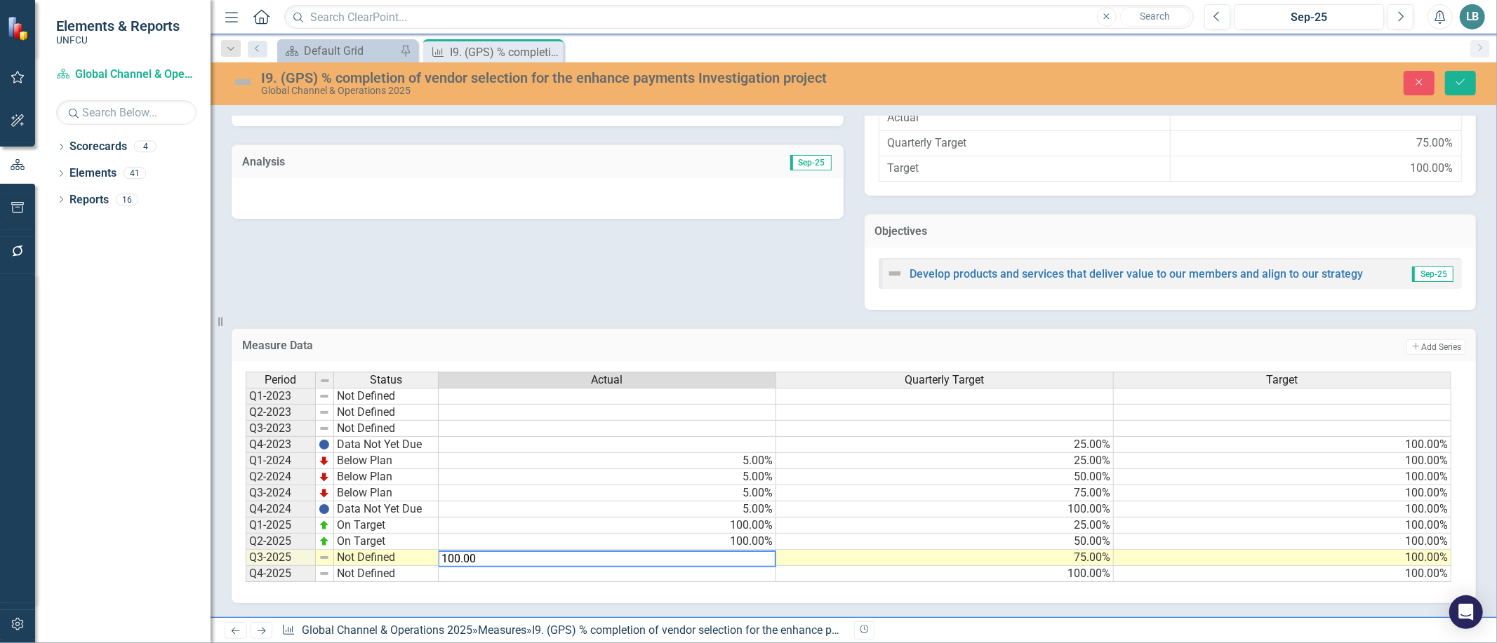
type textarea "100.00"
click at [365, 550] on td "Not Defined" at bounding box center [386, 558] width 105 height 16
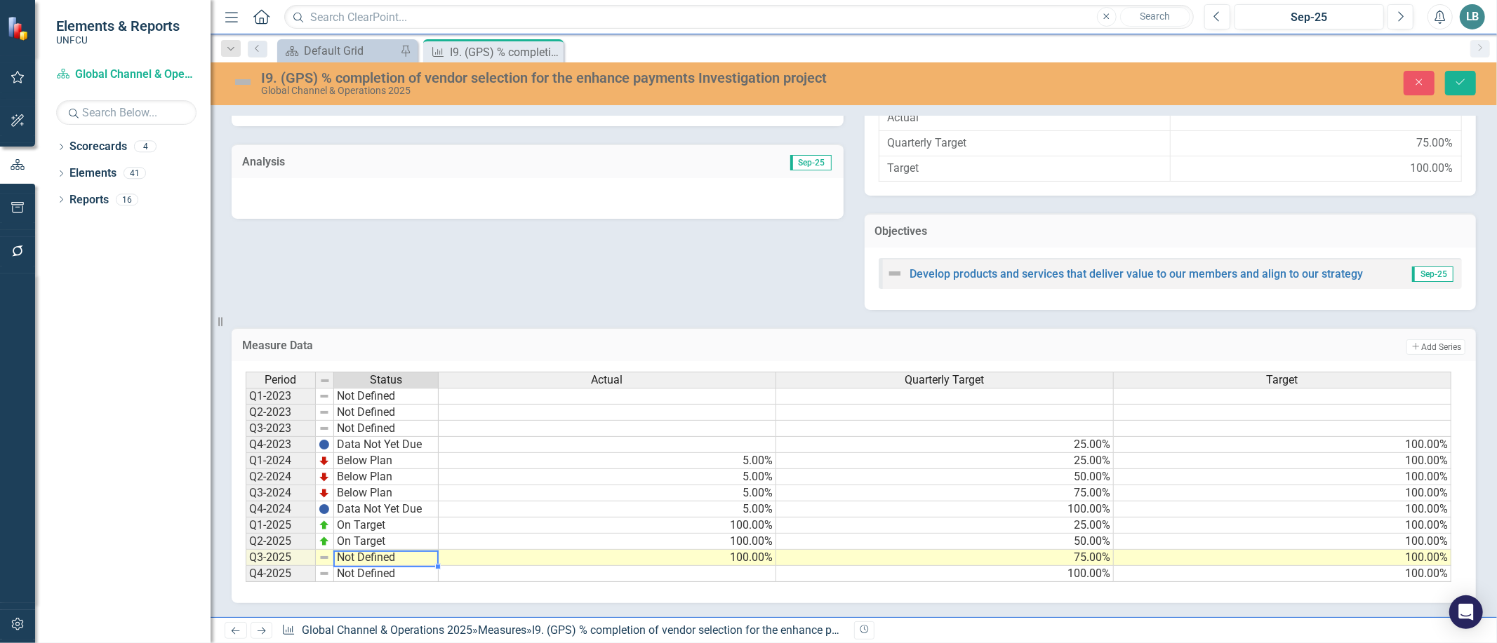
click at [365, 550] on td "Not Defined" at bounding box center [386, 558] width 105 height 16
click at [359, 553] on td "Not Defined" at bounding box center [386, 558] width 105 height 16
type textarea "On Target"
click at [363, 483] on div "Period Status Actual Quarterly Target Target Q1-2023 Not Defined Q2-2023 Not De…" at bounding box center [849, 477] width 1206 height 211
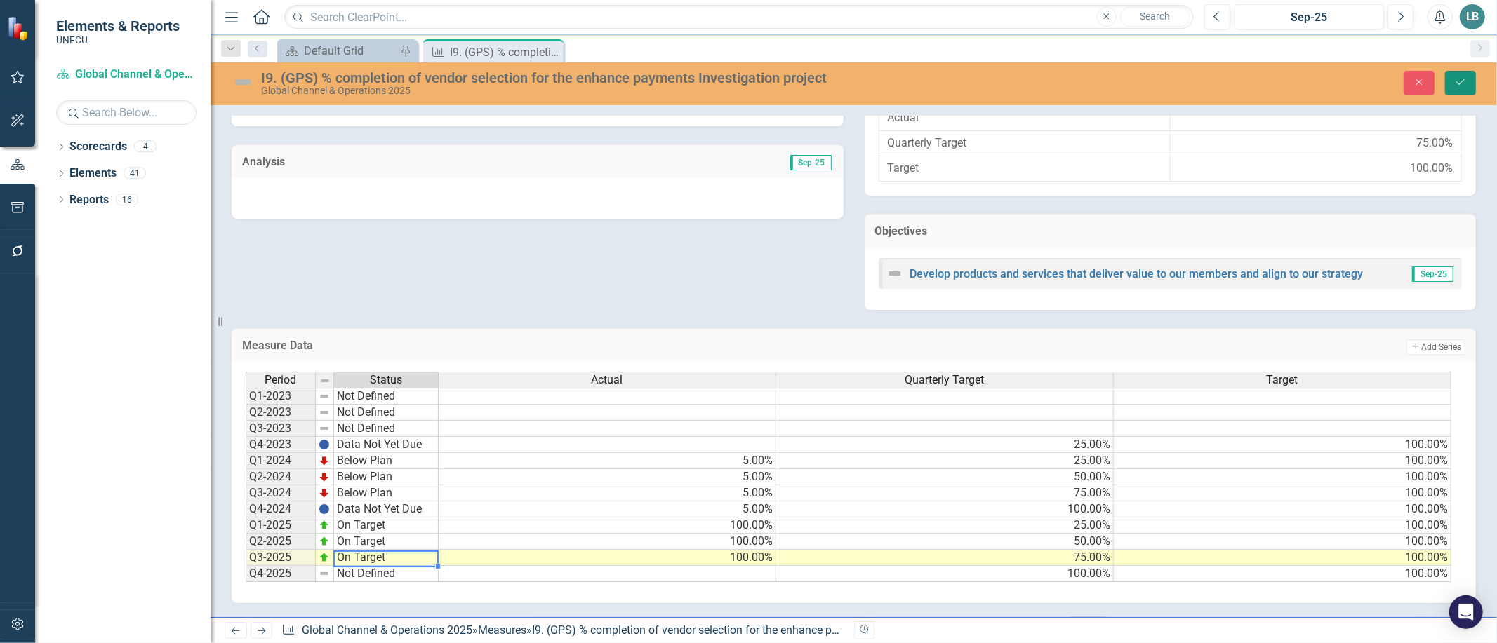
click at [1462, 81] on icon "Save" at bounding box center [1460, 82] width 13 height 10
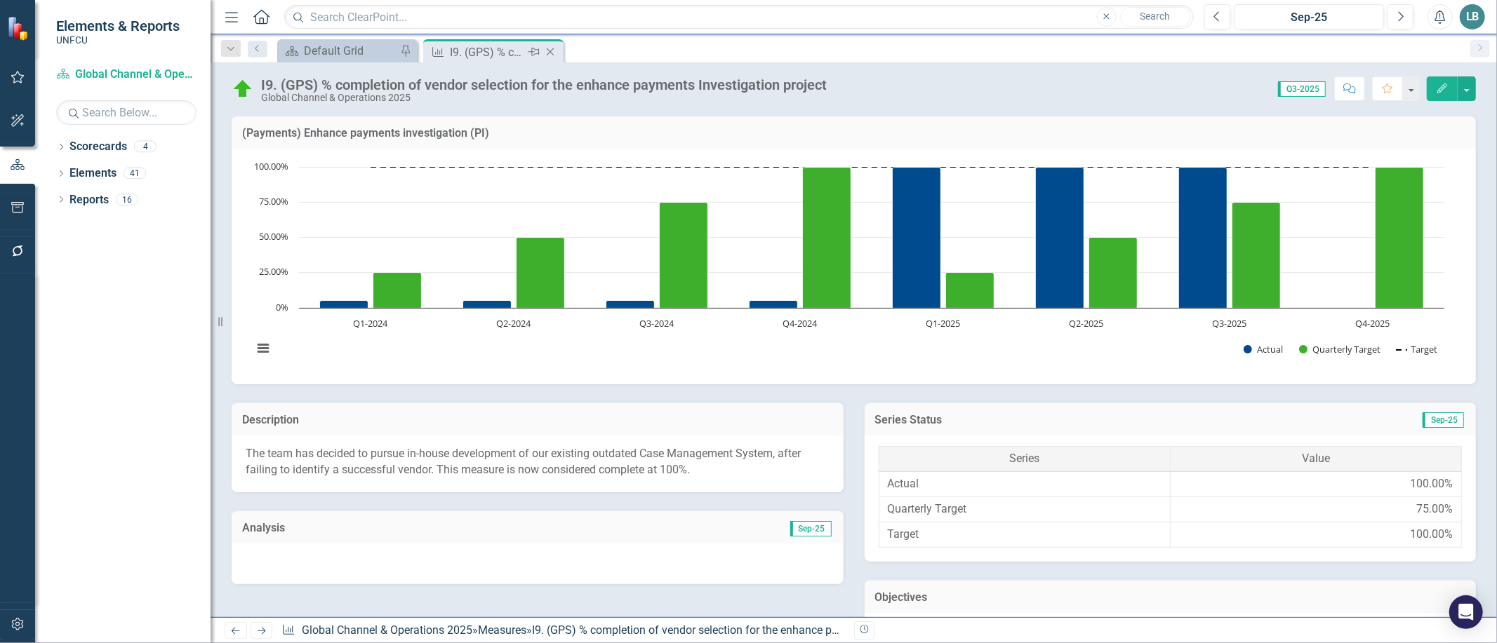
click at [550, 50] on icon "Close" at bounding box center [550, 51] width 14 height 11
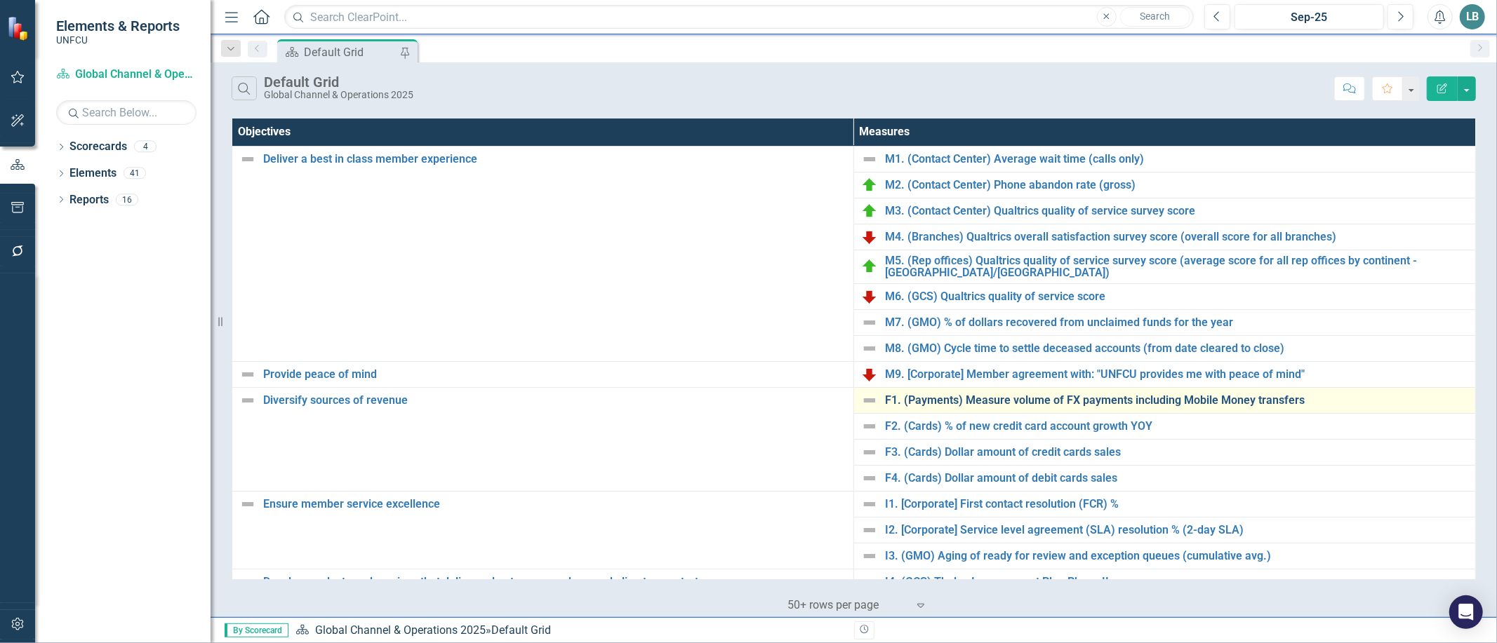
click at [957, 402] on link "F1. (Payments) Measure volume of FX payments including Mobile Money transfers" at bounding box center [1176, 400] width 583 height 13
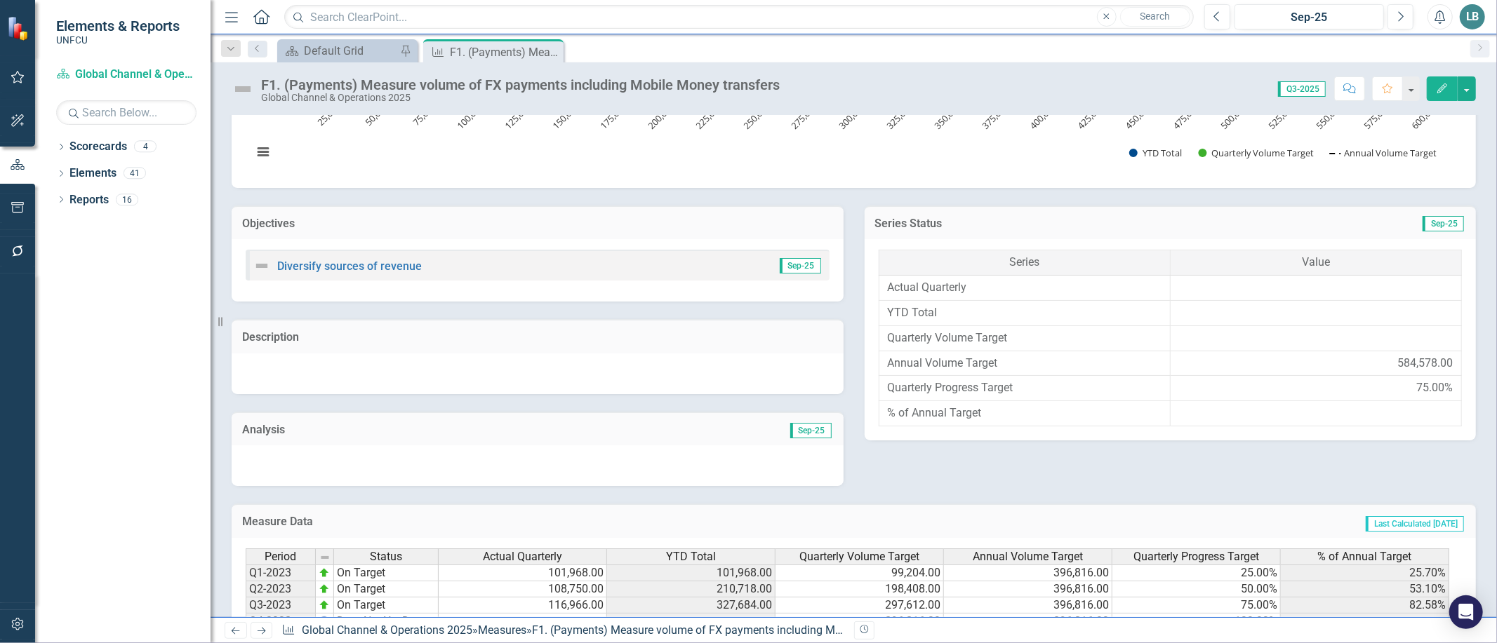
scroll to position [380, 0]
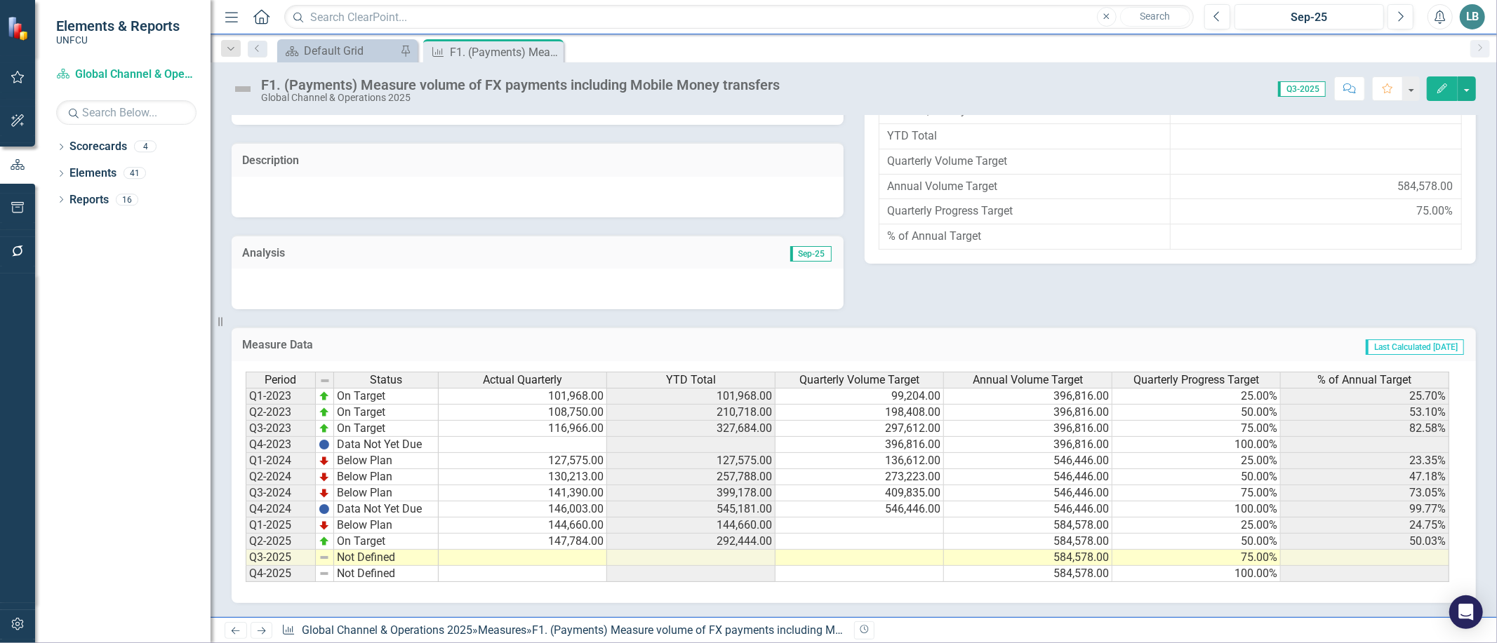
click at [541, 550] on td at bounding box center [523, 558] width 168 height 16
click at [246, 492] on div "Period Status Actual Quarterly YTD Total Quarterly Volume Target Annual Volume …" at bounding box center [246, 477] width 0 height 211
click at [519, 550] on td at bounding box center [523, 558] width 168 height 16
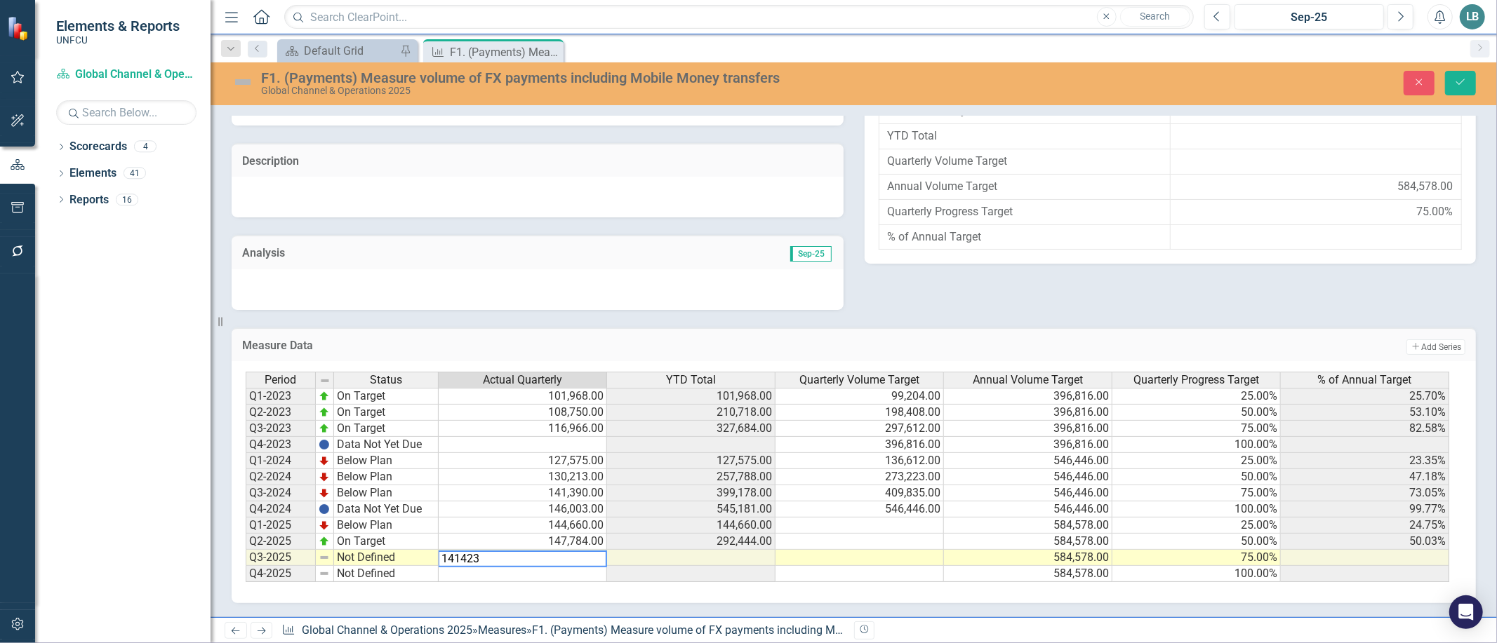
type textarea "141423"
click at [553, 591] on div "Period Status Actual Quarterly YTD Total Quarterly Volume Target Annual Volume …" at bounding box center [854, 482] width 1244 height 242
click at [1447, 84] on button "Save" at bounding box center [1460, 83] width 31 height 25
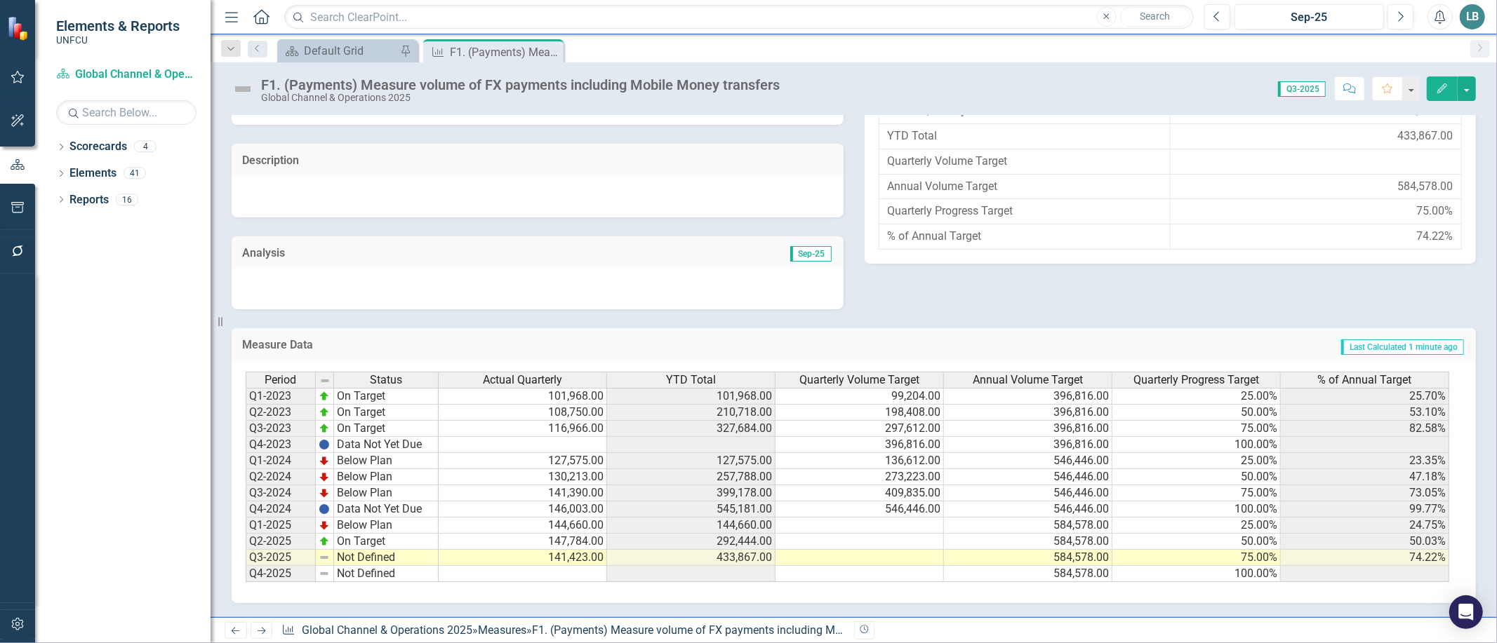
click at [352, 552] on td "Not Defined" at bounding box center [386, 558] width 105 height 16
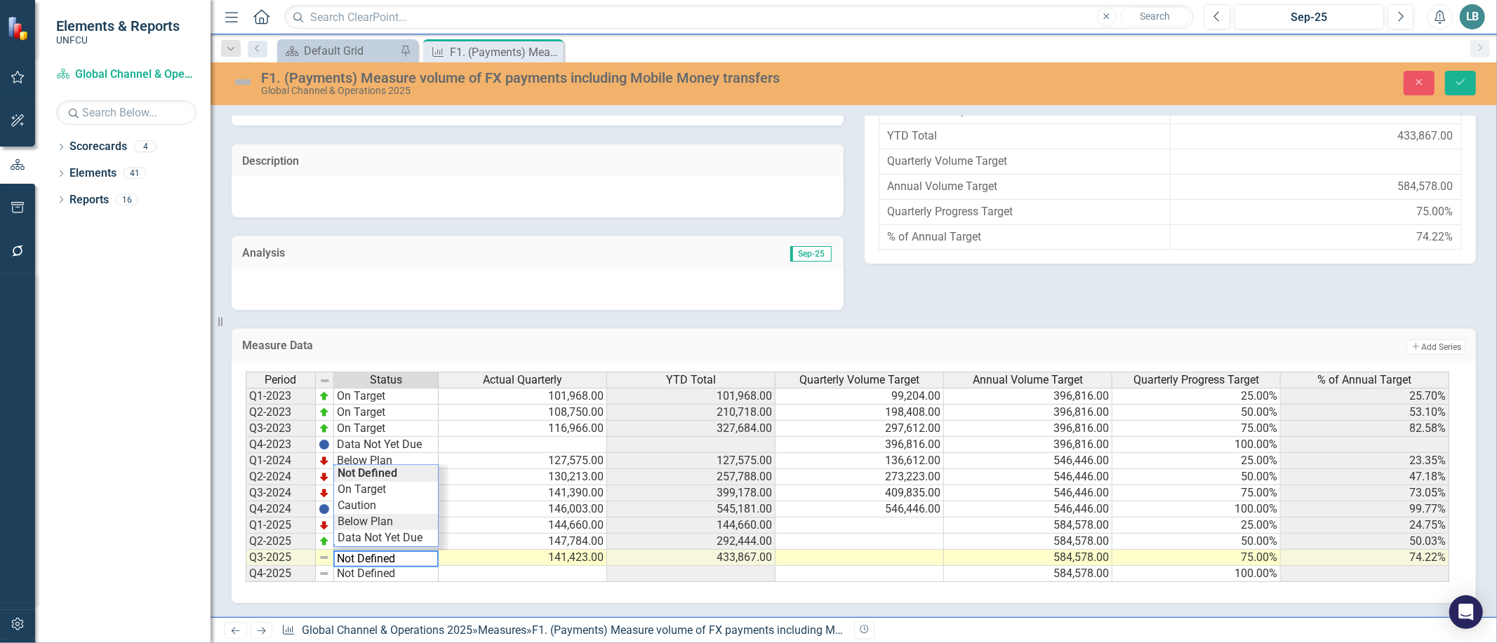
type textarea "Below Plan"
click at [359, 521] on div "Period Status Actual Quarterly YTD Total Quarterly Volume Target Annual Volume …" at bounding box center [849, 477] width 1206 height 211
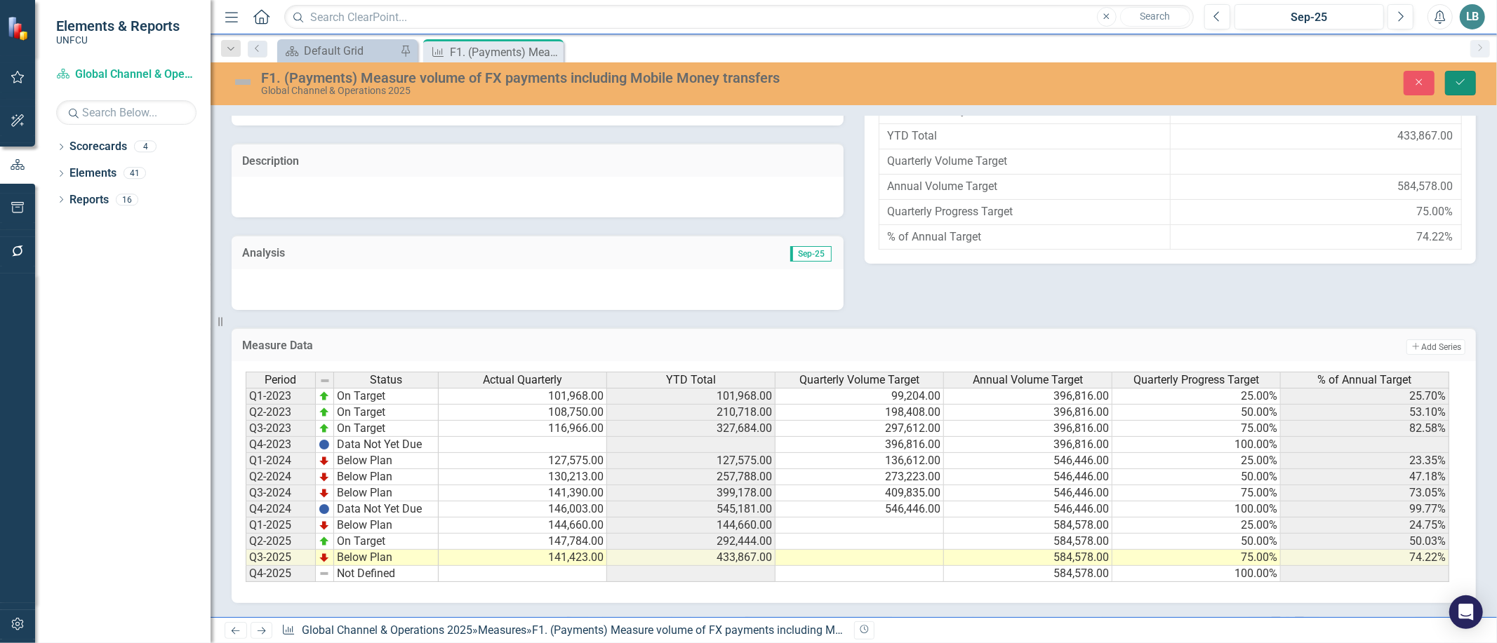
click at [1457, 81] on icon "Save" at bounding box center [1460, 82] width 13 height 10
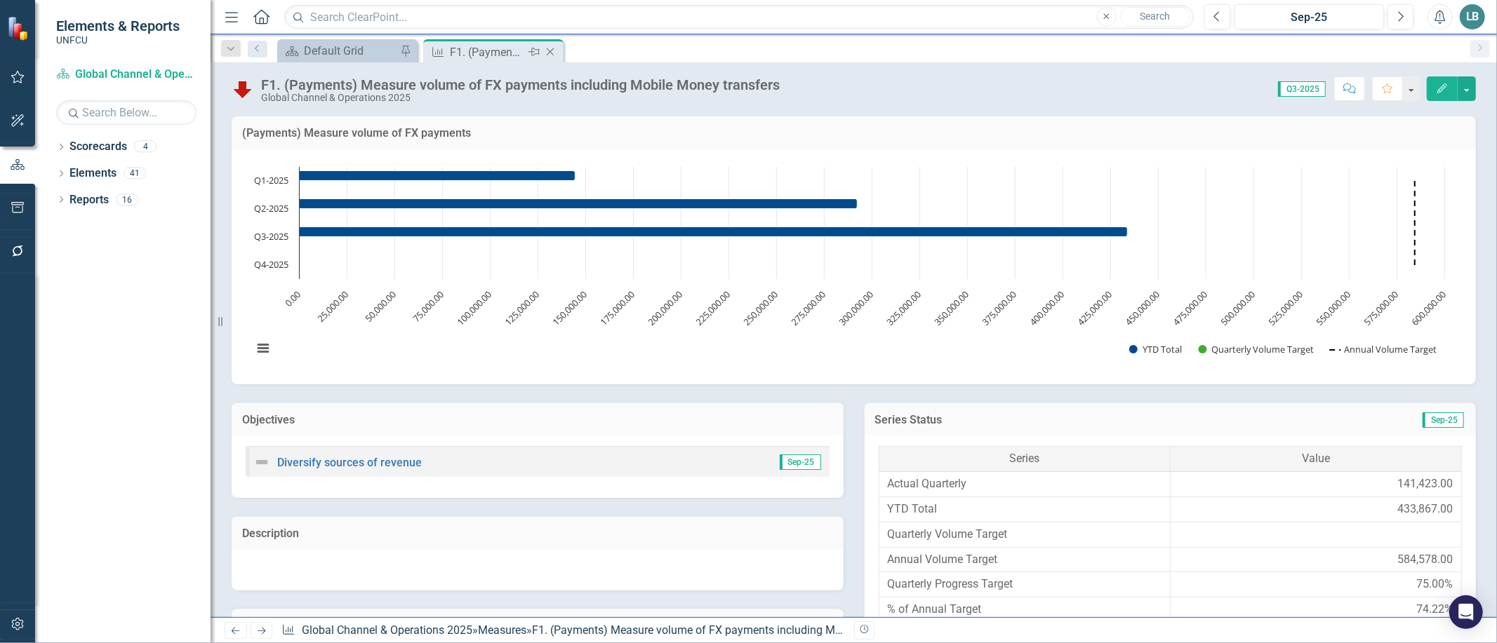
click at [552, 50] on icon "Close" at bounding box center [550, 51] width 14 height 11
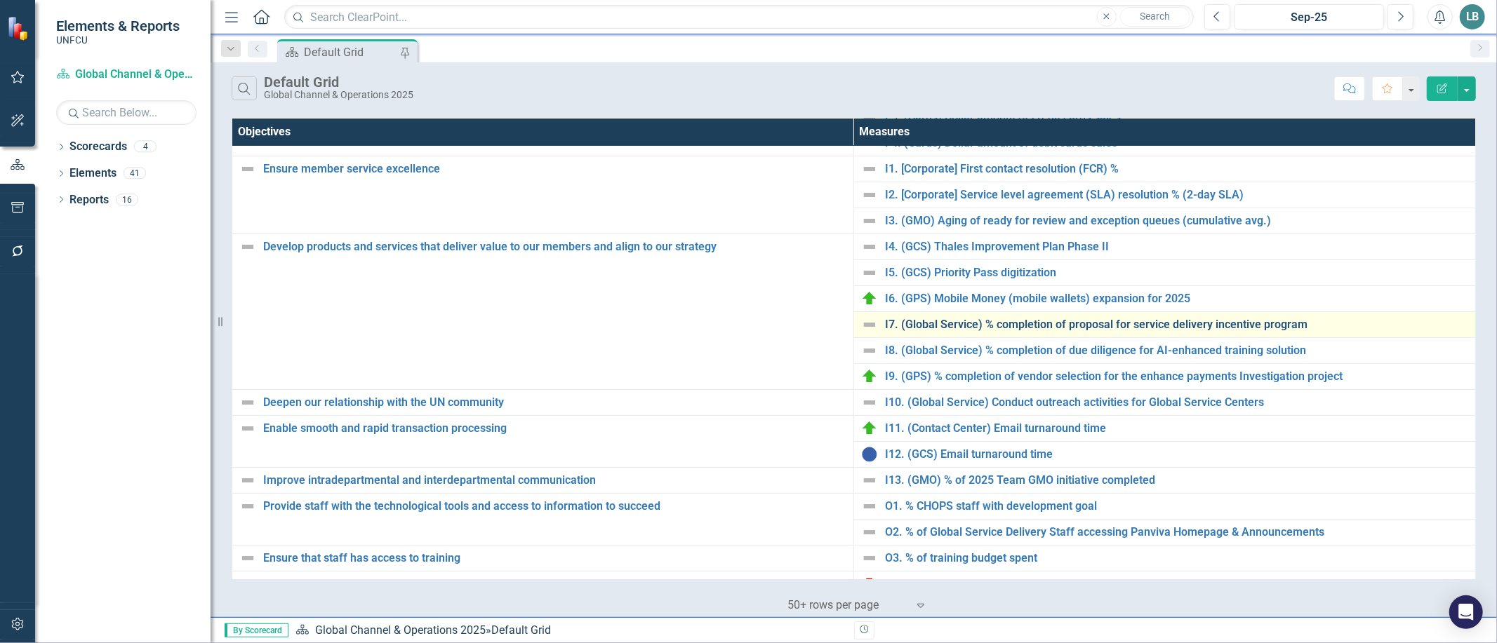
scroll to position [355, 0]
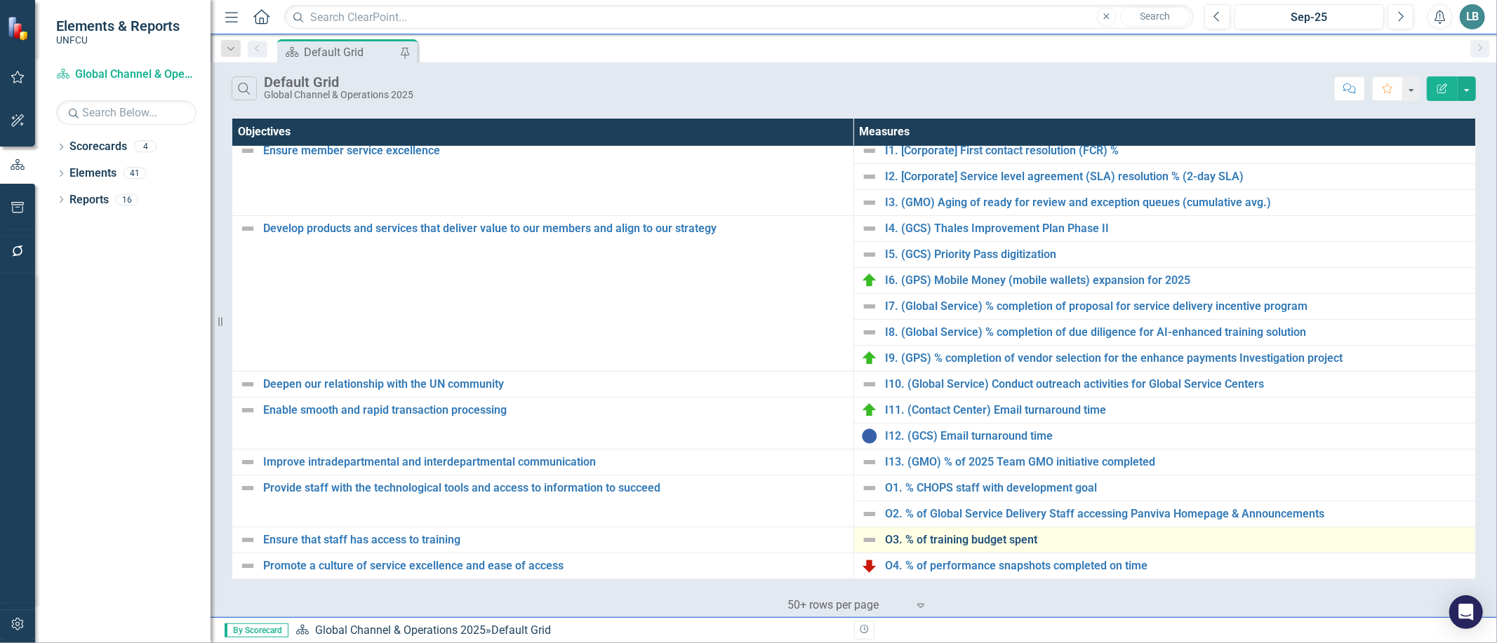
click at [945, 541] on link "O3. % of training budget spent" at bounding box center [1176, 540] width 583 height 13
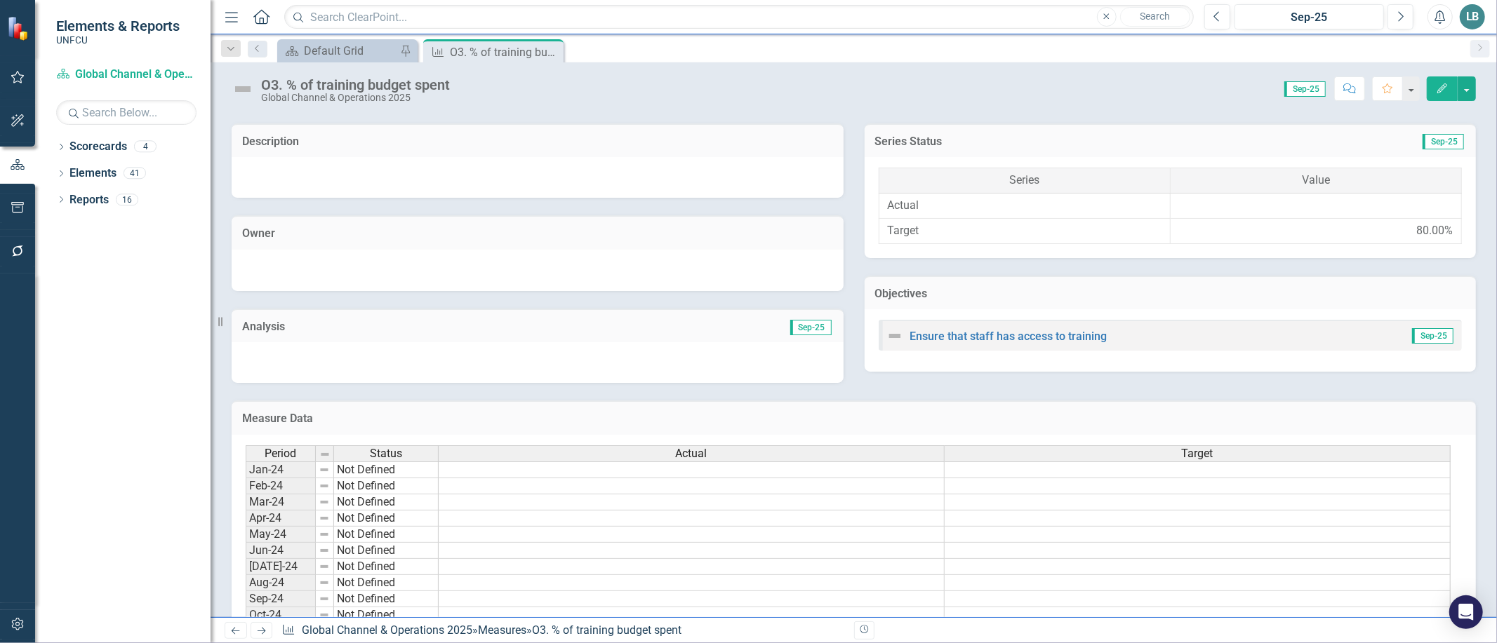
scroll to position [553, 0]
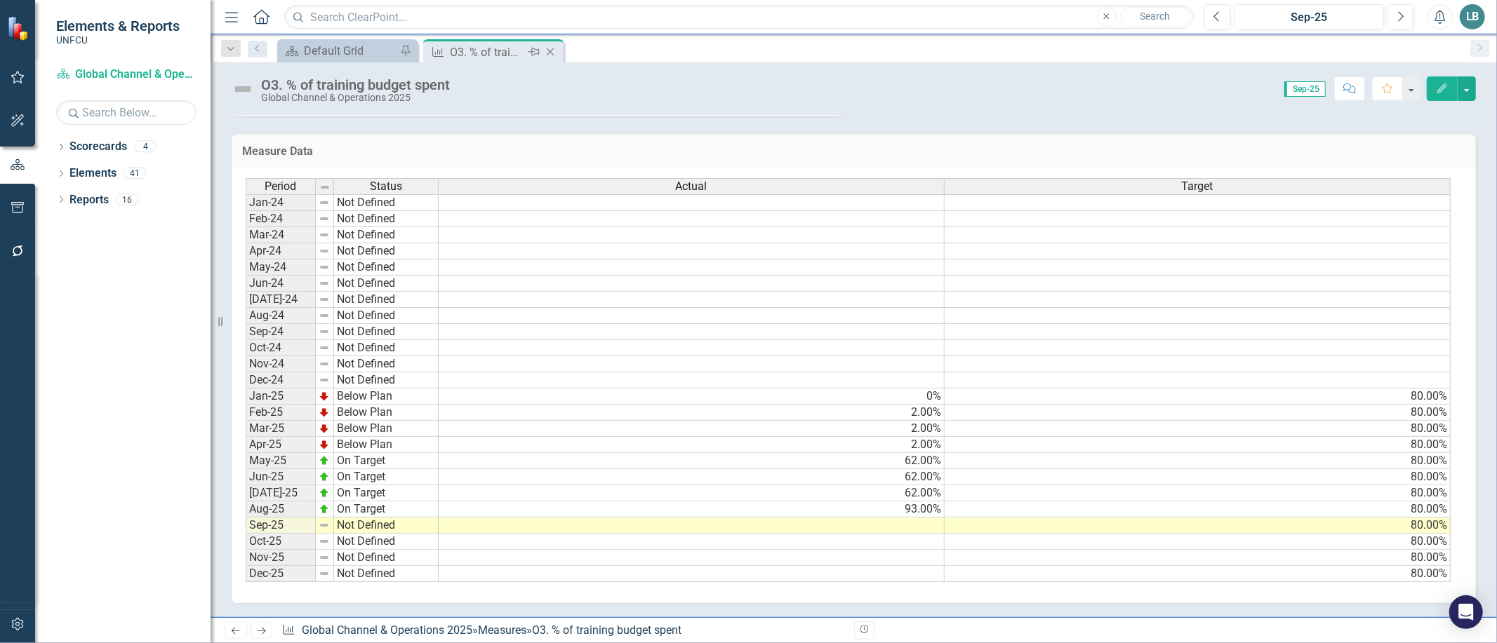
click at [551, 49] on icon "Close" at bounding box center [550, 51] width 14 height 11
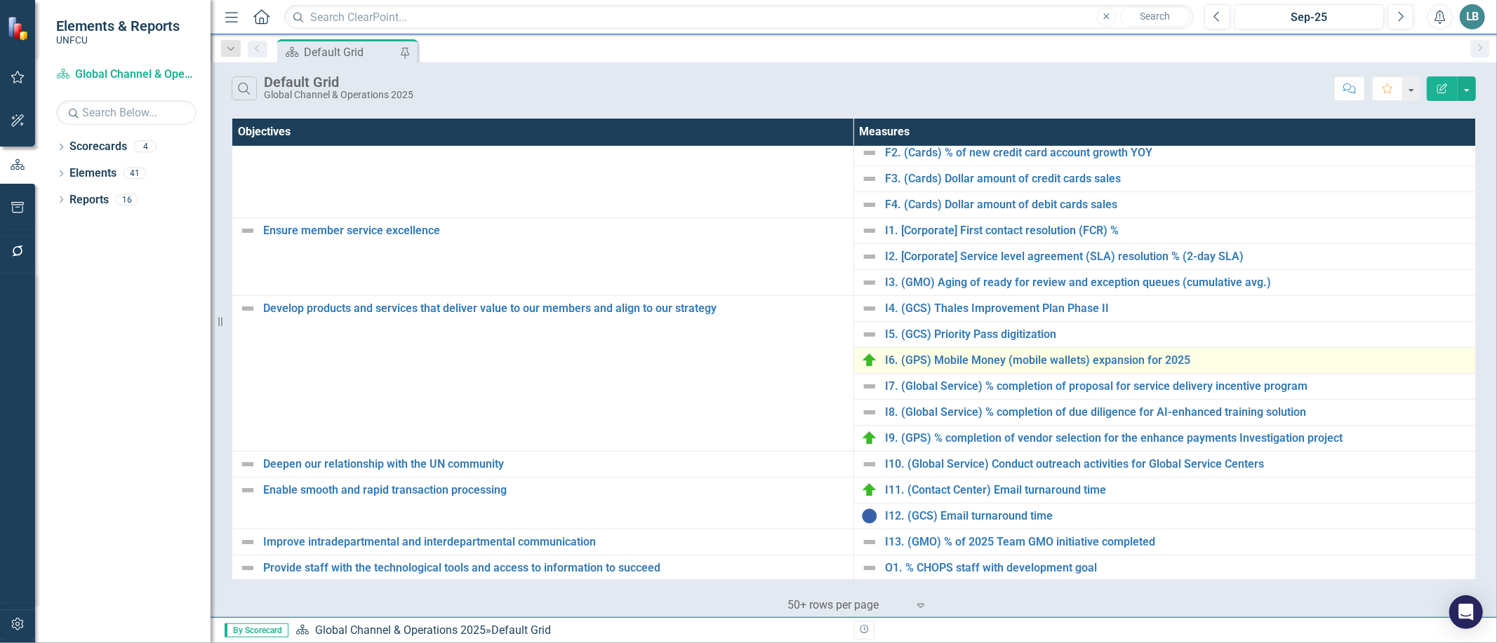
scroll to position [355, 0]
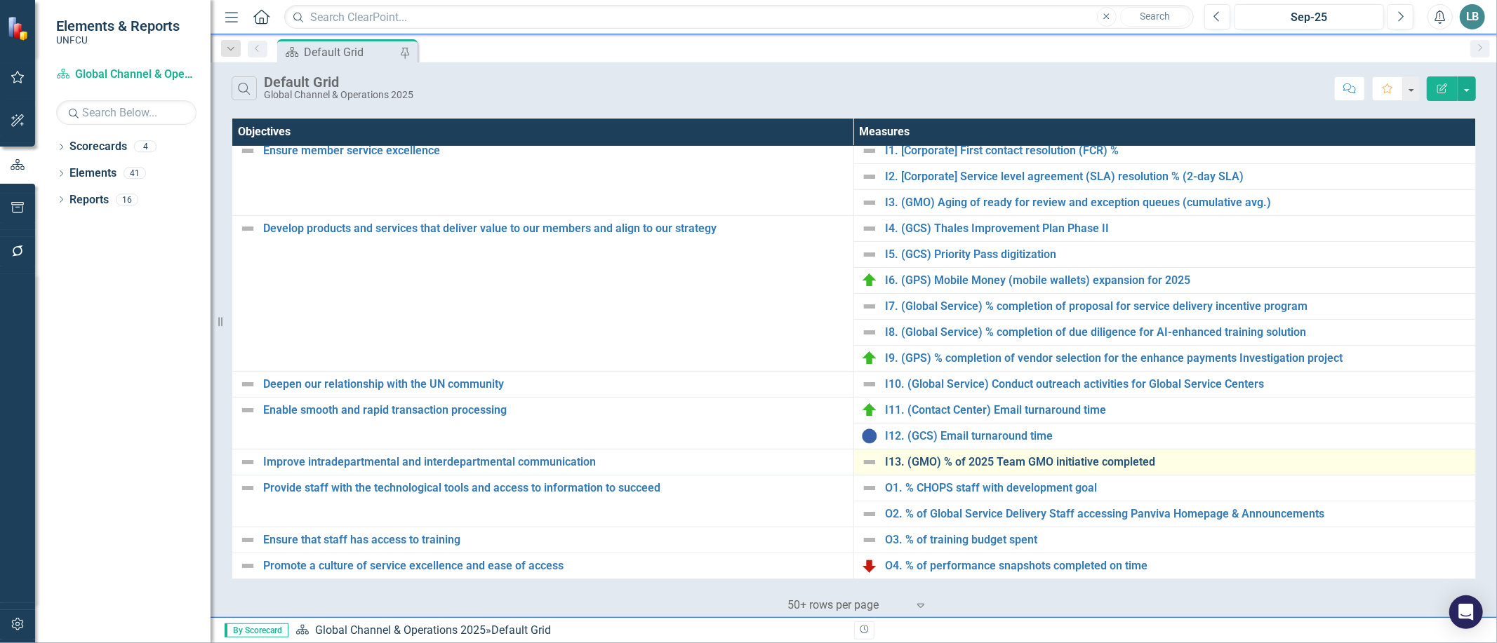
click at [977, 462] on link "I13. (GMO) % of 2025 Team GMO initiative completed" at bounding box center [1176, 462] width 583 height 13
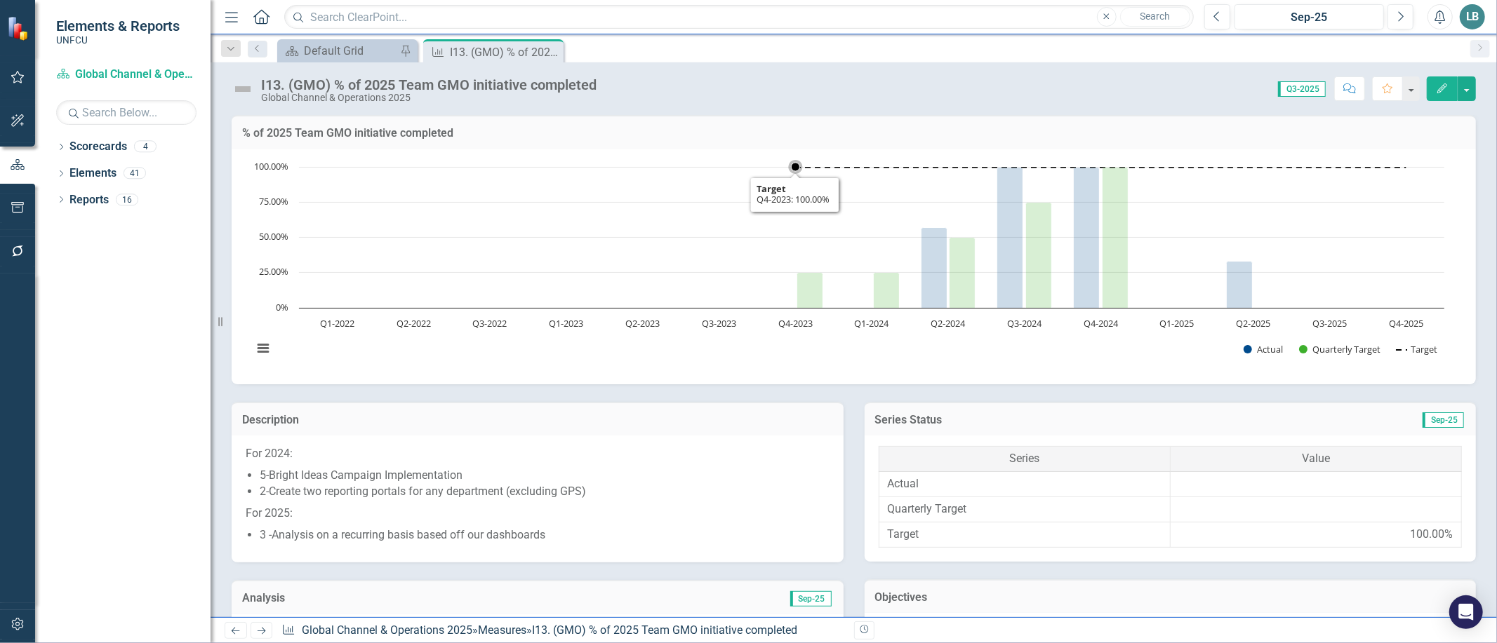
scroll to position [374, 0]
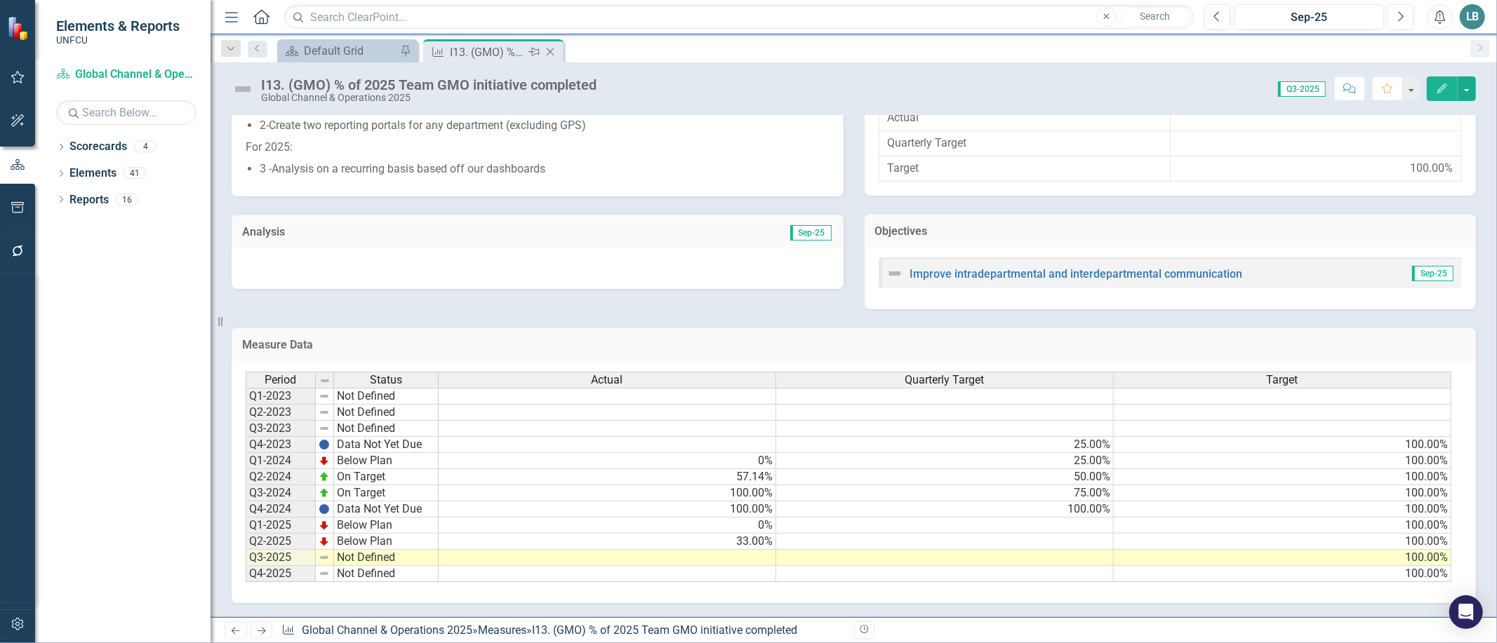
click at [549, 48] on icon "Close" at bounding box center [550, 51] width 14 height 11
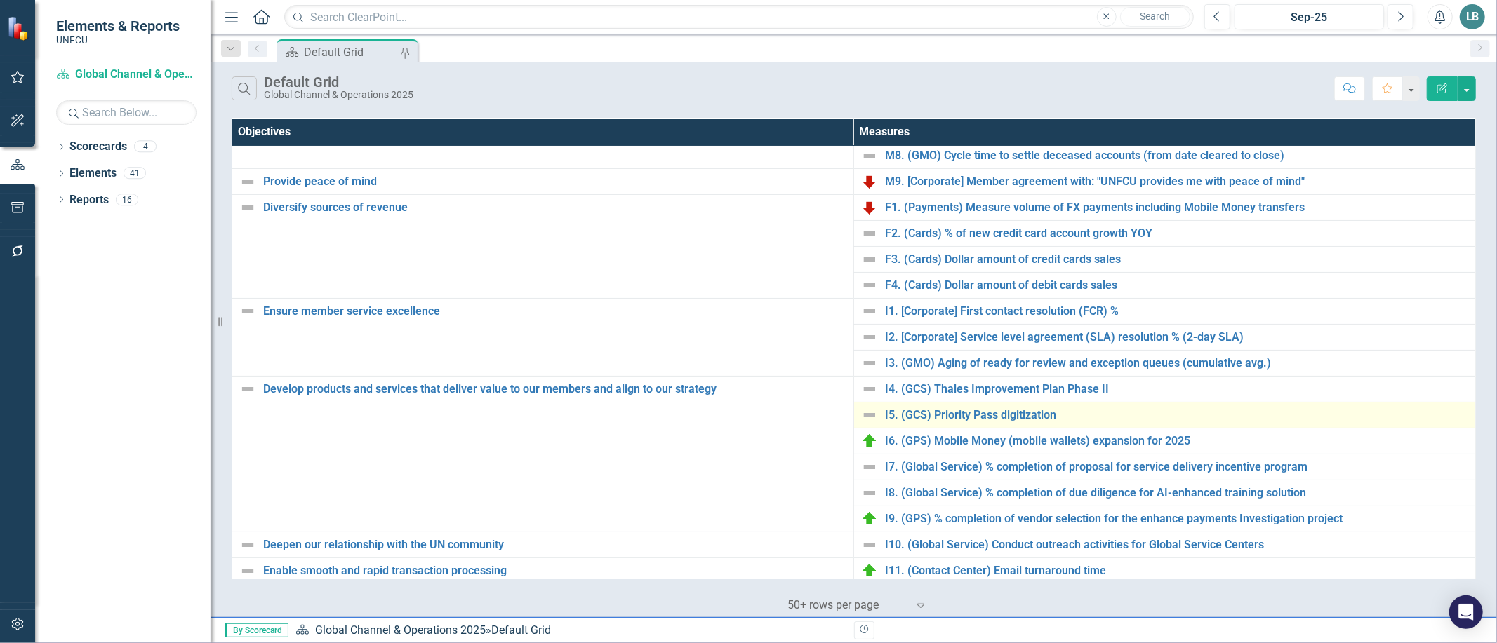
scroll to position [163, 0]
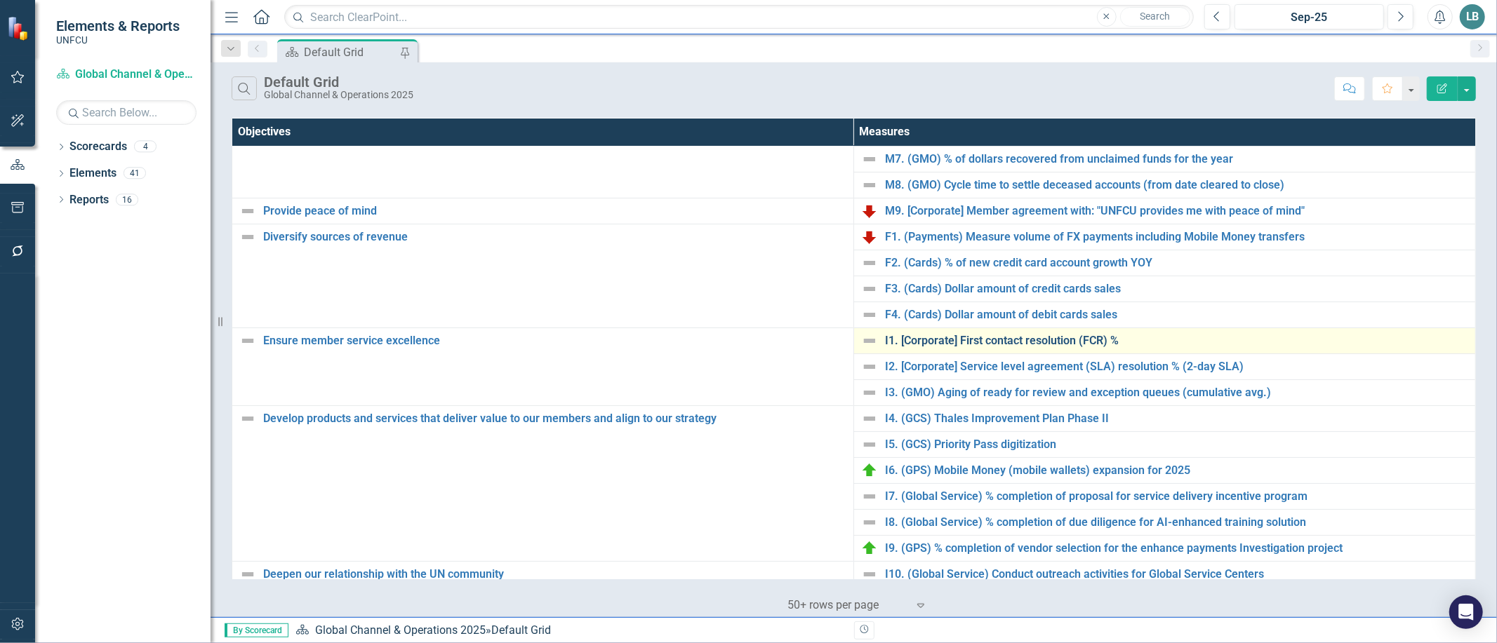
click at [910, 340] on link "I1. [Corporate] First contact resolution (FCR) %" at bounding box center [1176, 341] width 583 height 13
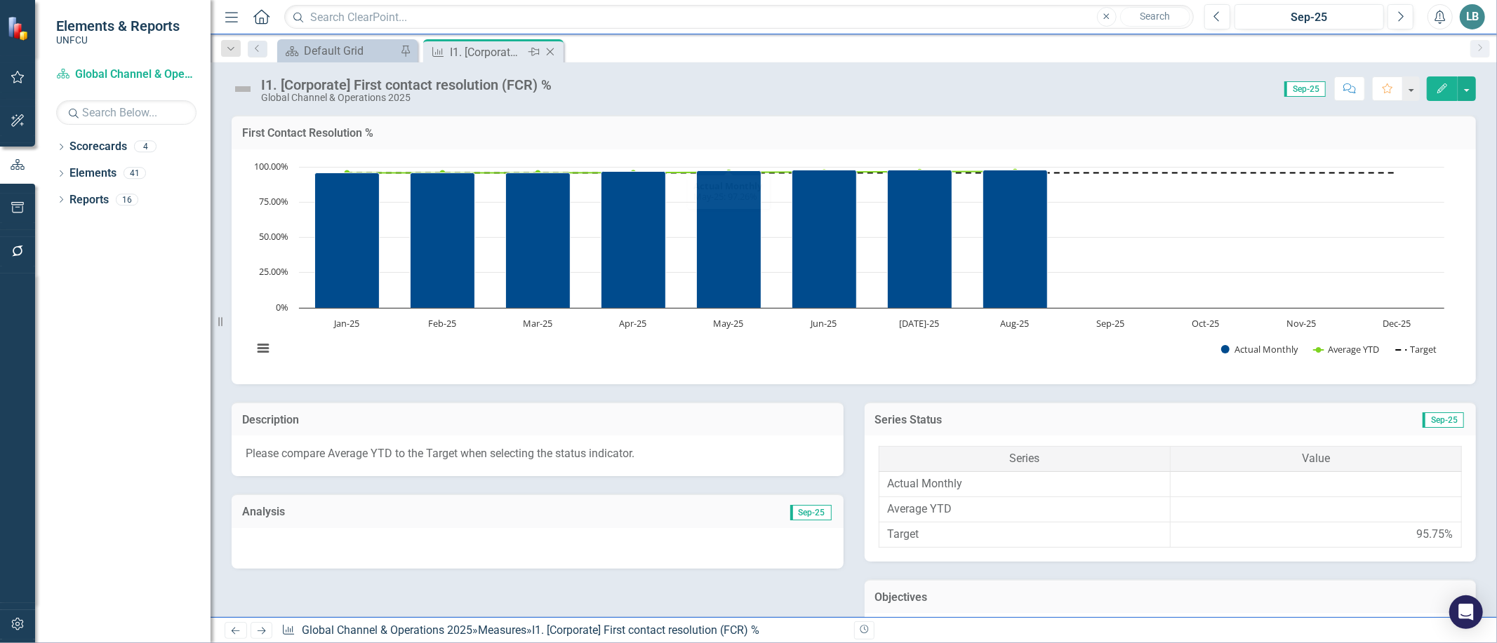
click at [549, 49] on icon "Close" at bounding box center [550, 51] width 14 height 11
